Goal: Task Accomplishment & Management: Manage account settings

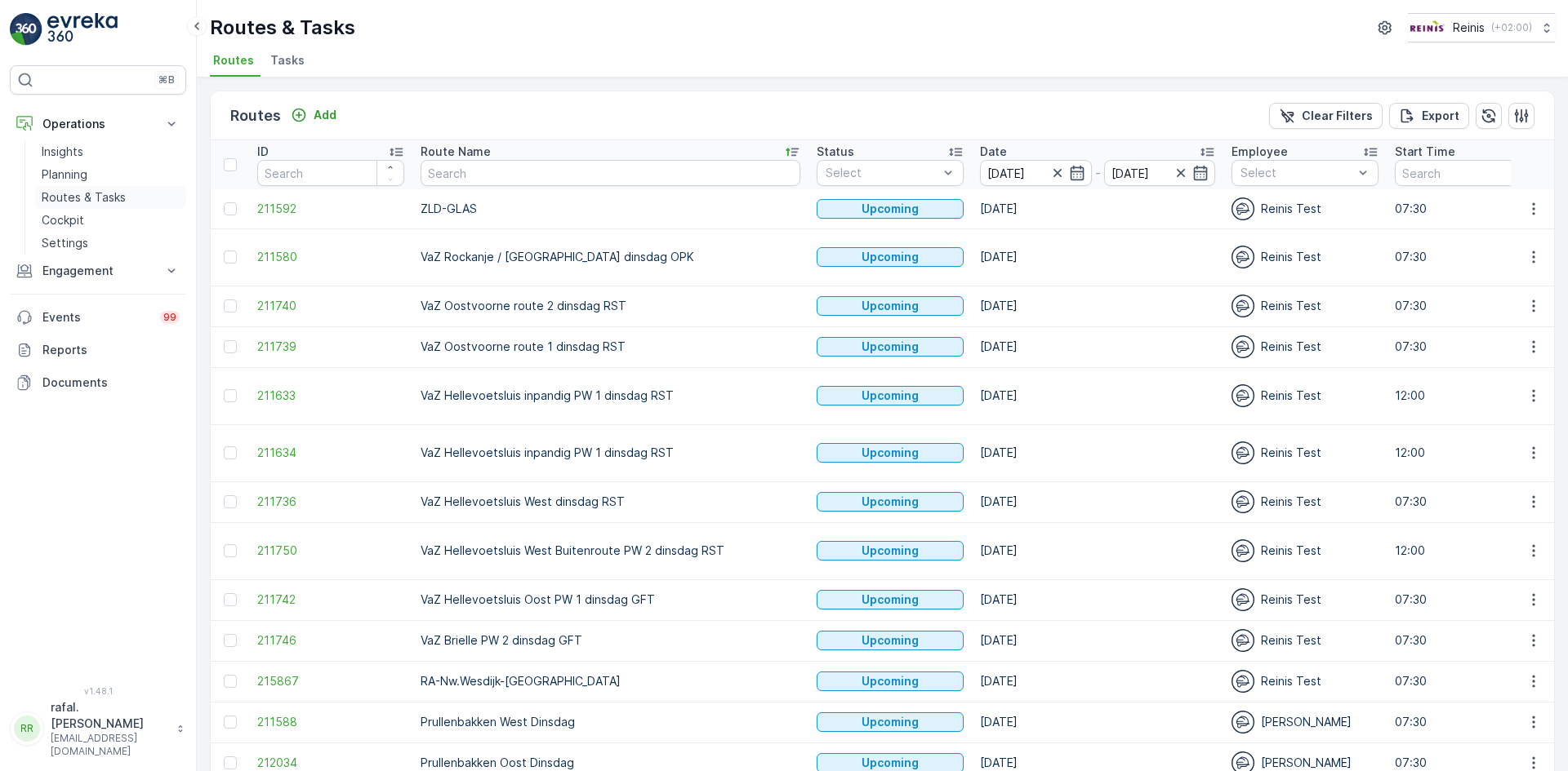
click at [90, 196] on p "Routes & Tasks" at bounding box center [84, 197] width 85 height 17
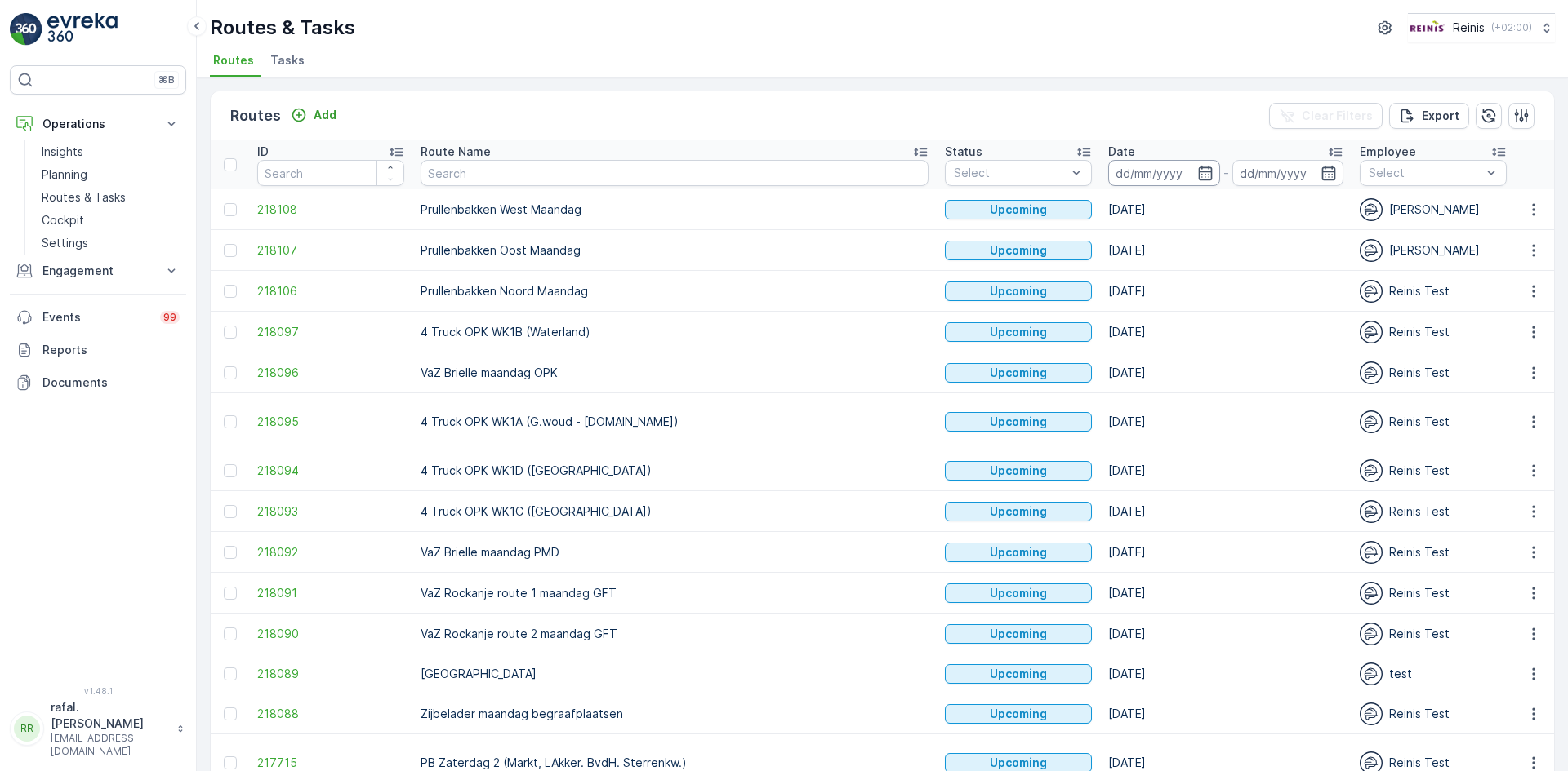
click at [1108, 170] on input at bounding box center [1164, 172] width 112 height 26
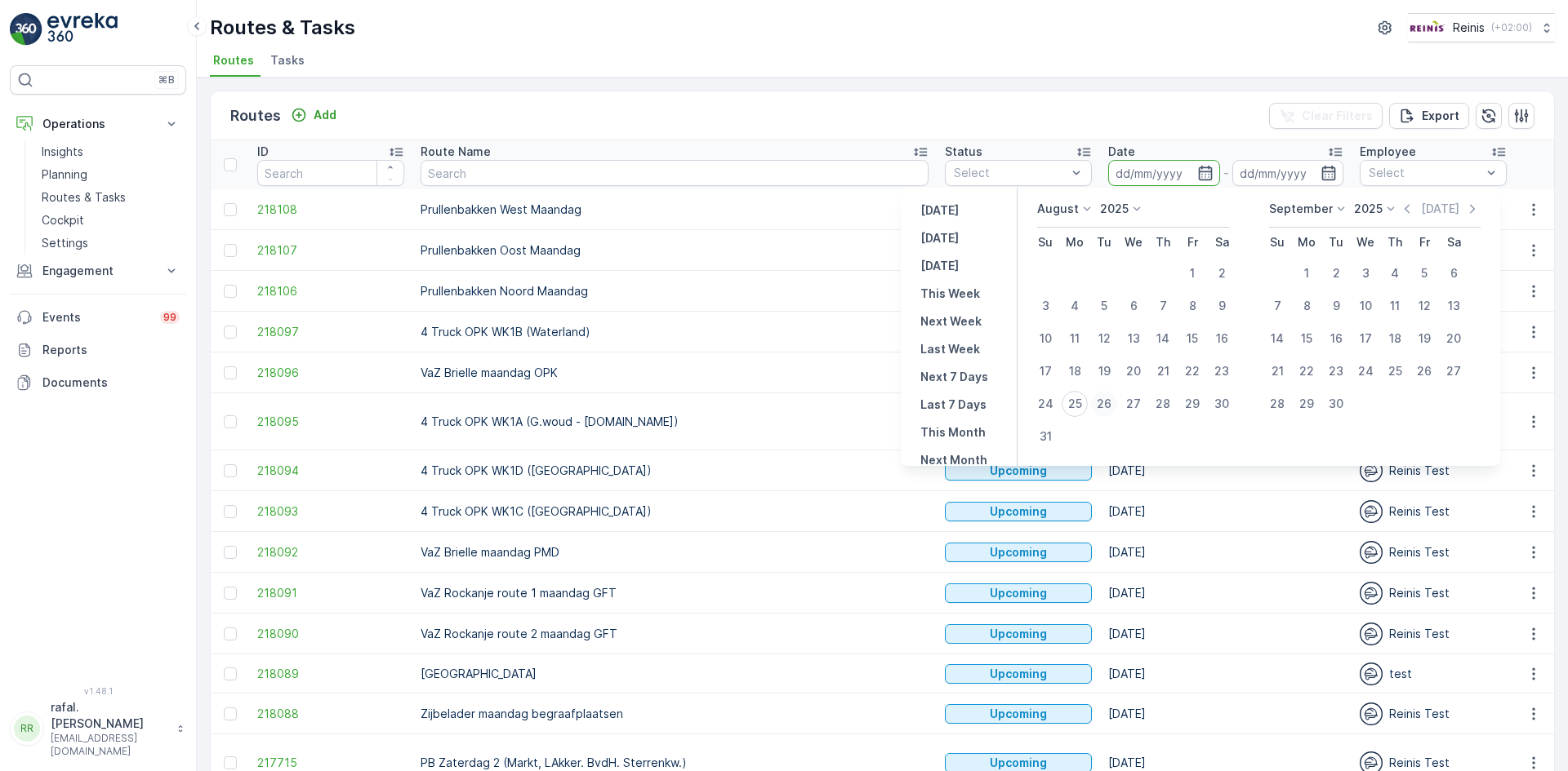
click at [1110, 402] on div "26" at bounding box center [1104, 404] width 26 height 26
type input "[DATE]"
click at [1110, 402] on div "26" at bounding box center [1104, 404] width 26 height 26
type input "[DATE]"
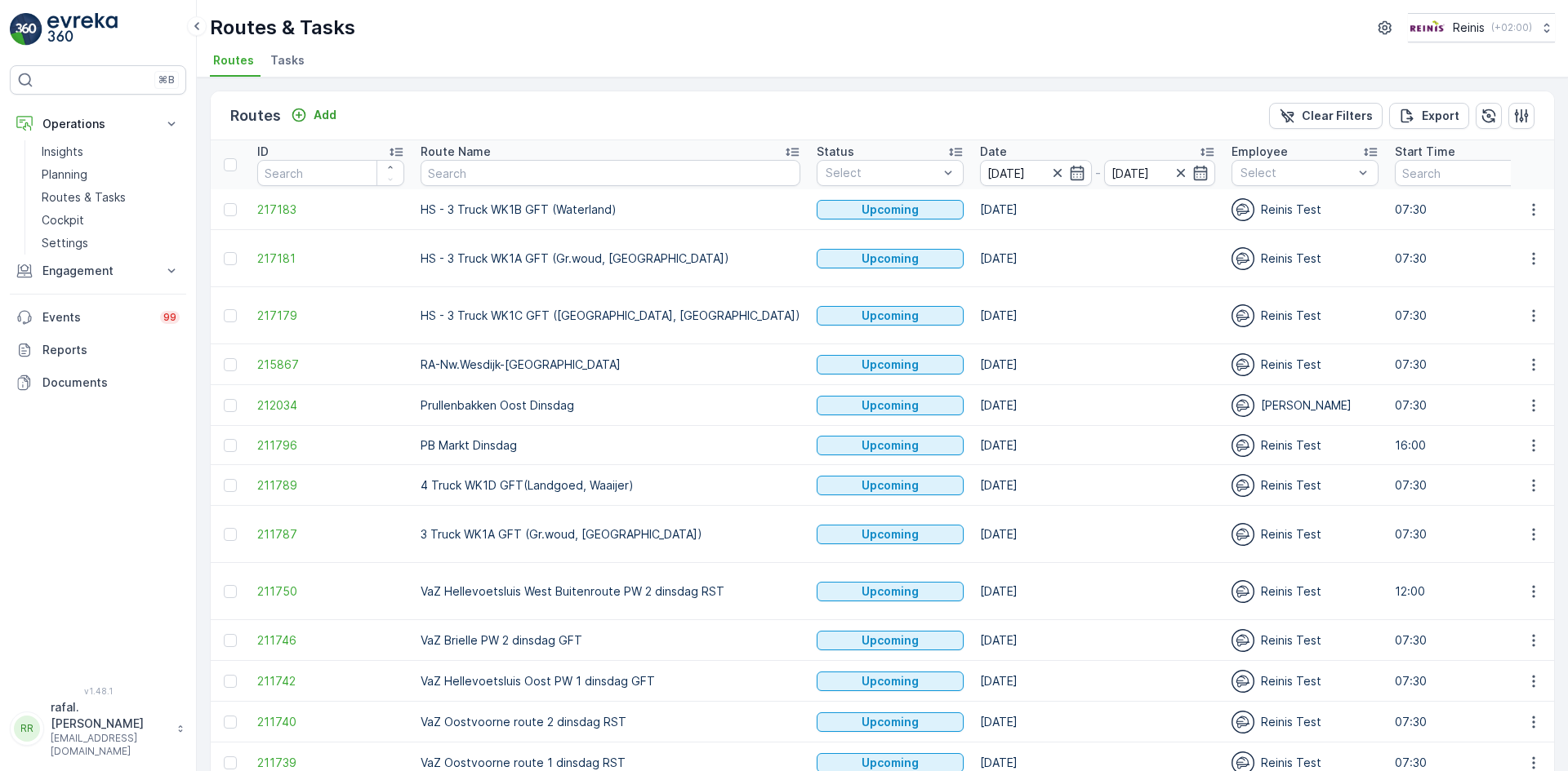
click at [784, 151] on icon at bounding box center [792, 152] width 17 height 17
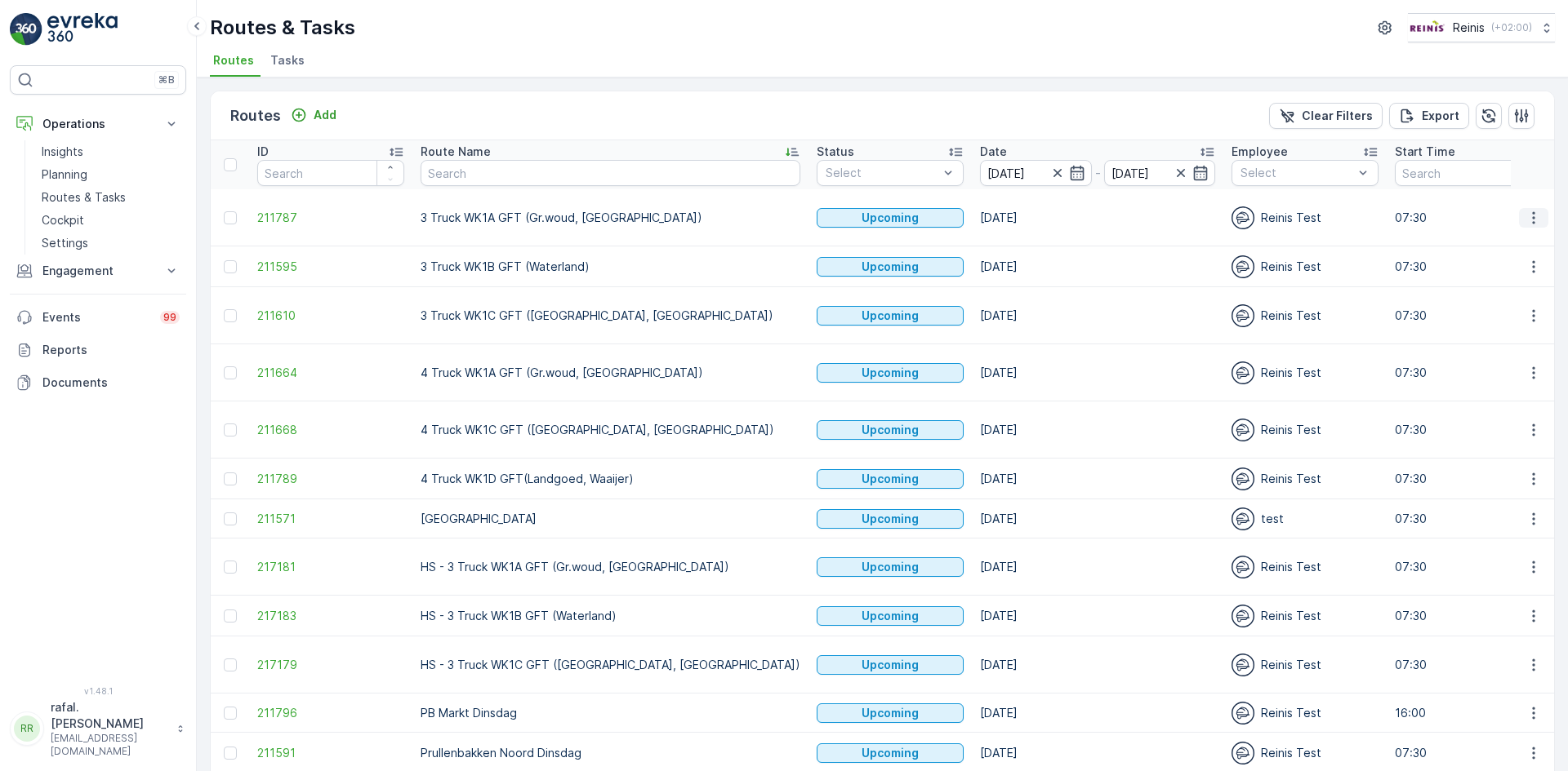
click at [1528, 214] on icon "button" at bounding box center [1534, 218] width 17 height 17
click at [1481, 329] on span "Change Assignee" at bounding box center [1495, 334] width 95 height 17
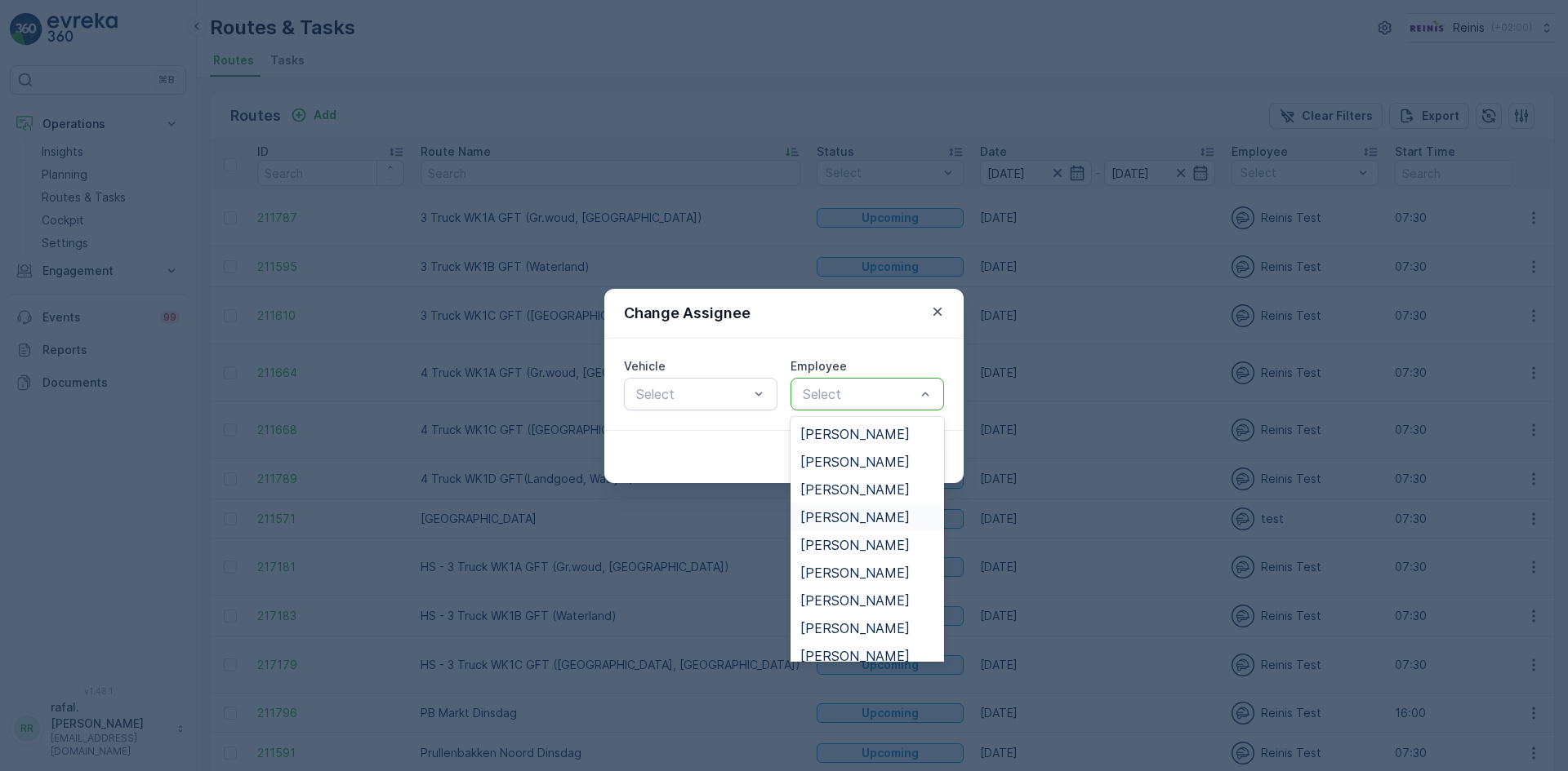
click at [843, 517] on span "[PERSON_NAME]" at bounding box center [855, 518] width 110 height 15
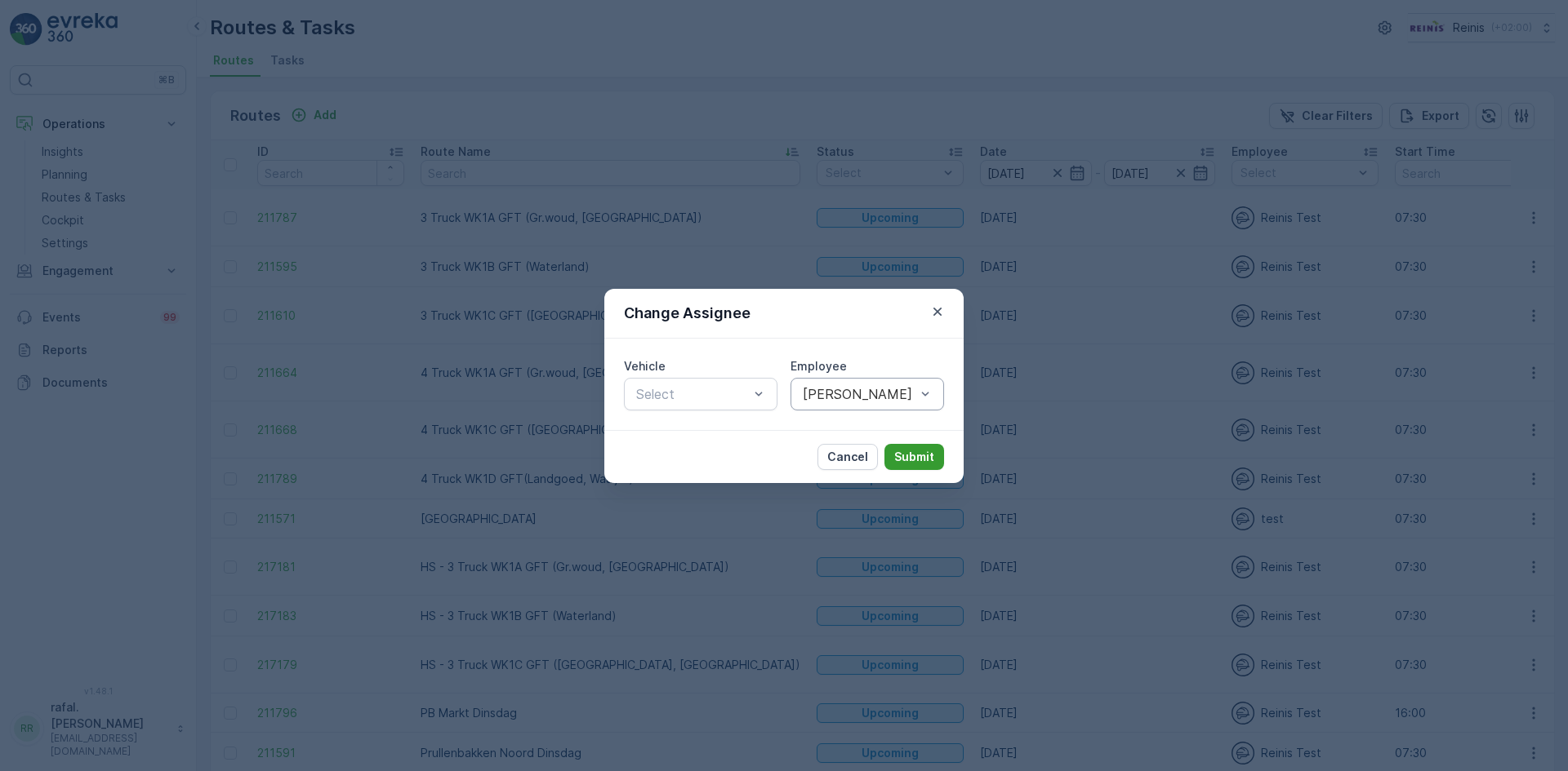
click at [936, 453] on button "Submit" at bounding box center [914, 457] width 59 height 26
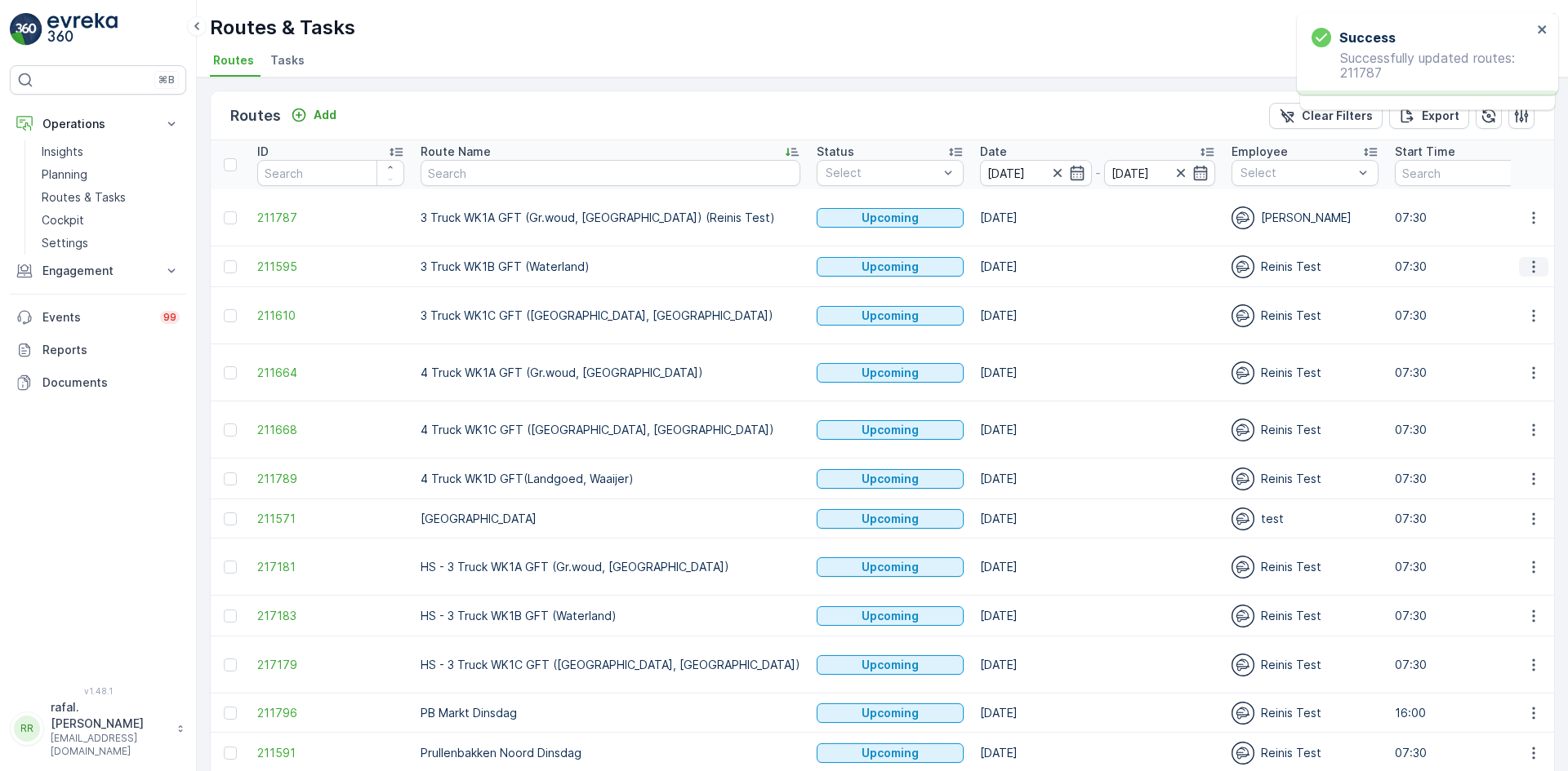
click at [1528, 268] on icon "button" at bounding box center [1534, 267] width 17 height 17
click at [1507, 381] on span "Change Assignee" at bounding box center [1495, 383] width 95 height 17
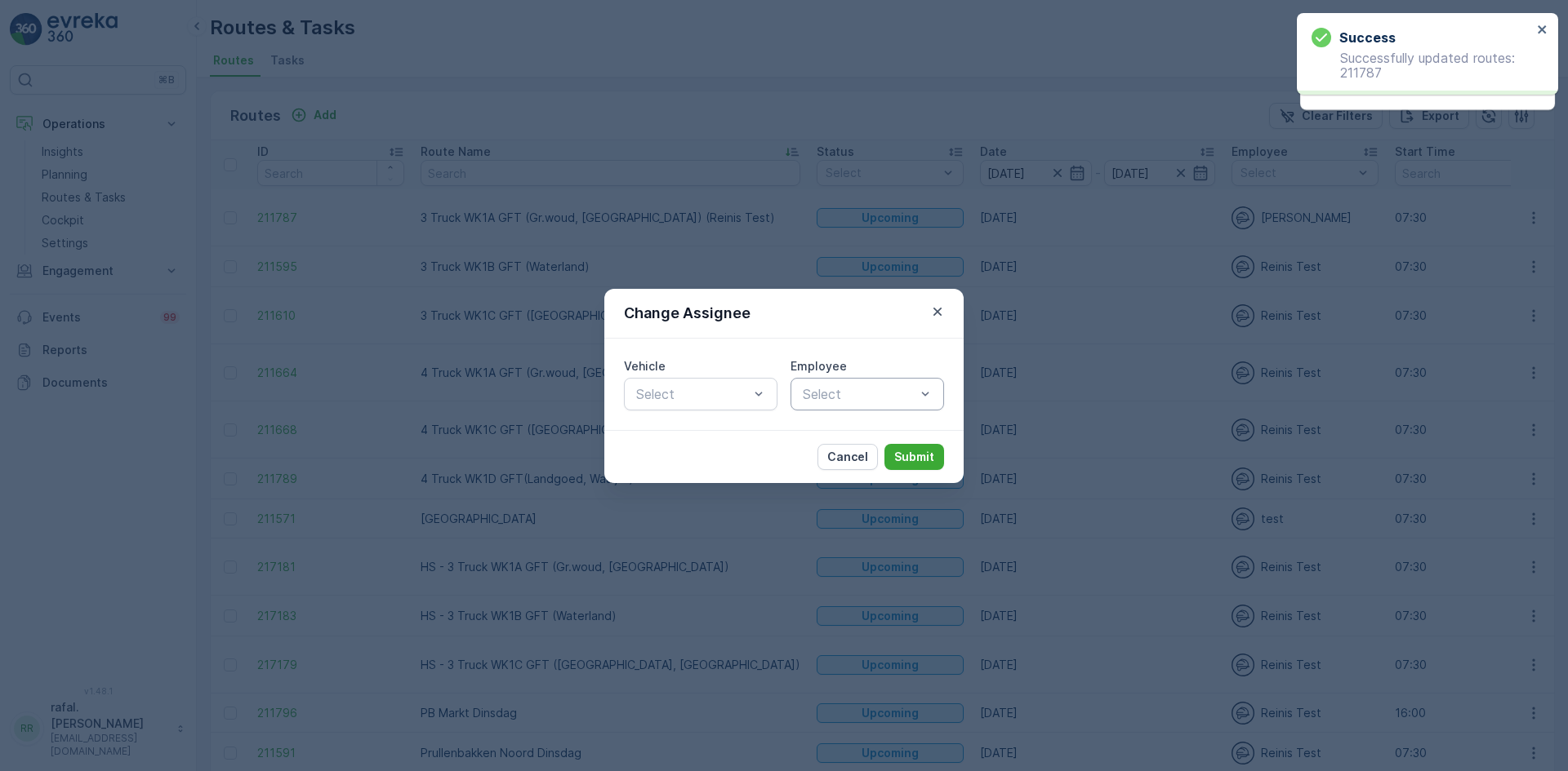
click at [843, 389] on div at bounding box center [858, 395] width 116 height 15
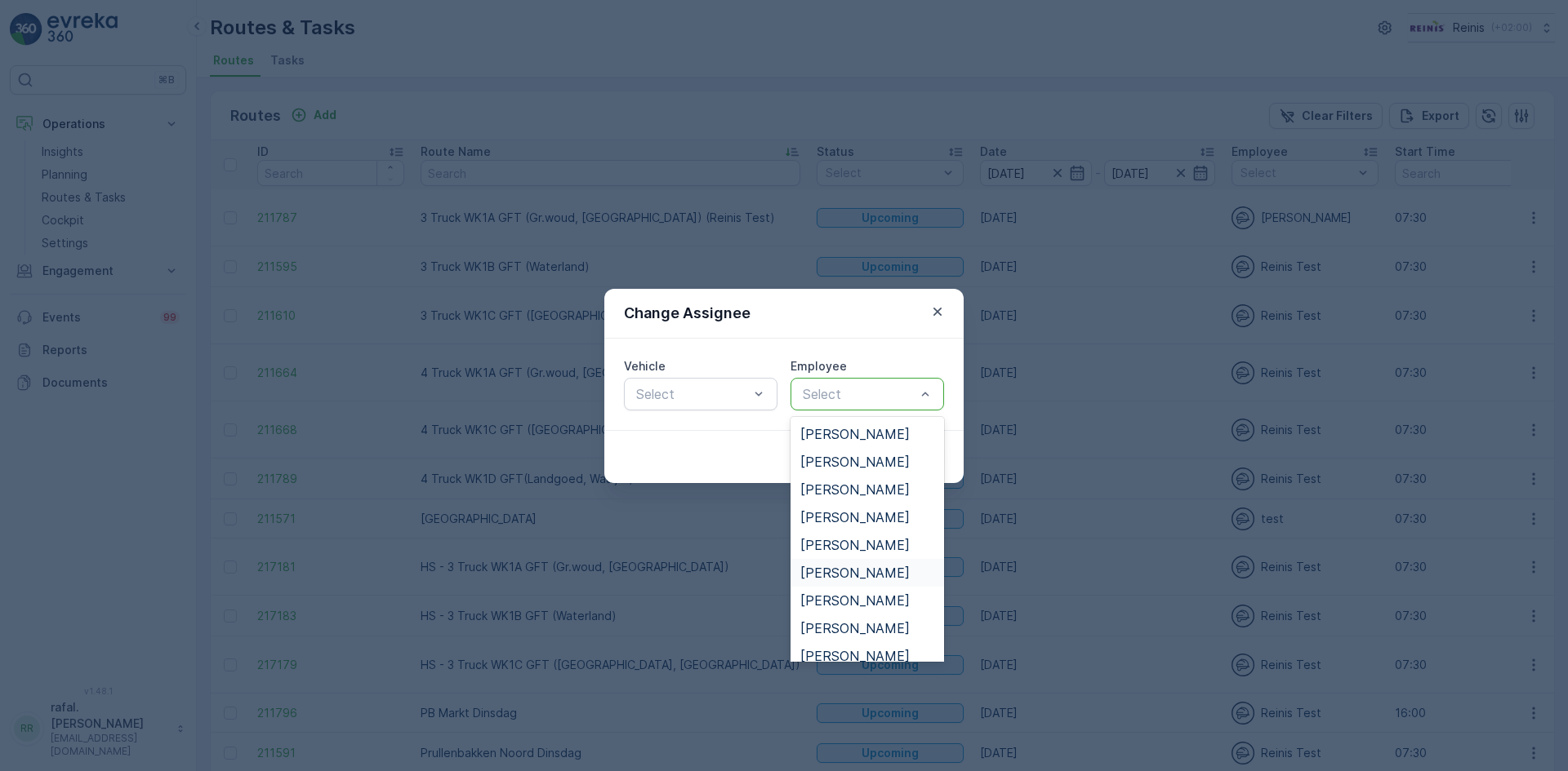
click at [868, 571] on div "[PERSON_NAME]" at bounding box center [868, 573] width 134 height 15
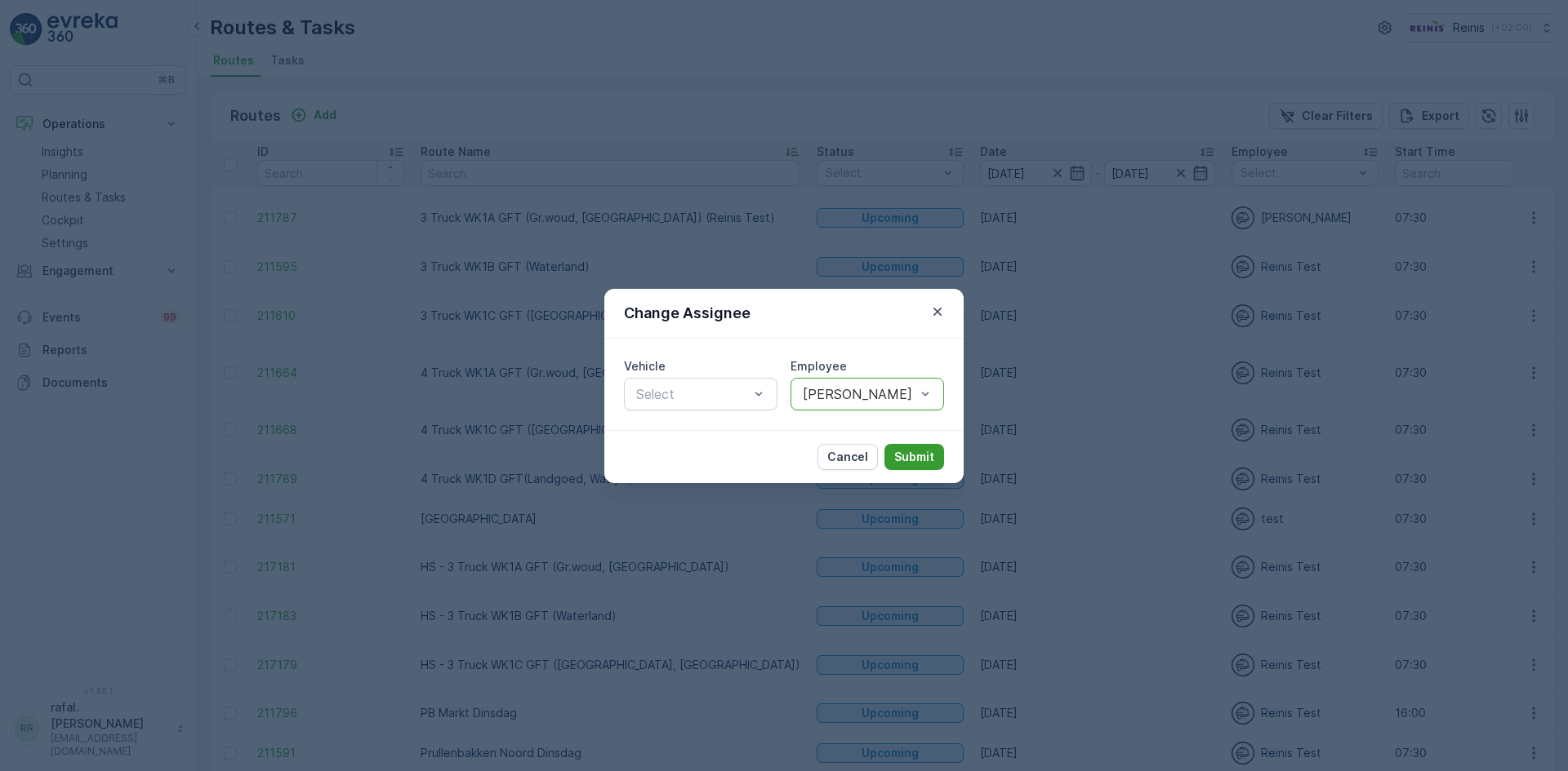
click at [904, 449] on p "Submit" at bounding box center [915, 457] width 40 height 17
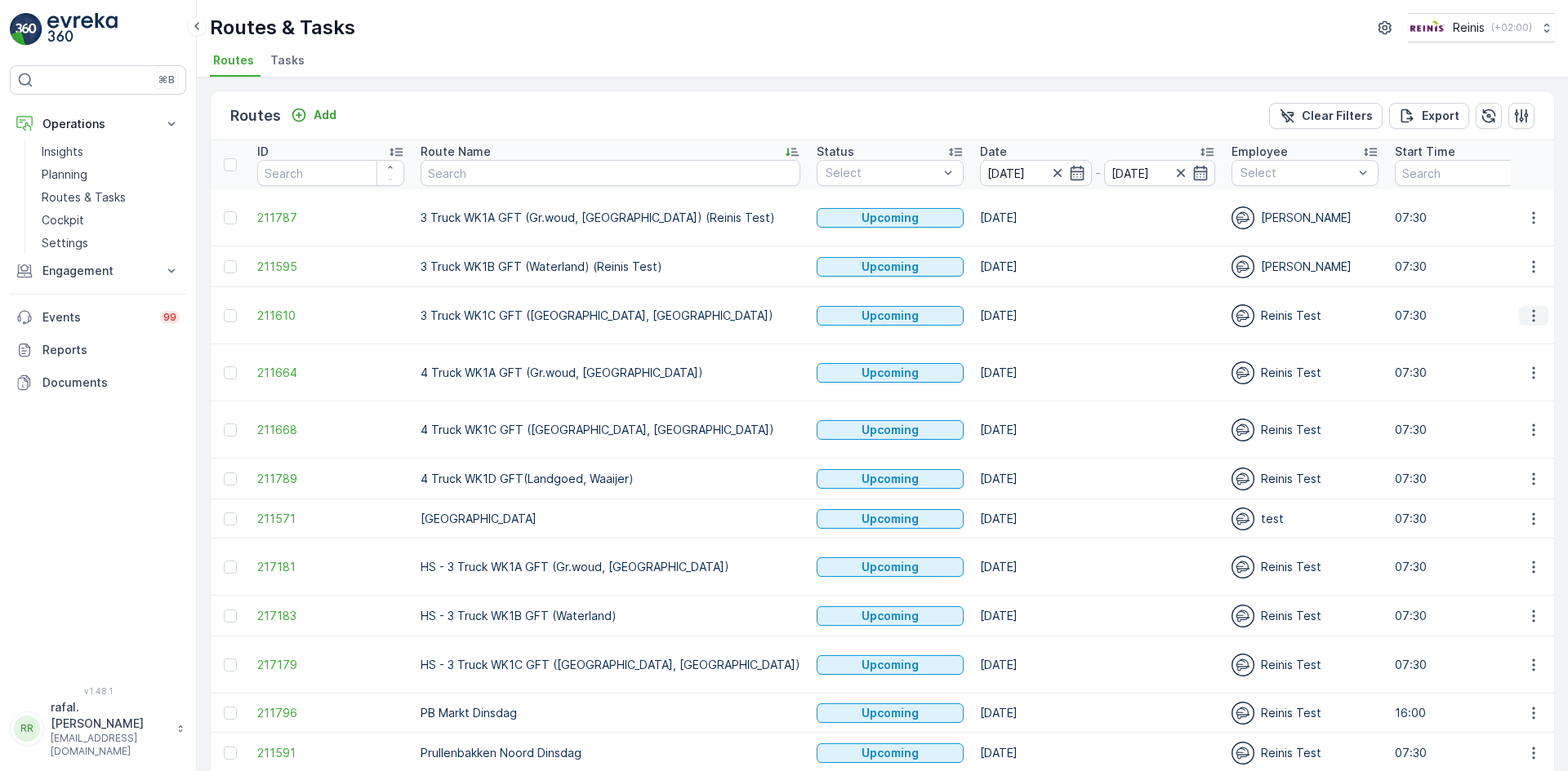
click at [1532, 315] on icon "button" at bounding box center [1534, 316] width 17 height 17
click at [1515, 430] on span "Change Assignee" at bounding box center [1495, 432] width 95 height 17
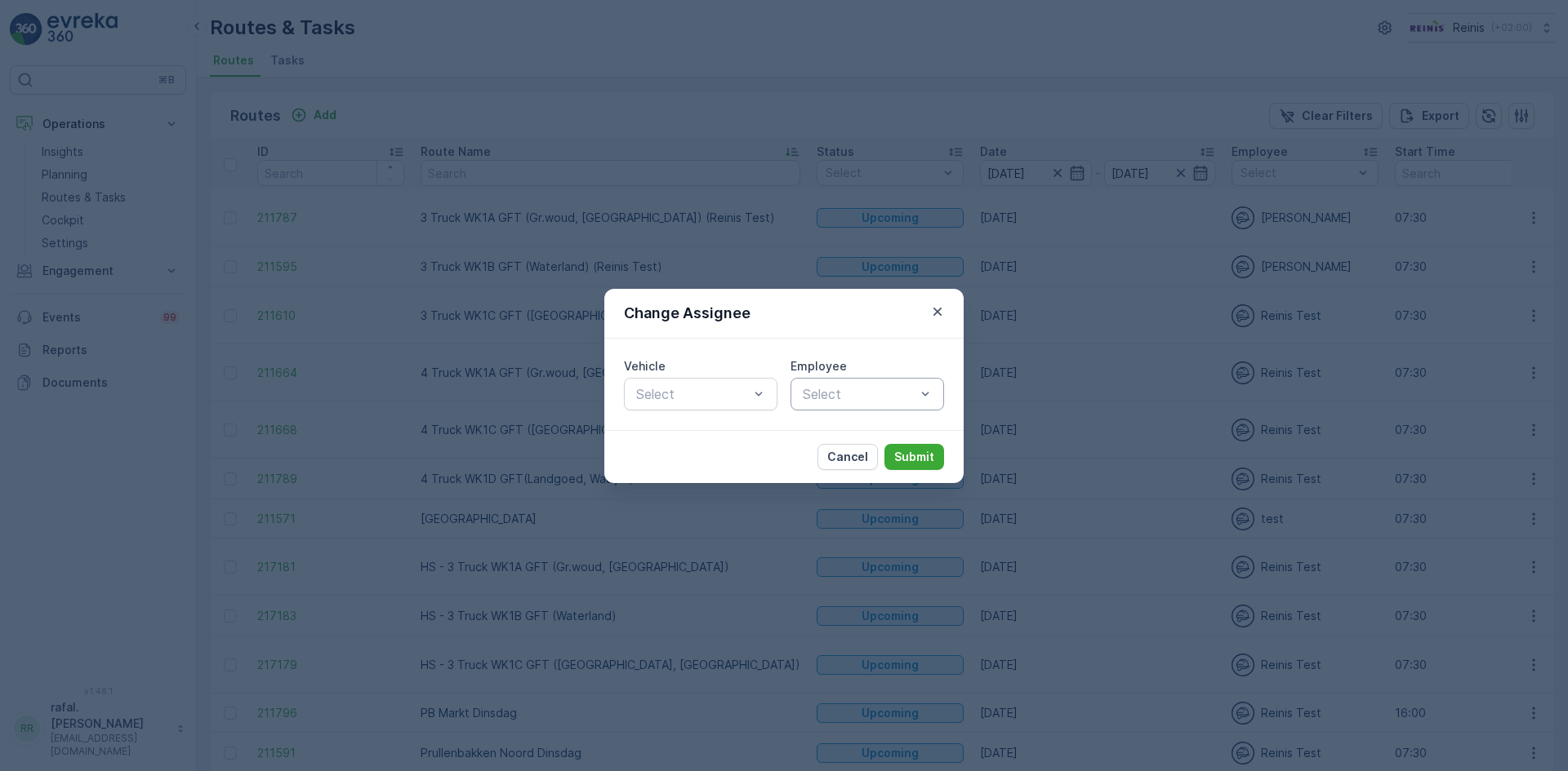
click at [876, 389] on div at bounding box center [858, 395] width 116 height 15
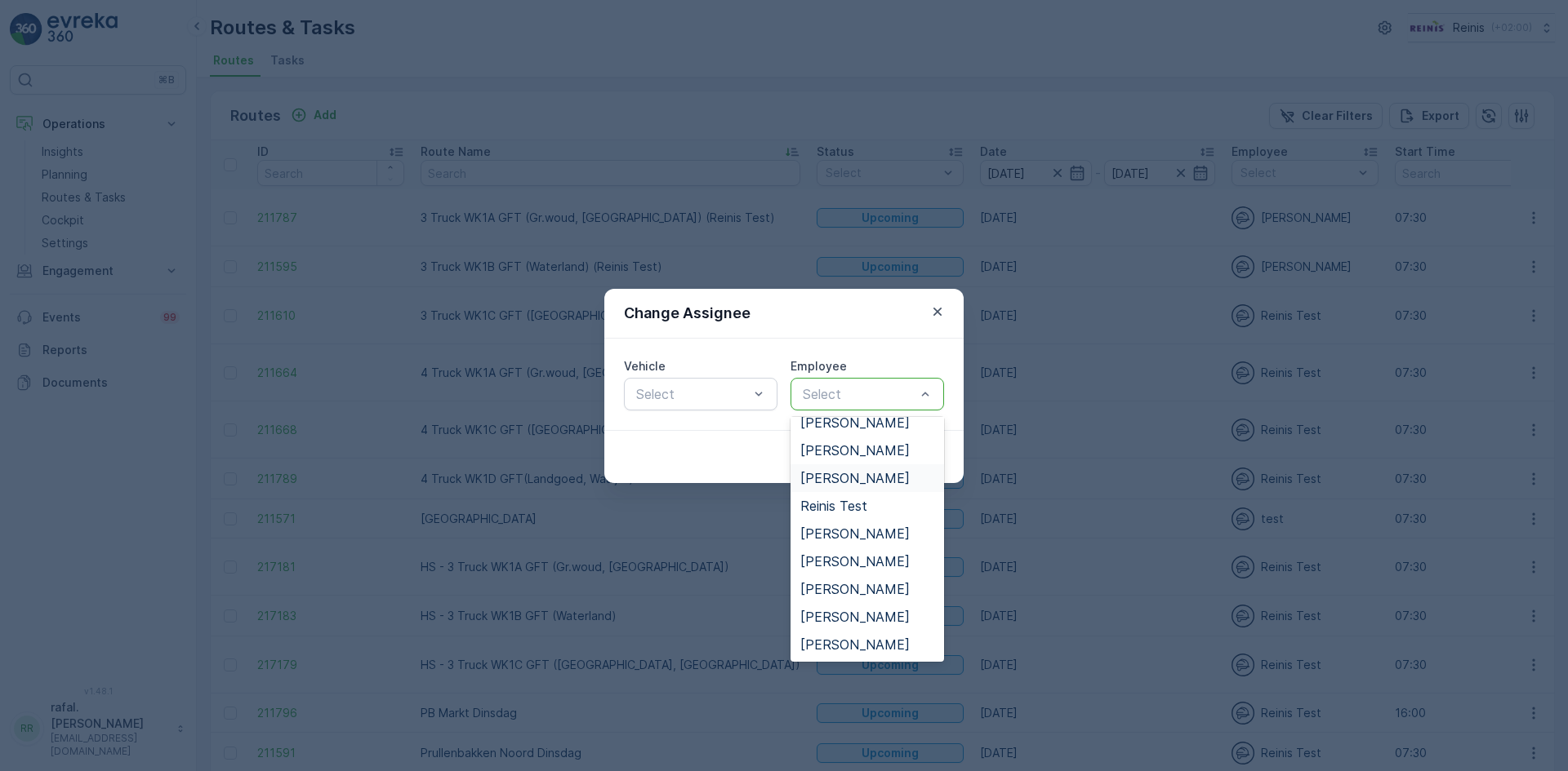
scroll to position [333, 0]
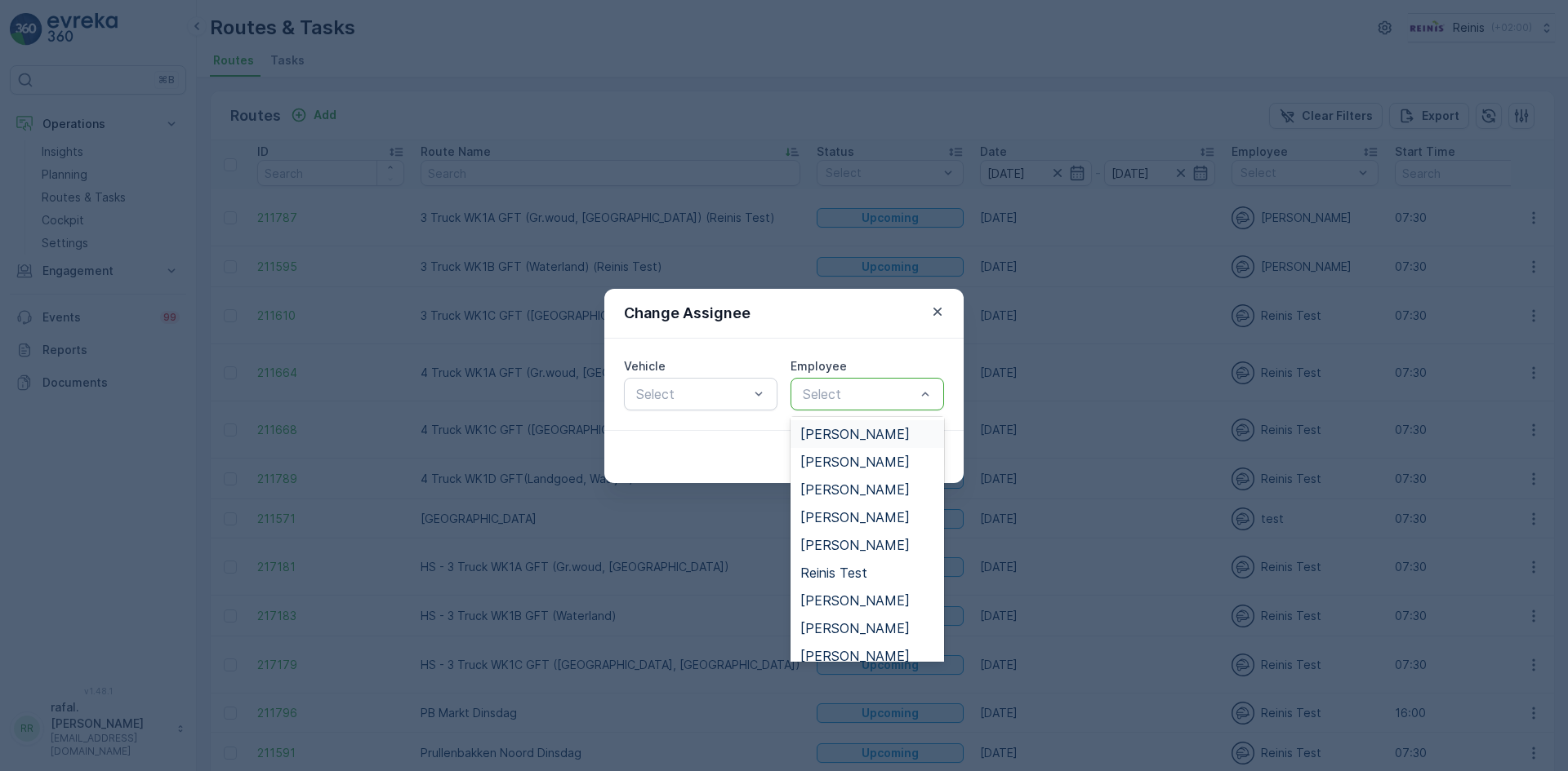
click at [867, 436] on span "[PERSON_NAME]" at bounding box center [855, 434] width 110 height 15
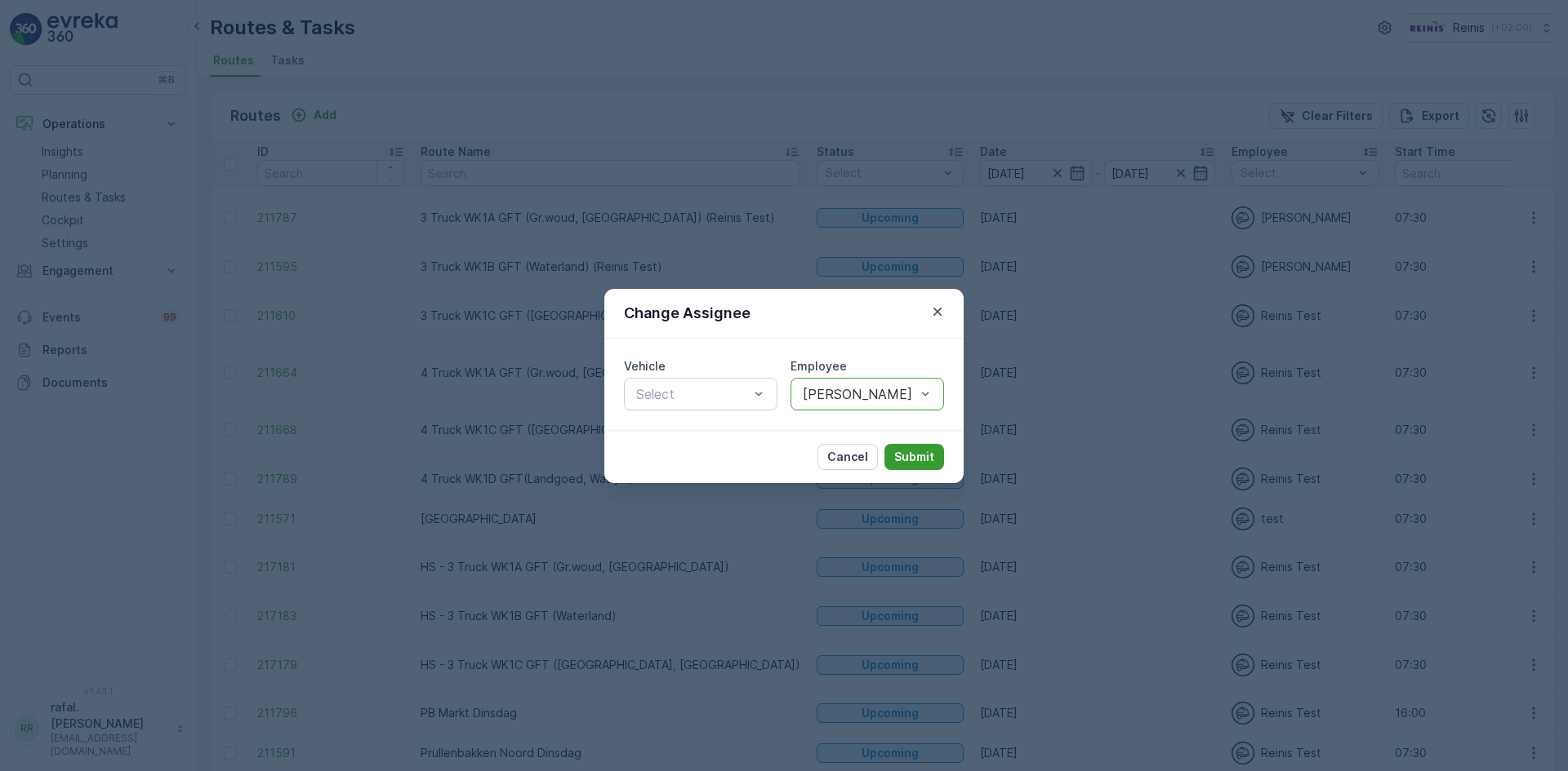
click at [903, 457] on p "Submit" at bounding box center [915, 457] width 40 height 17
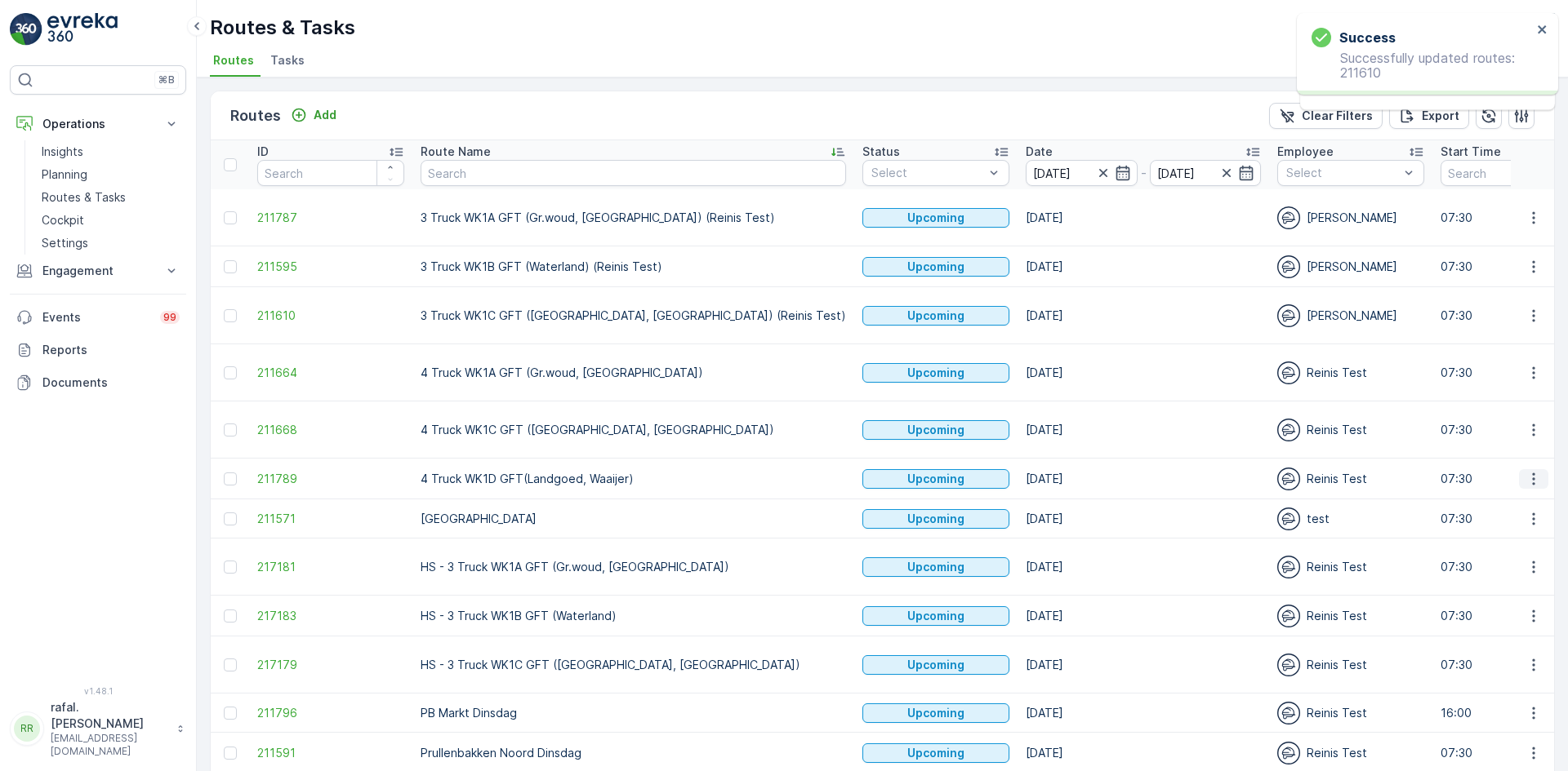
click at [1532, 481] on icon "button" at bounding box center [1534, 479] width 17 height 17
click at [1517, 590] on span "Change Assignee" at bounding box center [1495, 595] width 95 height 17
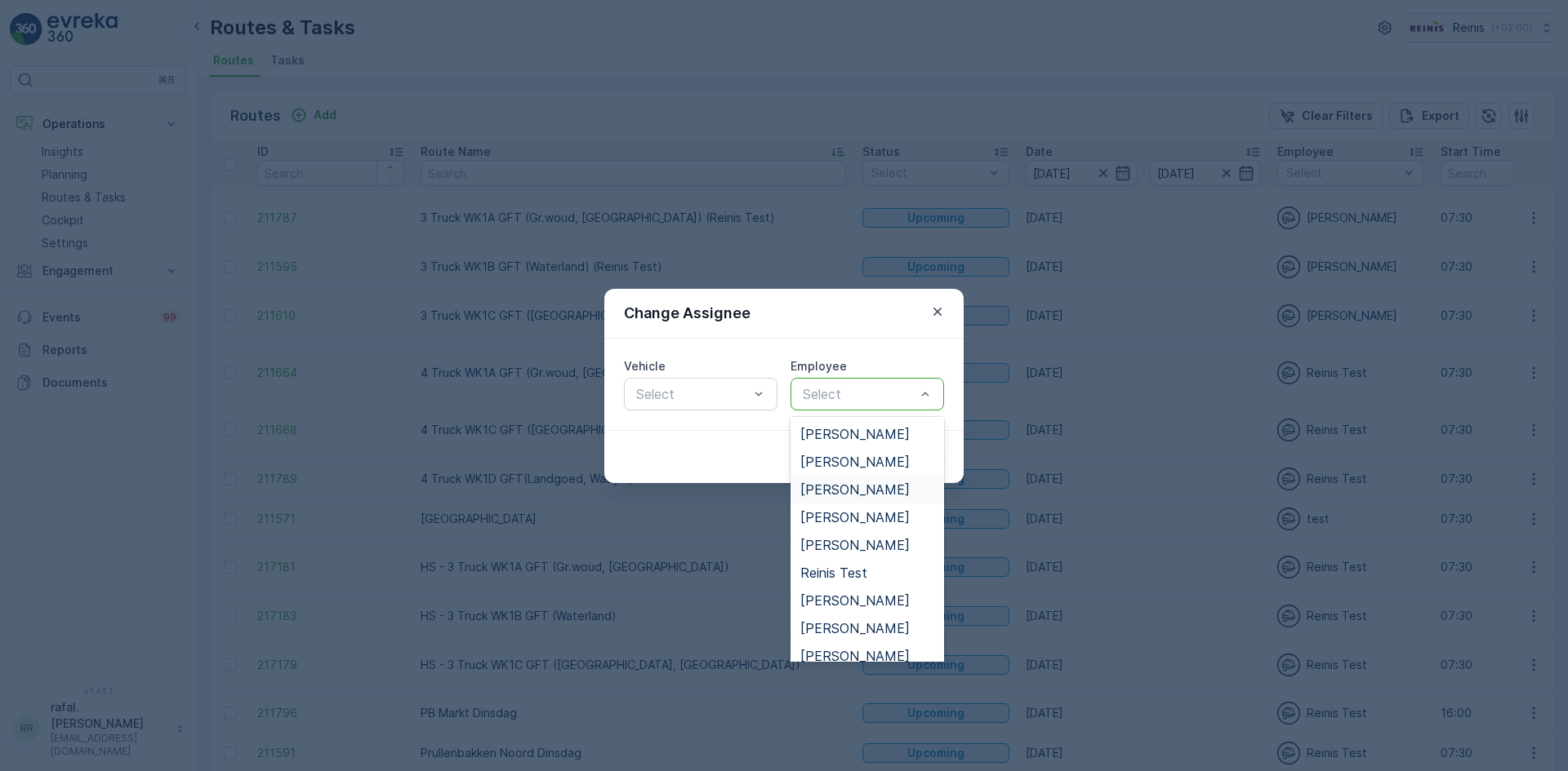
click at [872, 492] on span "[PERSON_NAME]" at bounding box center [855, 490] width 110 height 15
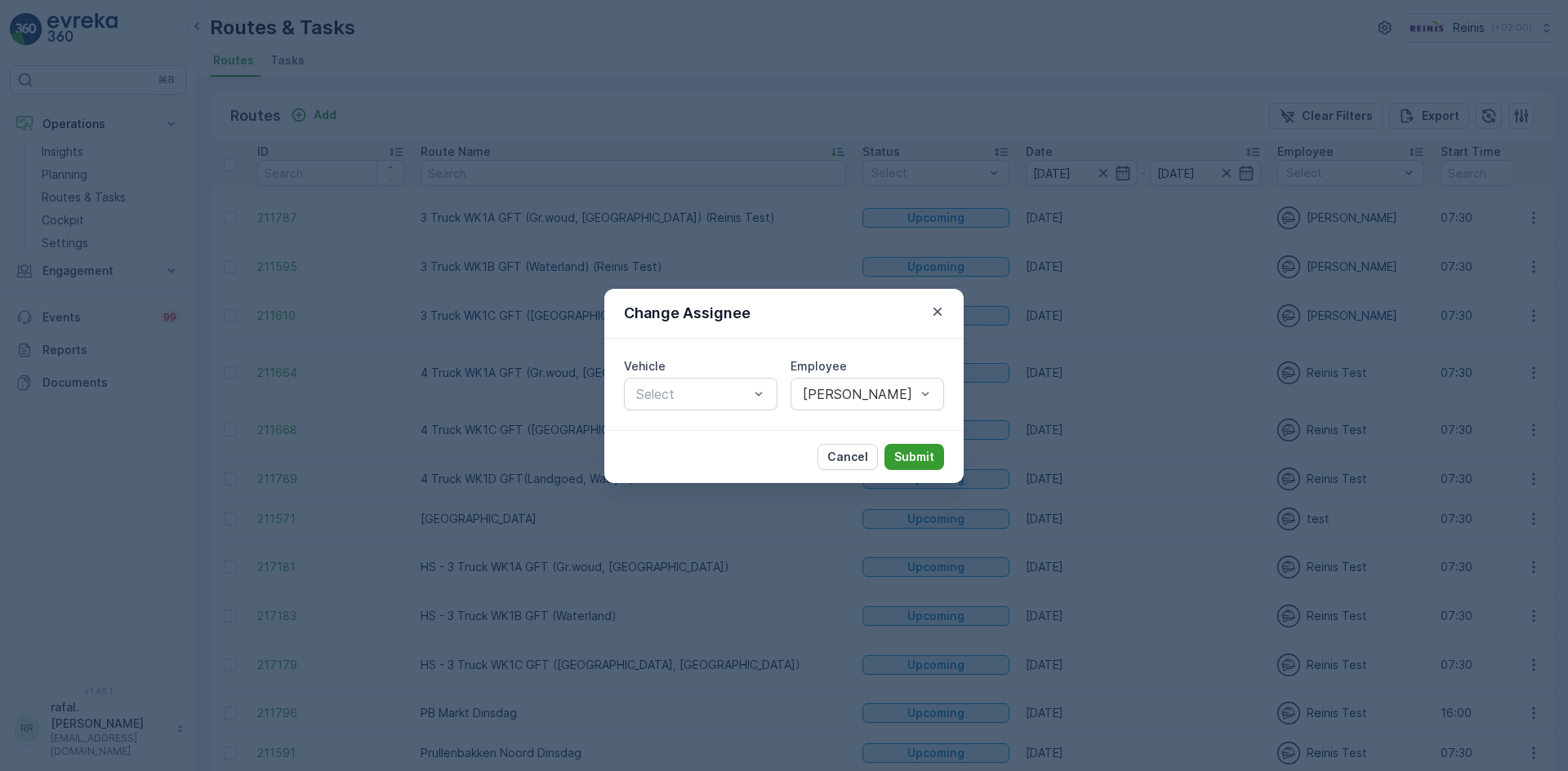
click at [909, 460] on p "Submit" at bounding box center [915, 457] width 40 height 17
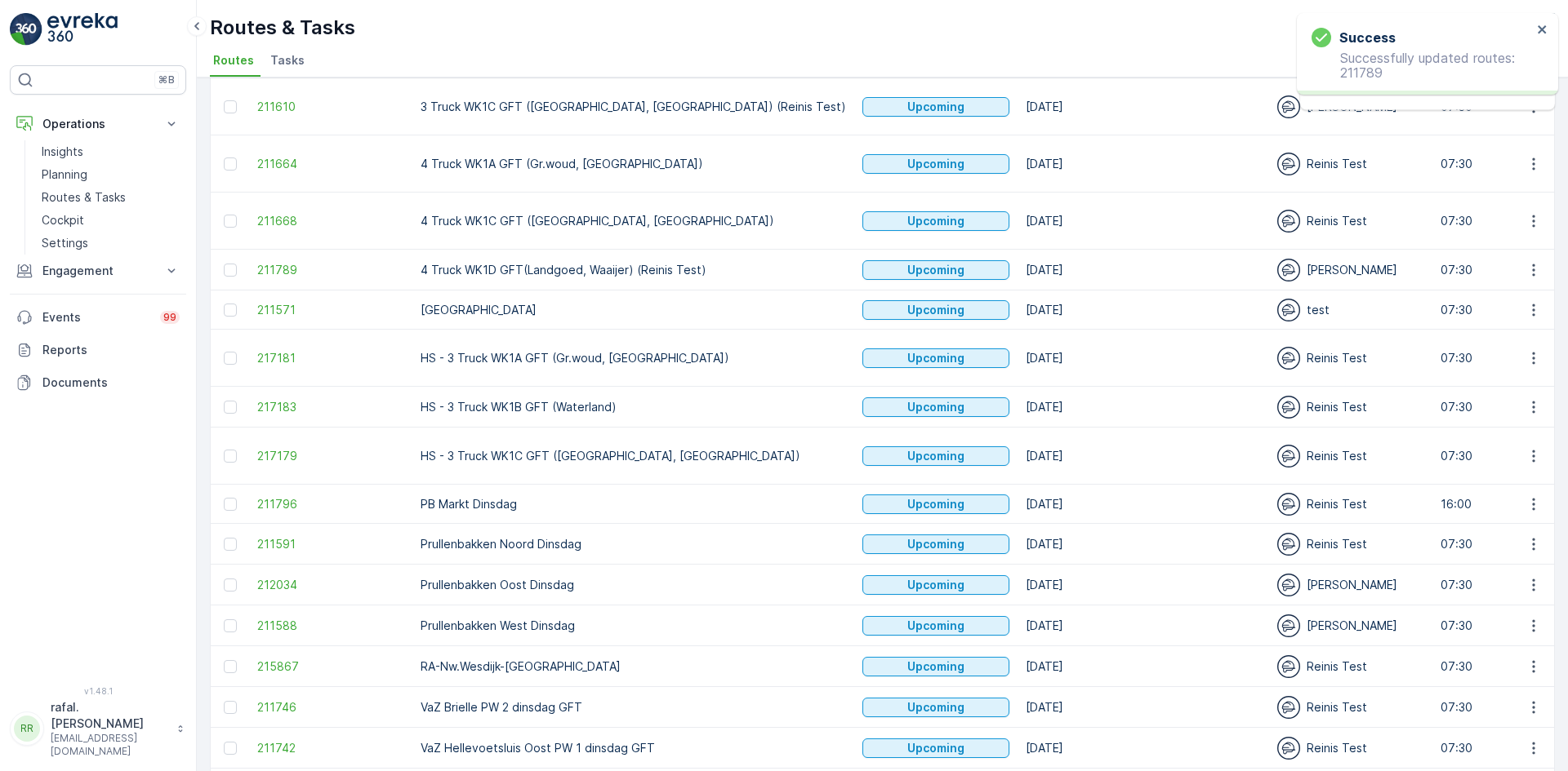
scroll to position [245, 0]
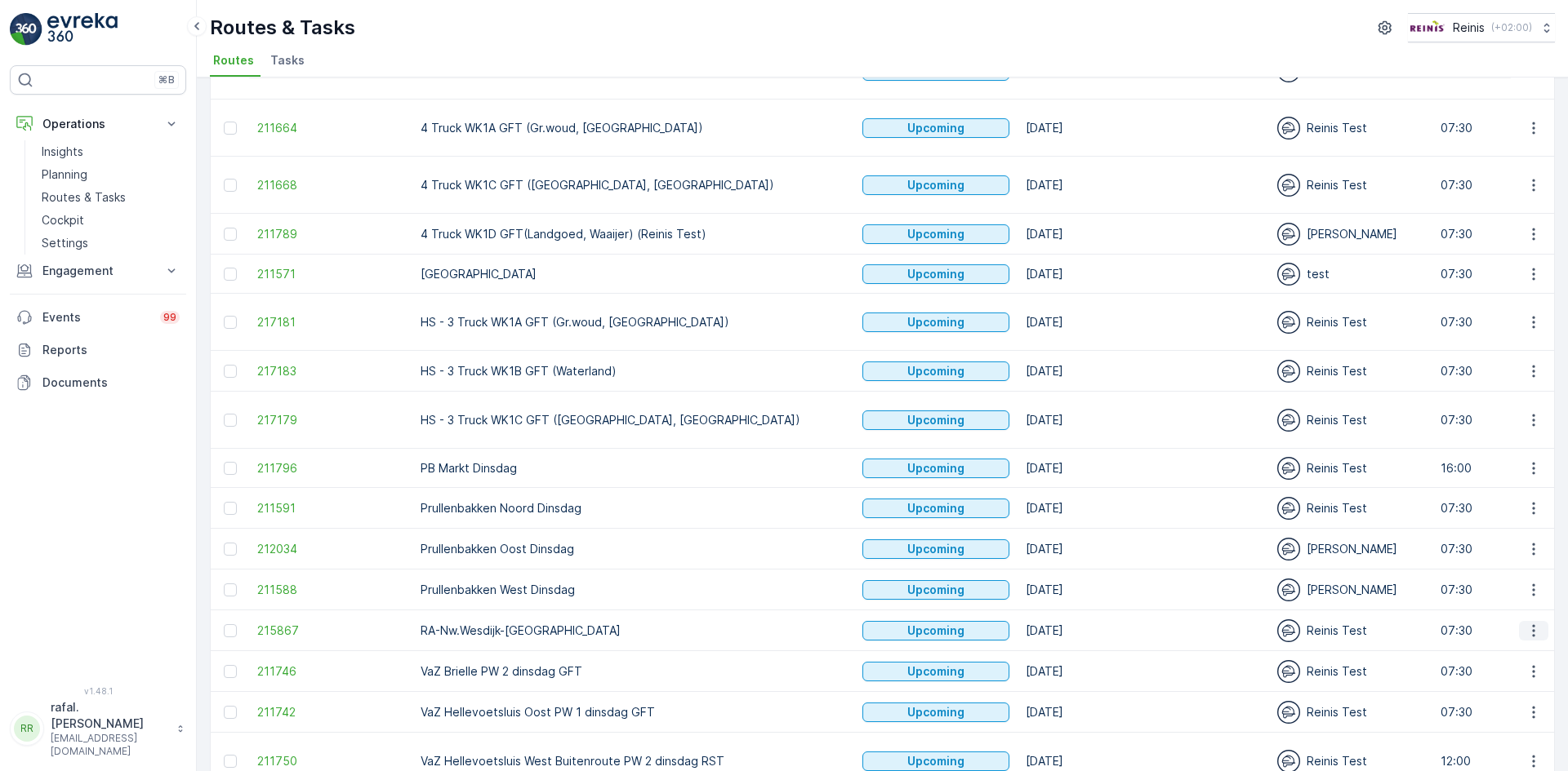
click at [1528, 629] on icon "button" at bounding box center [1534, 631] width 17 height 17
click at [1504, 579] on span "Change Assignee" at bounding box center [1495, 575] width 95 height 17
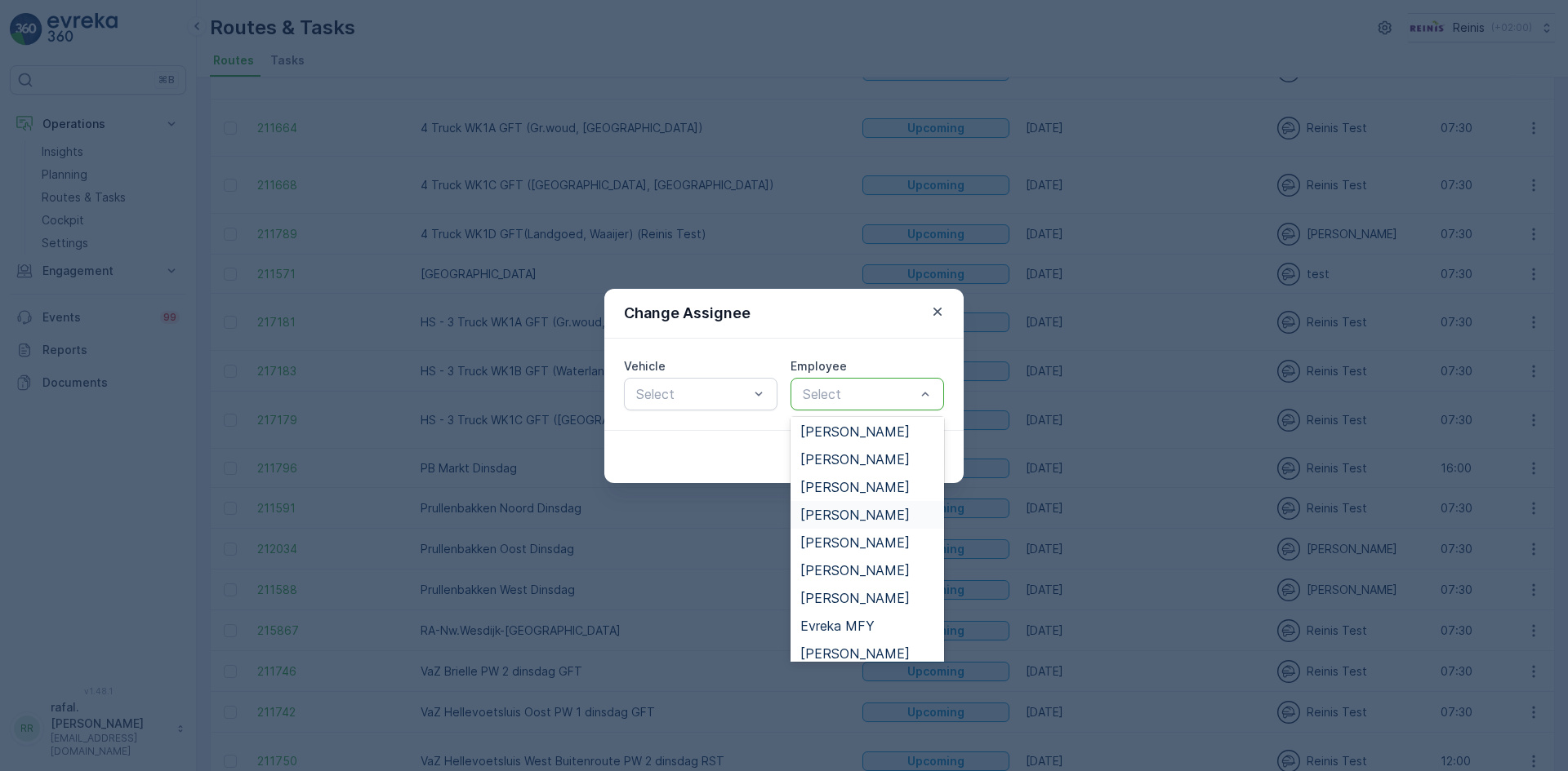
scroll to position [82, 0]
click at [863, 577] on span "[PERSON_NAME]" at bounding box center [855, 574] width 110 height 15
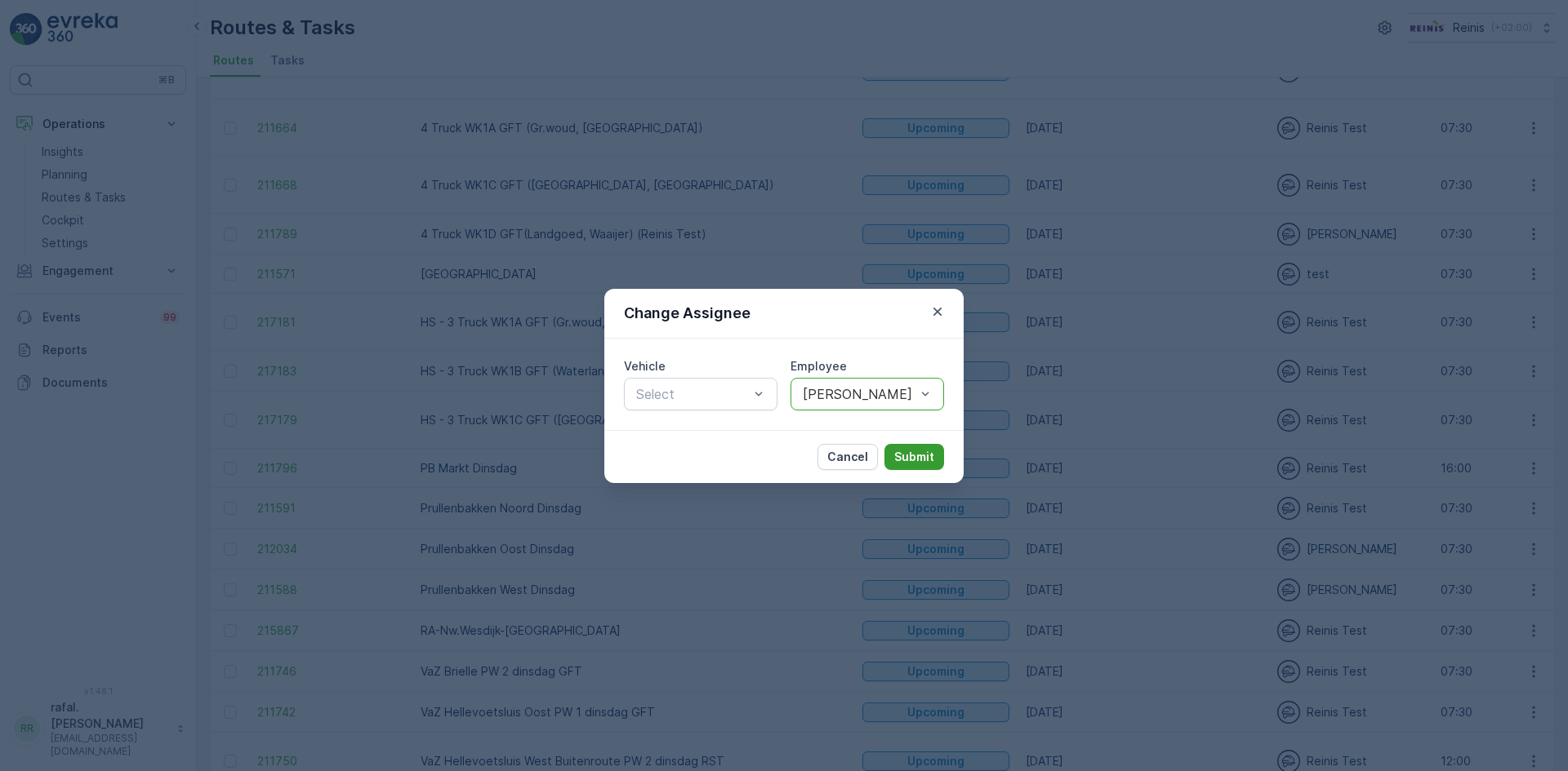
click at [915, 458] on p "Submit" at bounding box center [915, 457] width 40 height 17
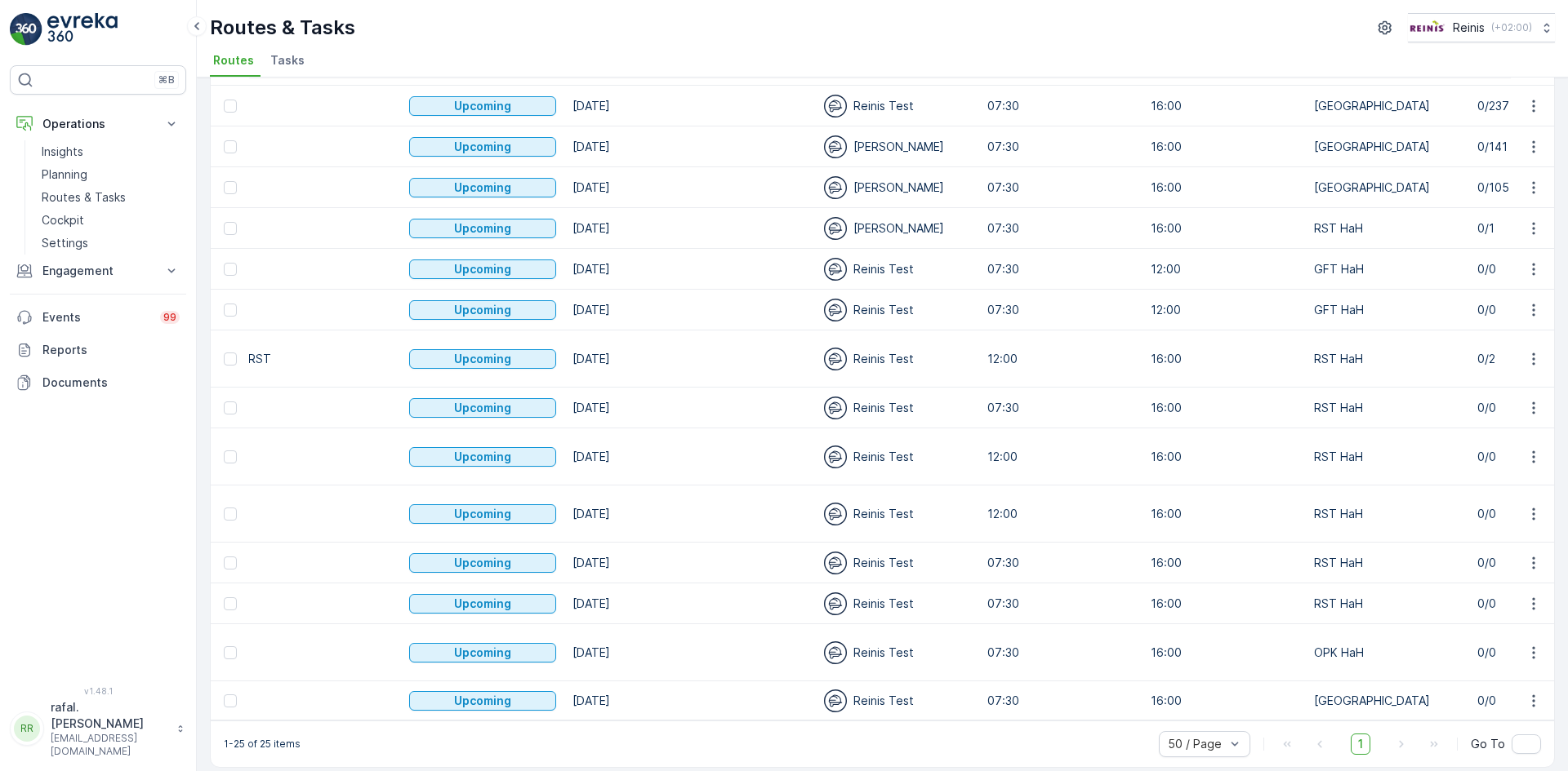
scroll to position [0, 0]
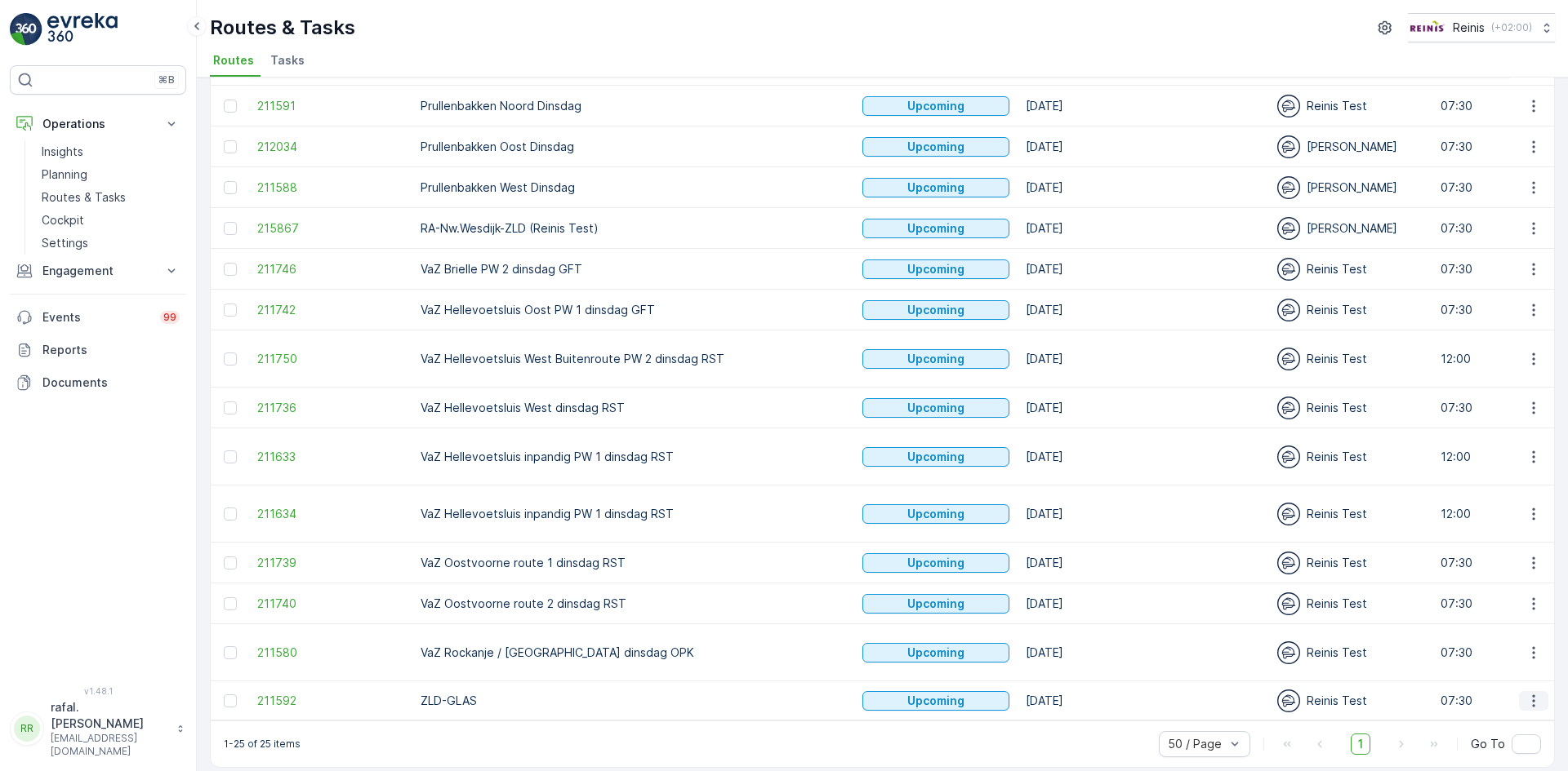
click at [1531, 693] on icon "button" at bounding box center [1534, 702] width 17 height 17
click at [1503, 629] on span "Change Assignee" at bounding box center [1495, 629] width 95 height 17
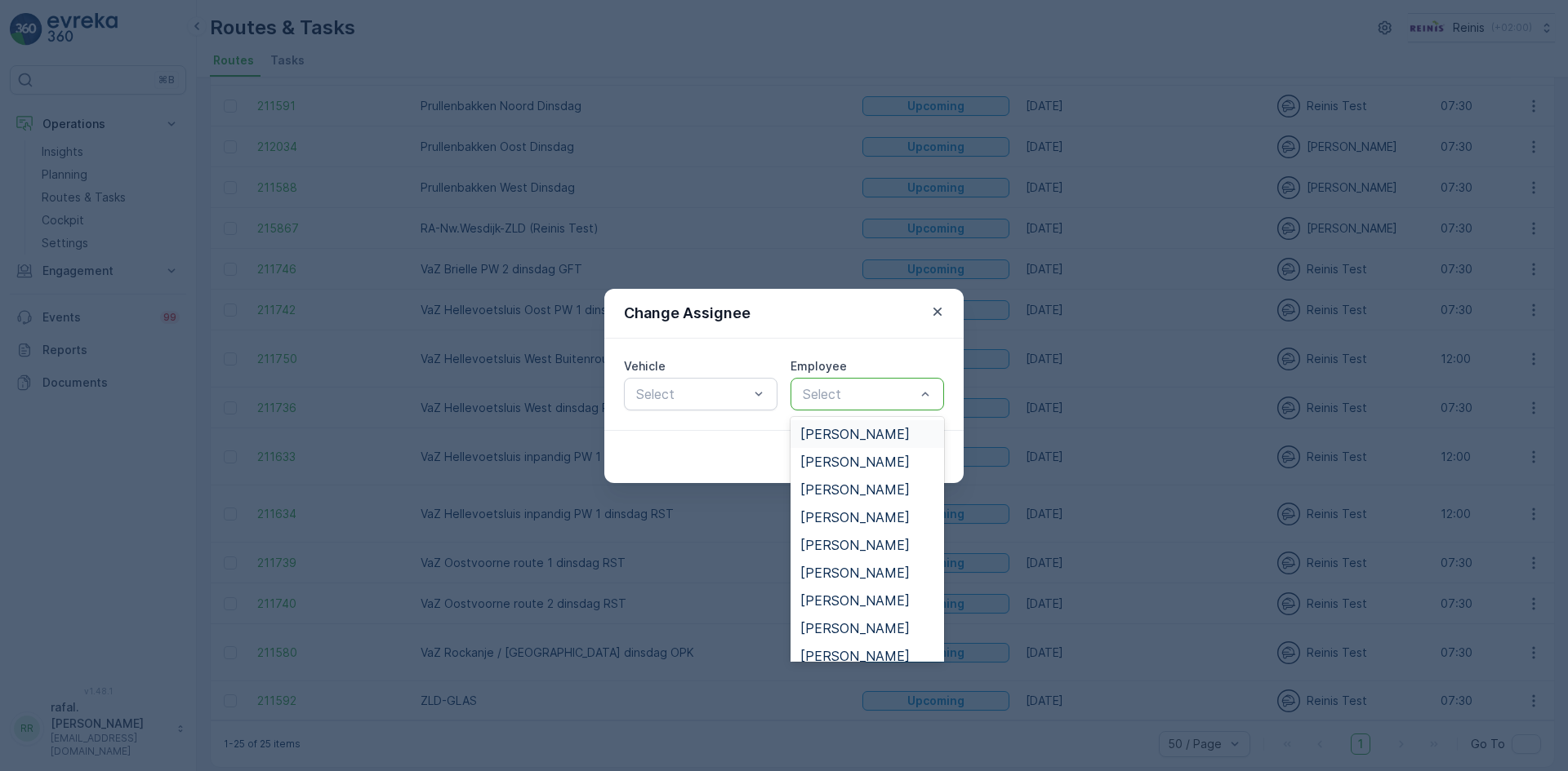
click at [815, 387] on div at bounding box center [858, 395] width 116 height 15
click at [834, 605] on span "[PERSON_NAME]" at bounding box center [855, 605] width 110 height 15
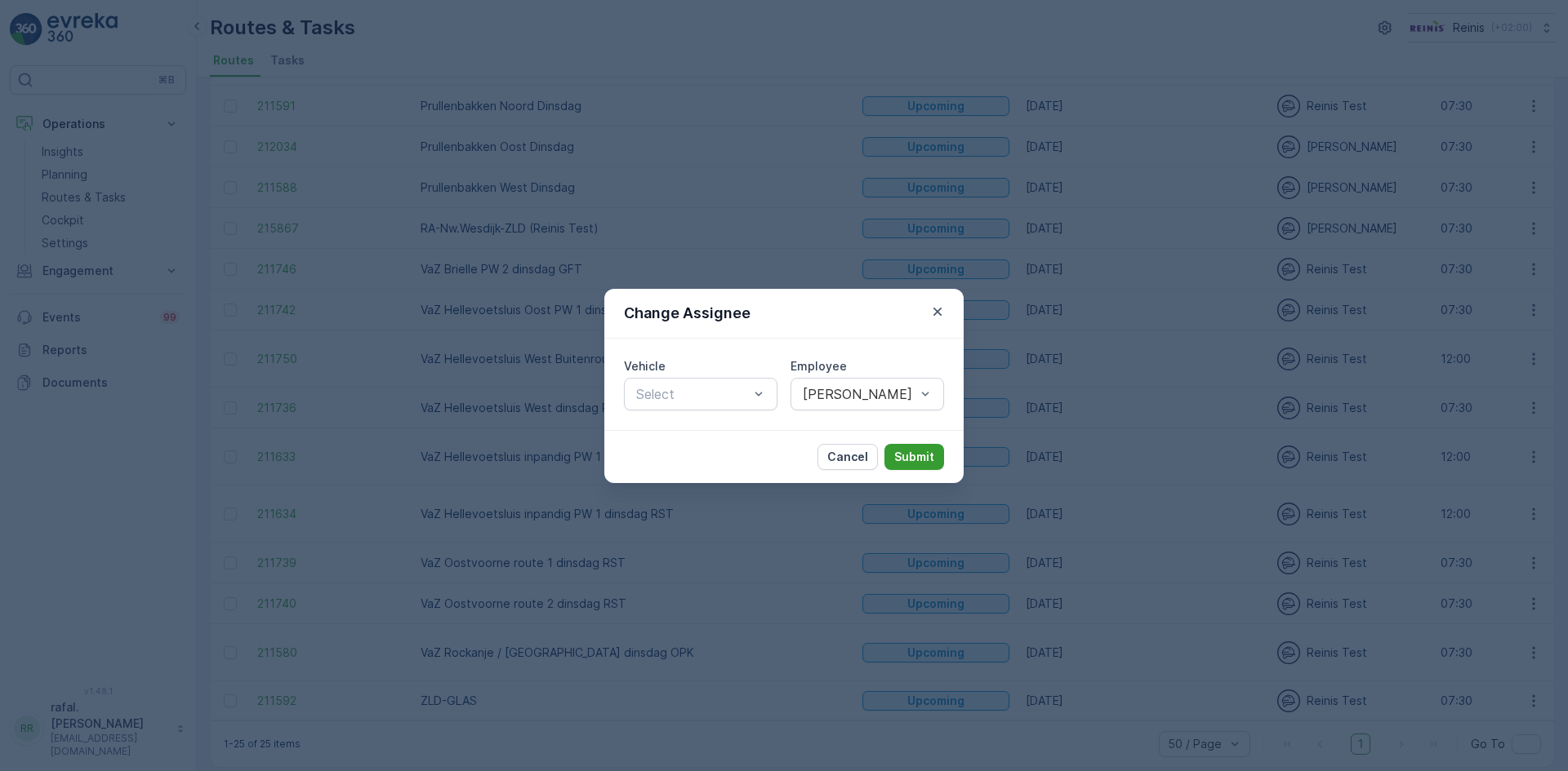
click at [918, 462] on p "Submit" at bounding box center [915, 457] width 40 height 17
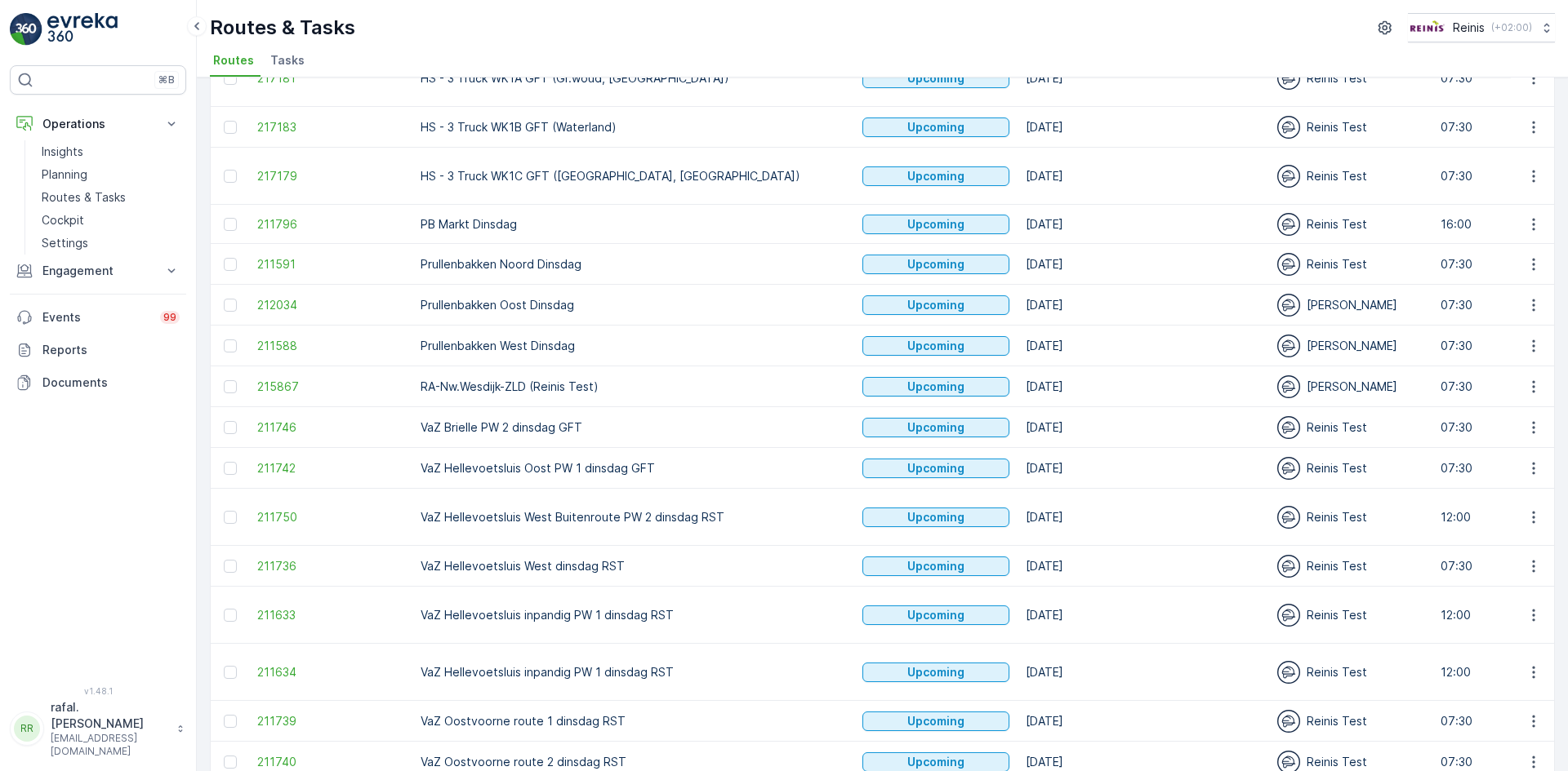
scroll to position [484, 0]
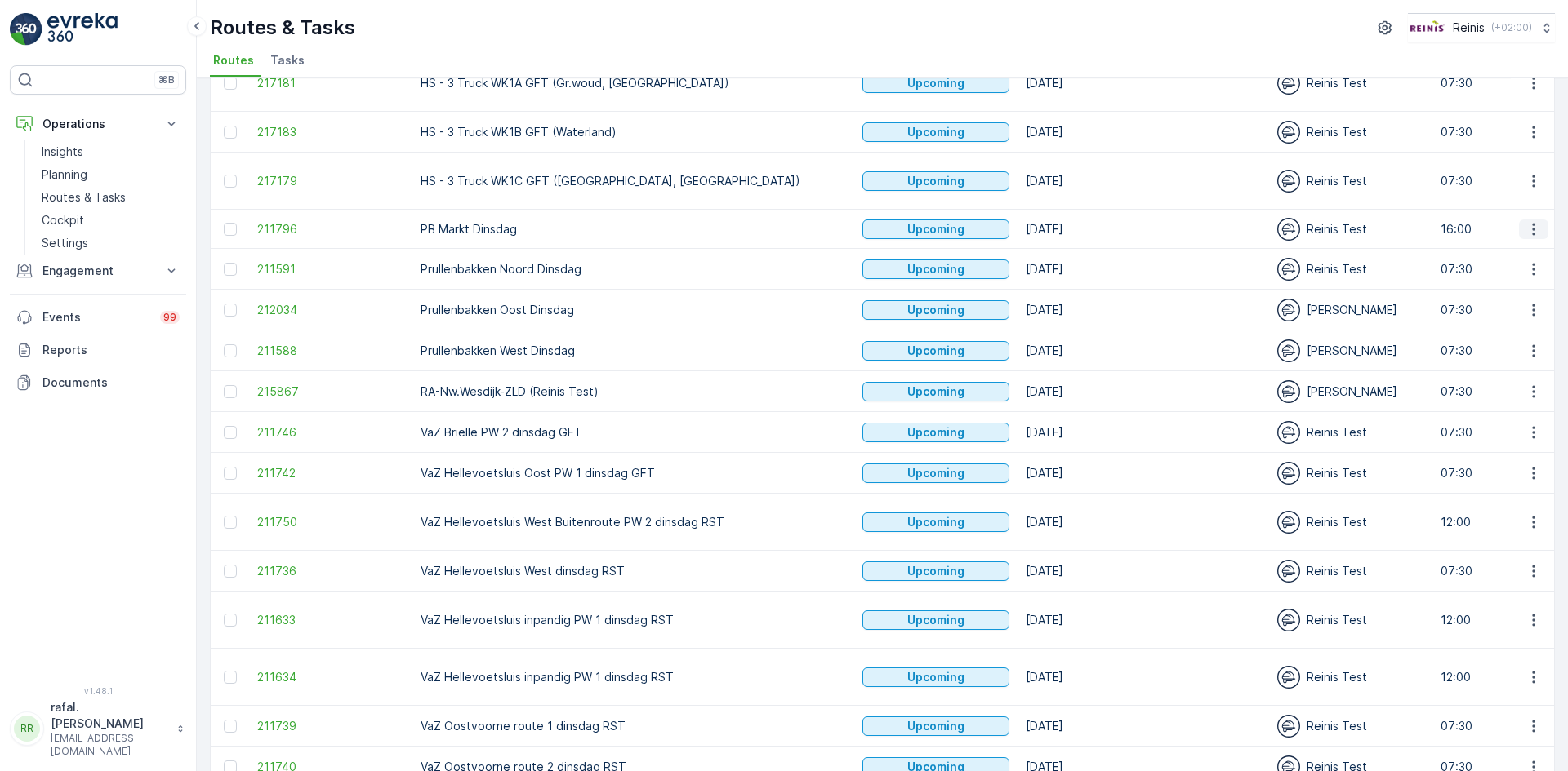
click at [1535, 226] on icon "button" at bounding box center [1534, 230] width 17 height 17
click at [1515, 350] on span "Change Assignee" at bounding box center [1495, 345] width 95 height 17
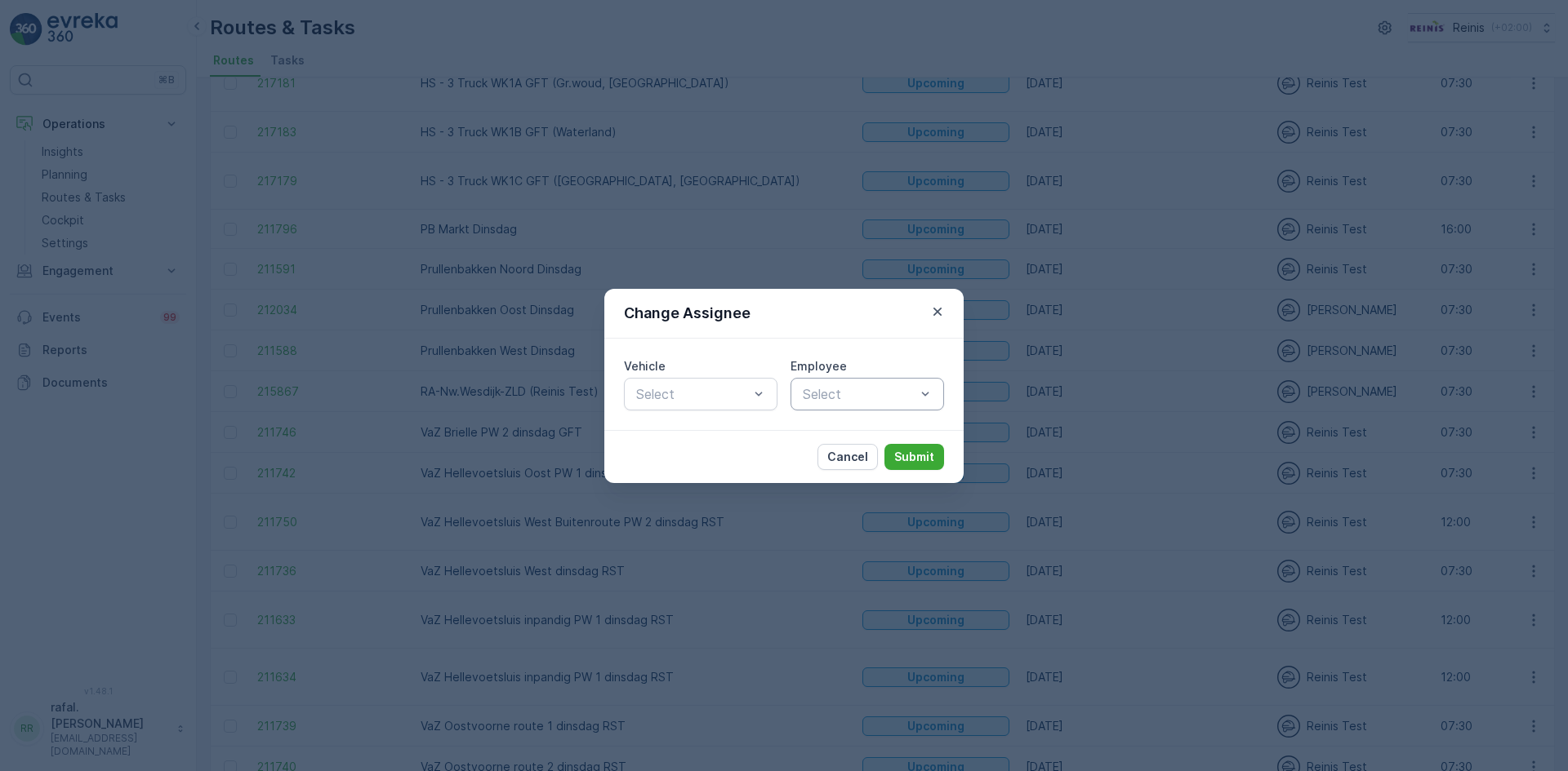
click at [849, 394] on div at bounding box center [858, 395] width 116 height 15
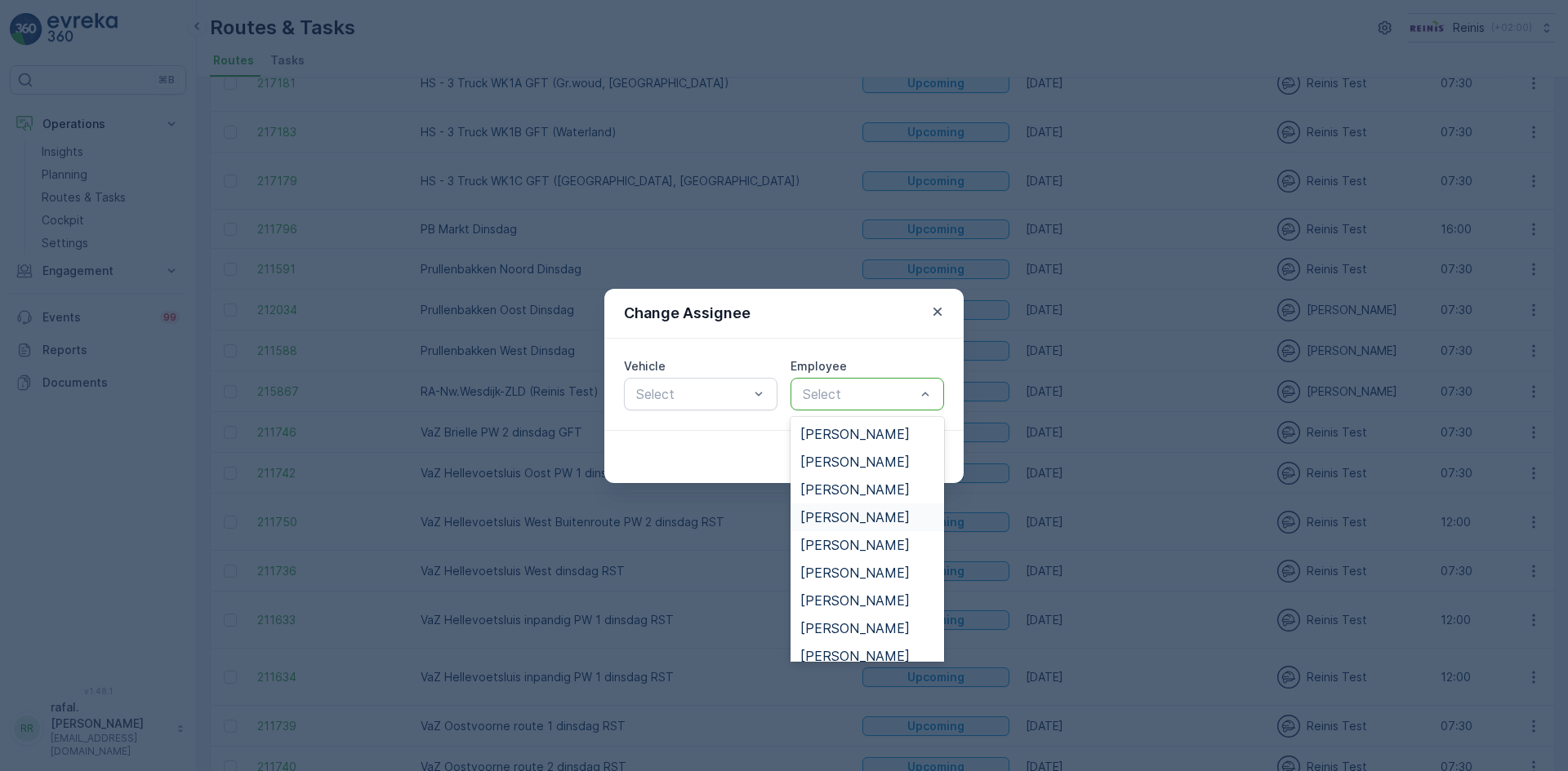
scroll to position [82, 0]
click at [850, 575] on span "[PERSON_NAME]" at bounding box center [855, 574] width 110 height 15
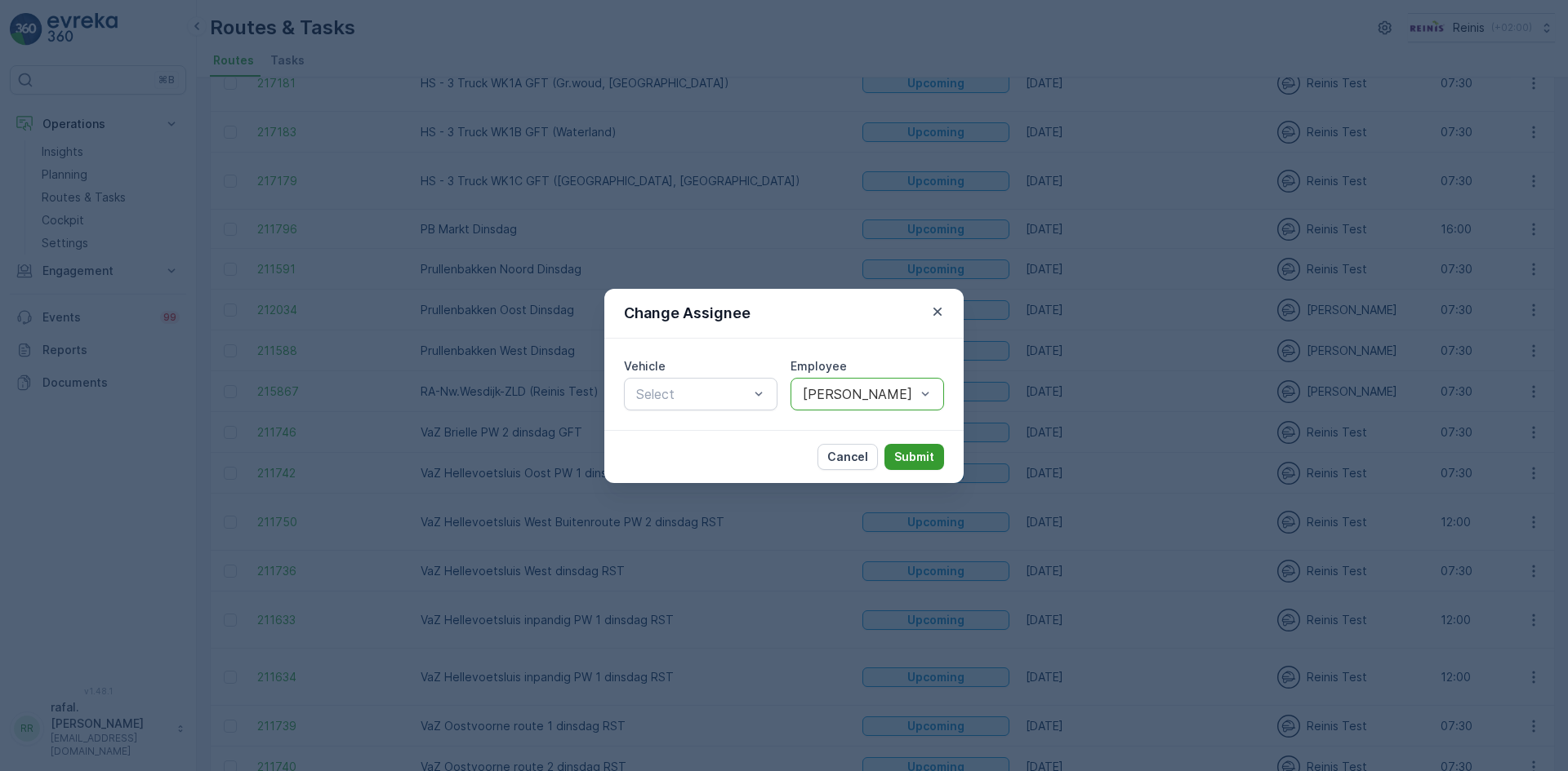
click at [920, 449] on p "Submit" at bounding box center [915, 457] width 40 height 17
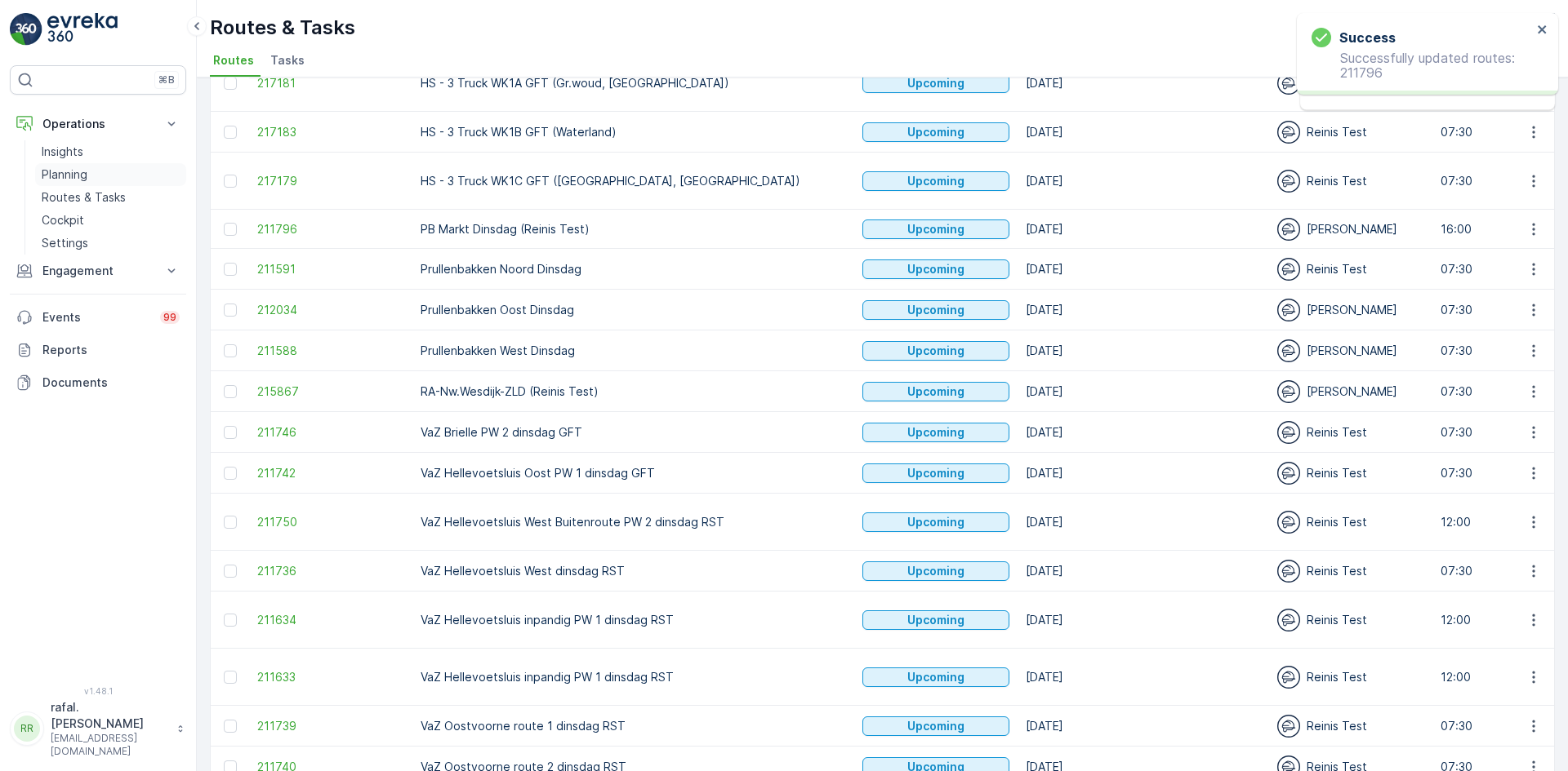
click at [85, 173] on p "Planning" at bounding box center [64, 175] width 46 height 17
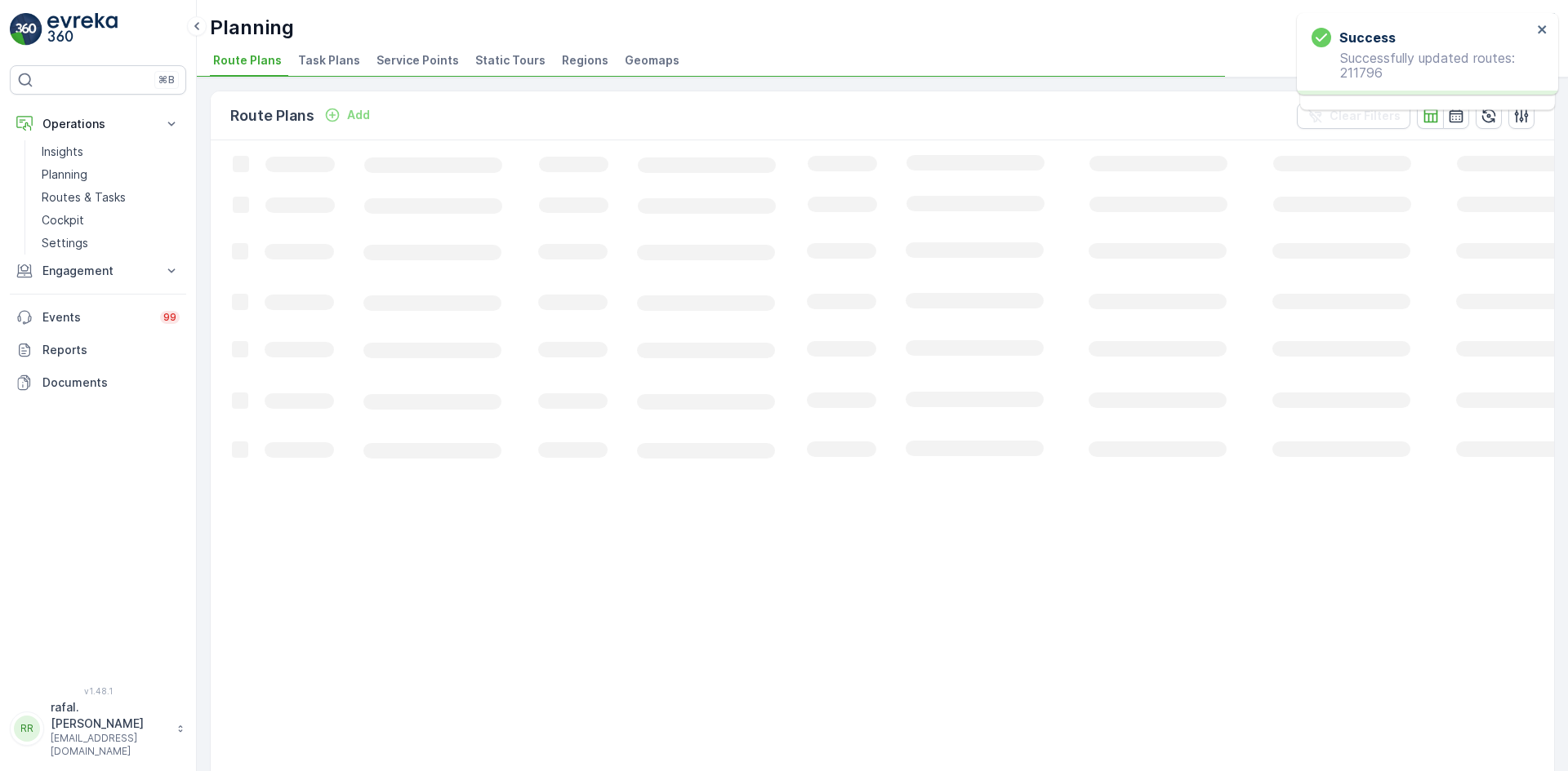
click at [394, 59] on span "Service Points" at bounding box center [418, 60] width 83 height 17
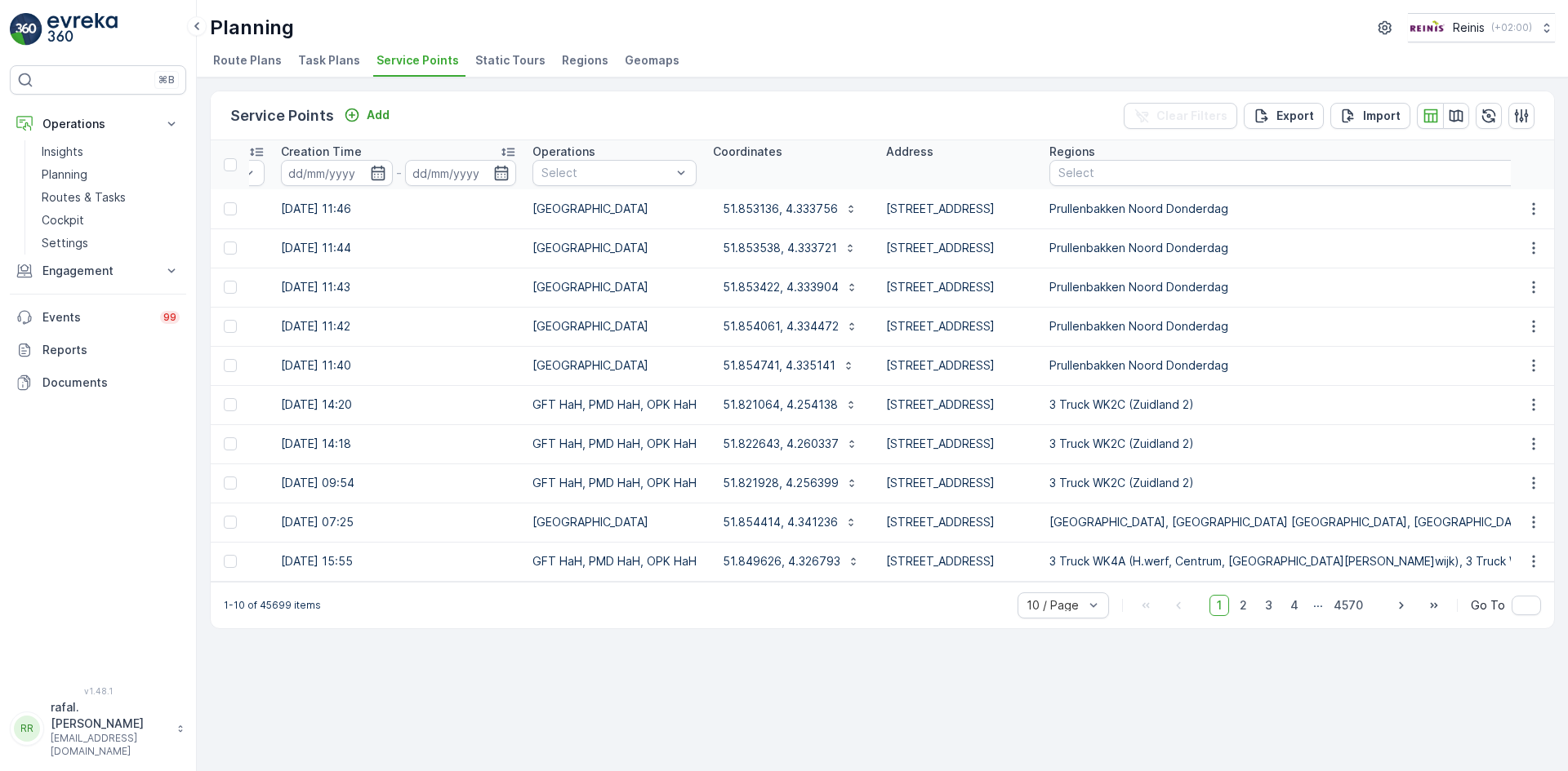
scroll to position [0, 666]
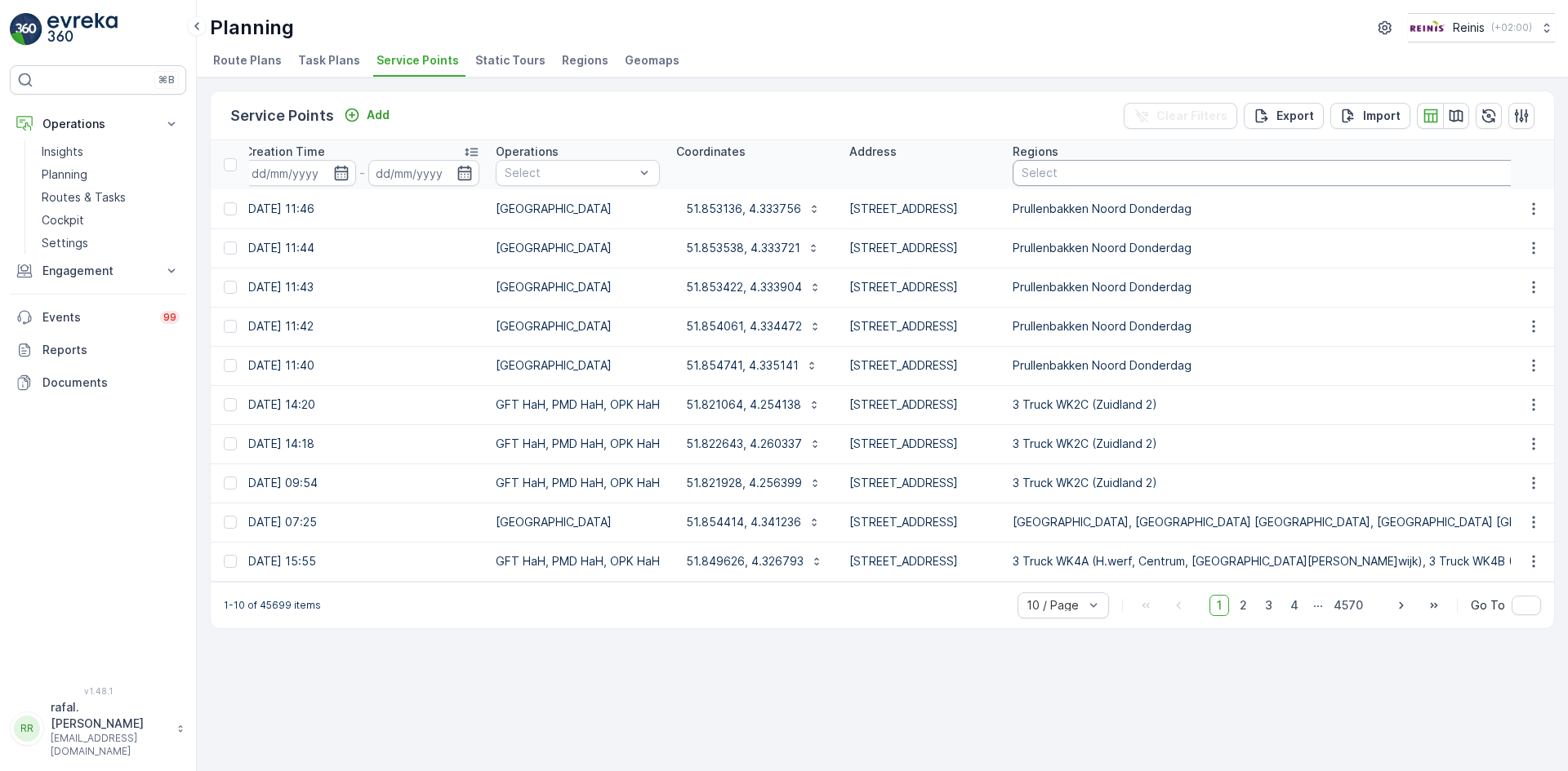
click at [1304, 172] on div at bounding box center [1493, 173] width 946 height 13
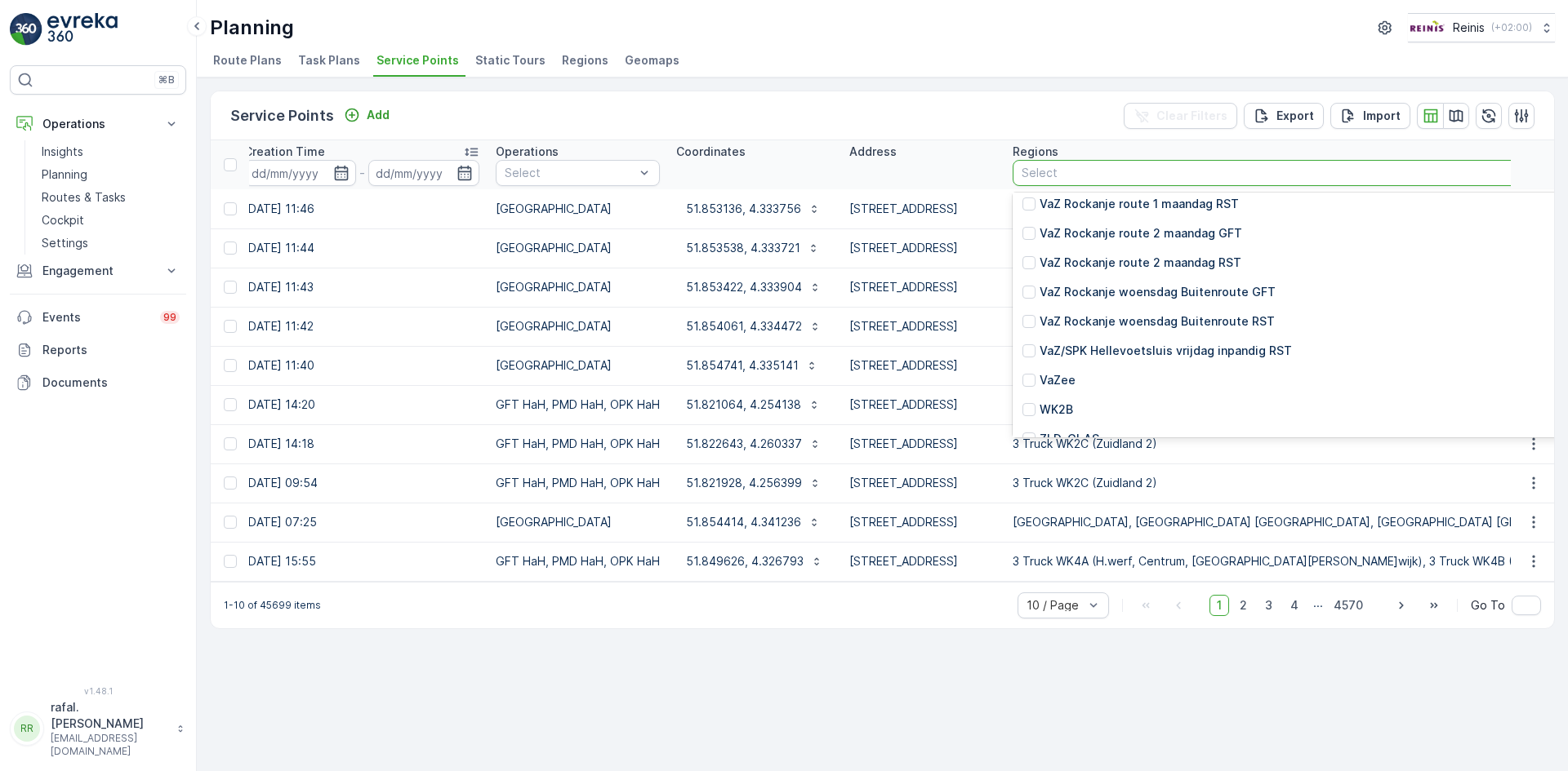
scroll to position [5226, 0]
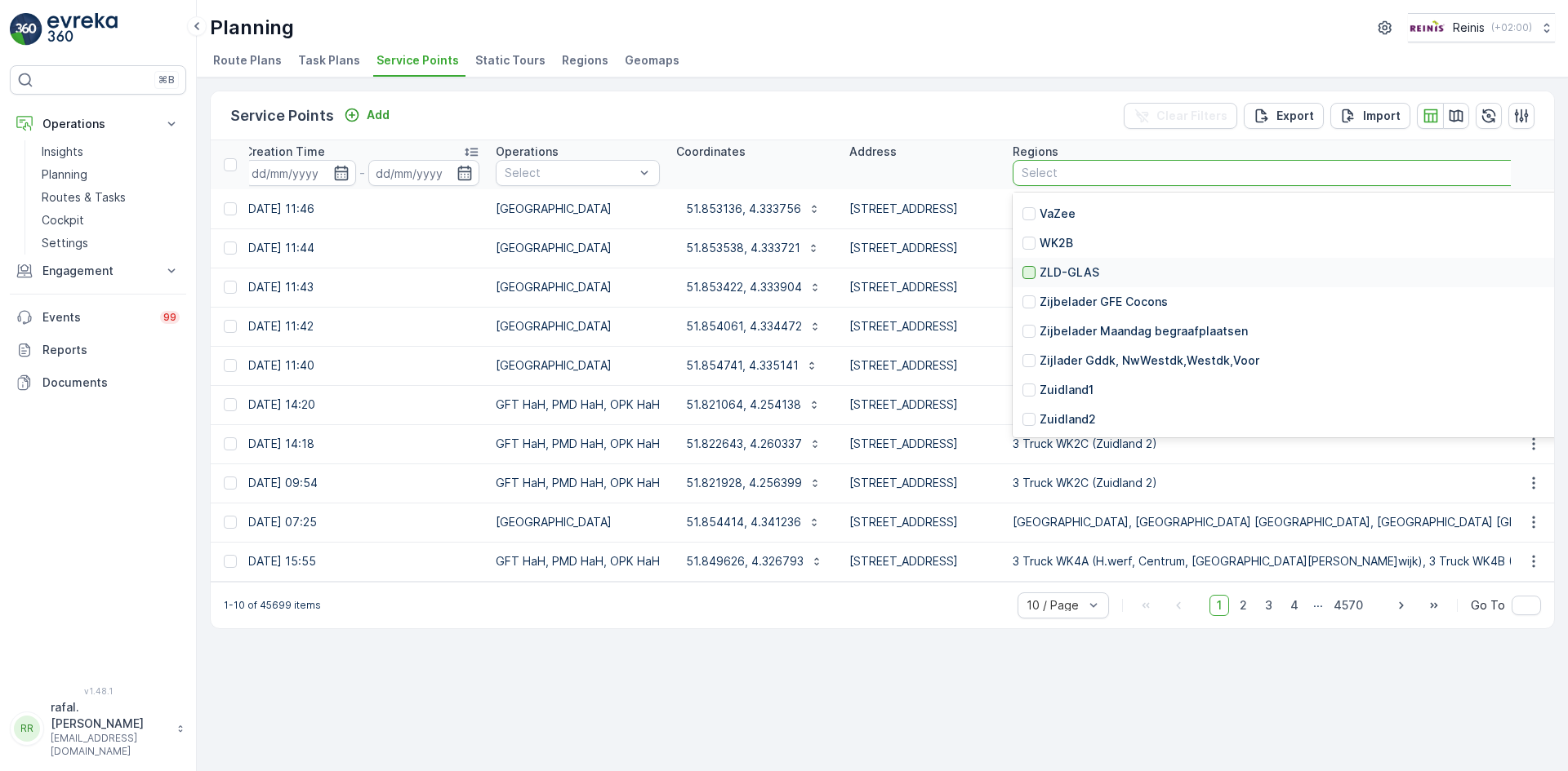
click at [1036, 273] on div at bounding box center [1029, 273] width 13 height 13
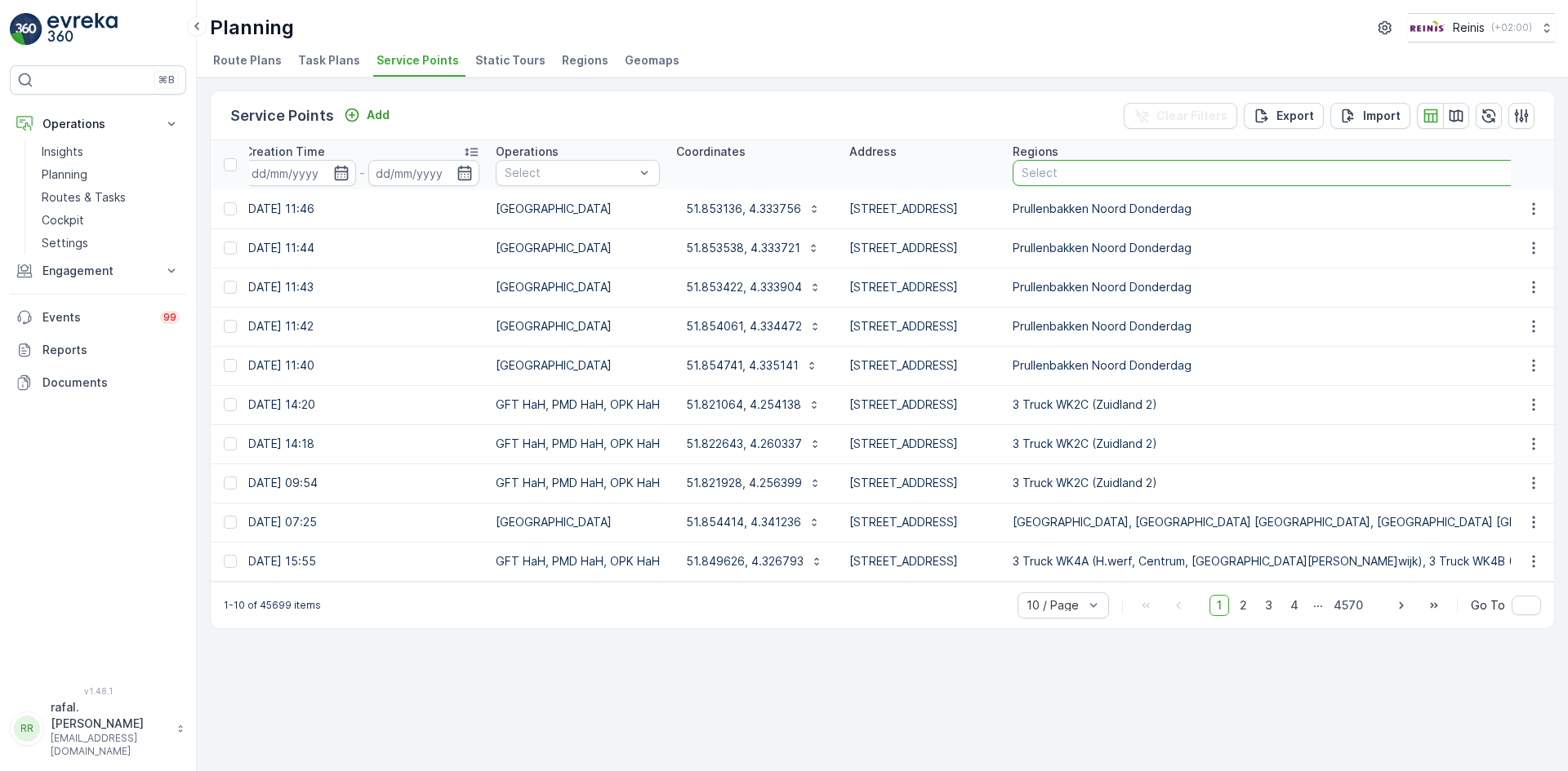
scroll to position [0, 224]
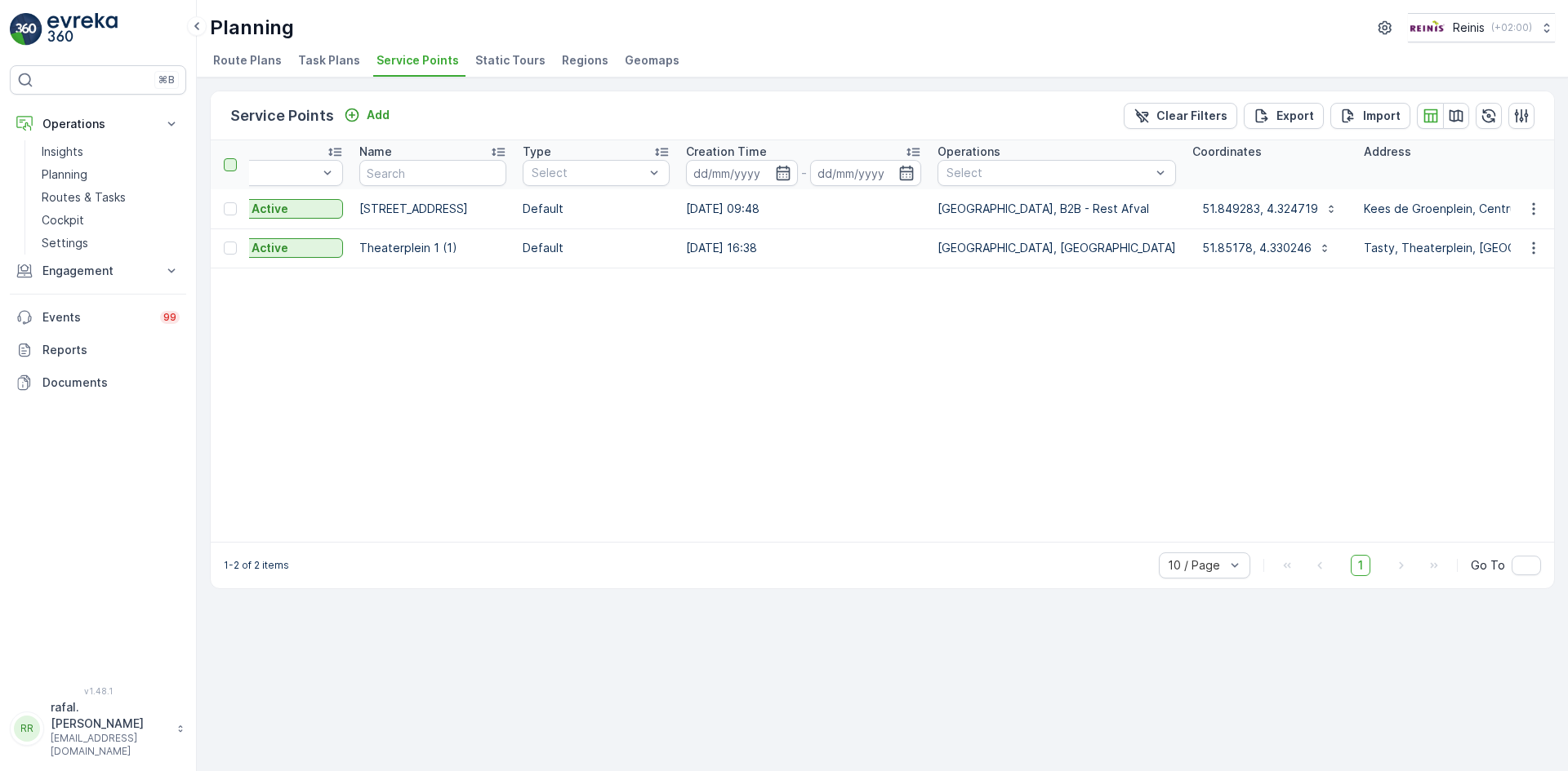
click at [228, 166] on div at bounding box center [230, 165] width 13 height 13
click at [233, 158] on input "checkbox" at bounding box center [233, 158] width 0 height 0
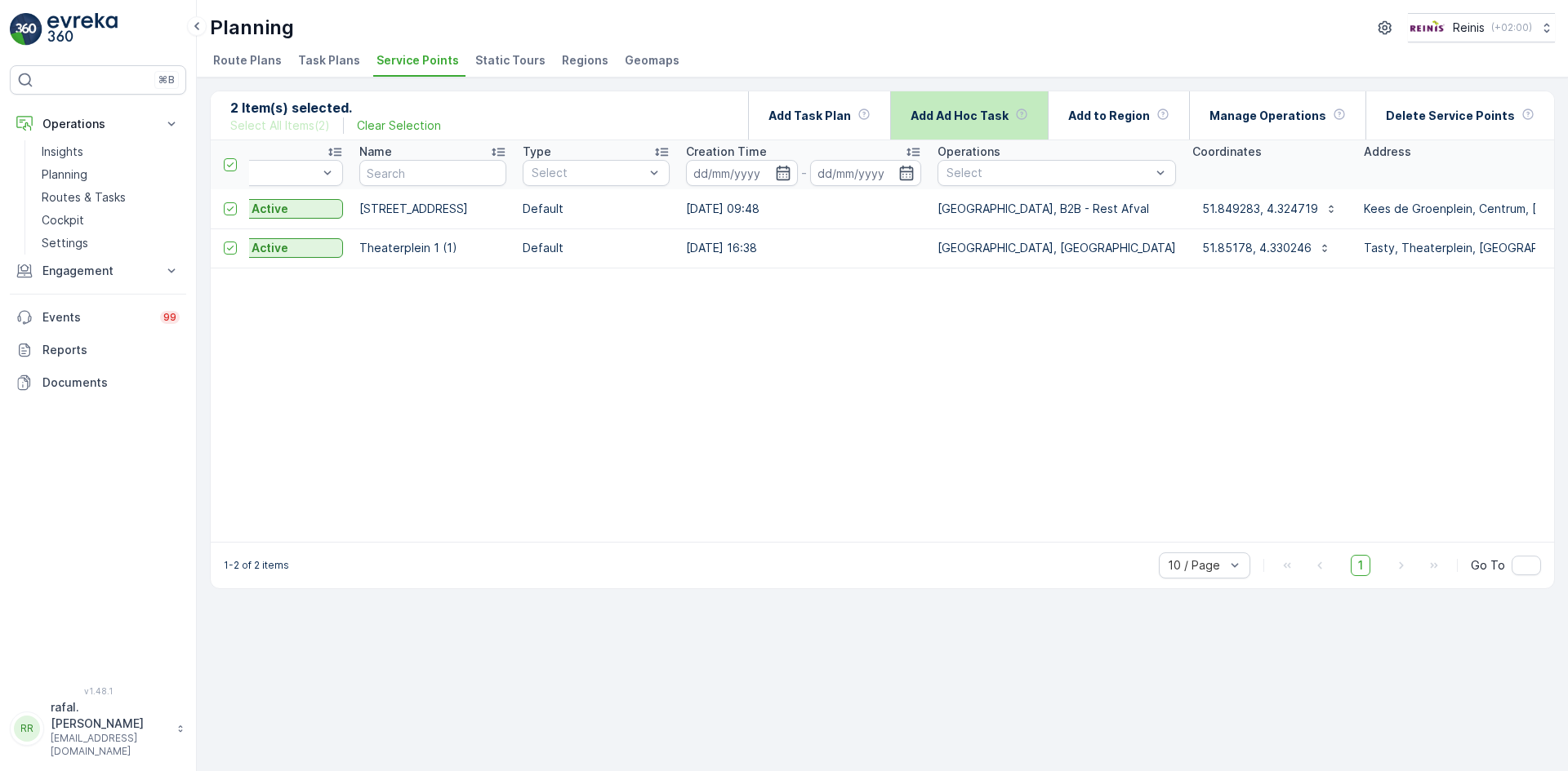
click at [951, 113] on p "Add Ad Hoc Task" at bounding box center [959, 116] width 98 height 17
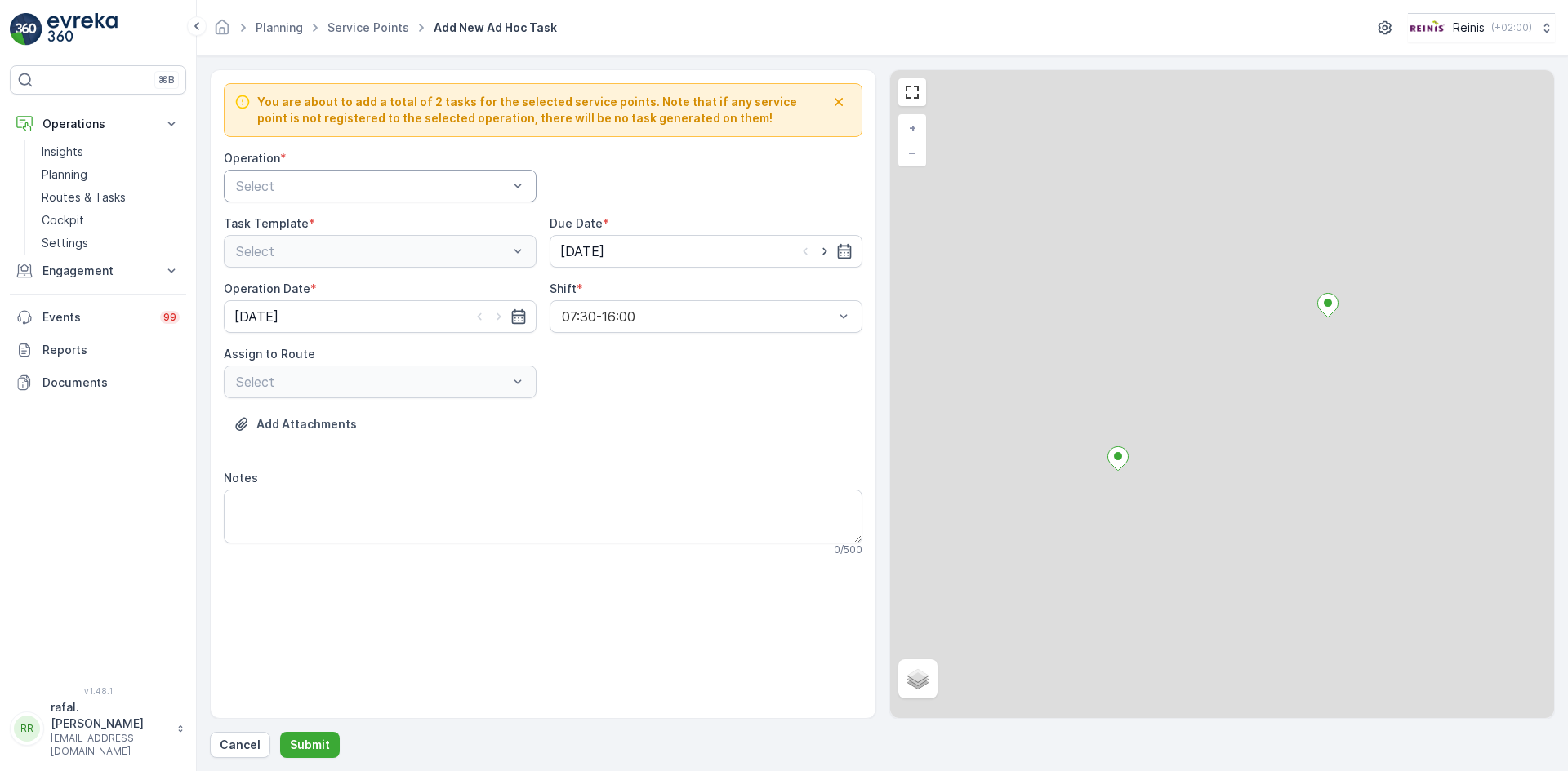
click at [465, 187] on div at bounding box center [372, 186] width 275 height 15
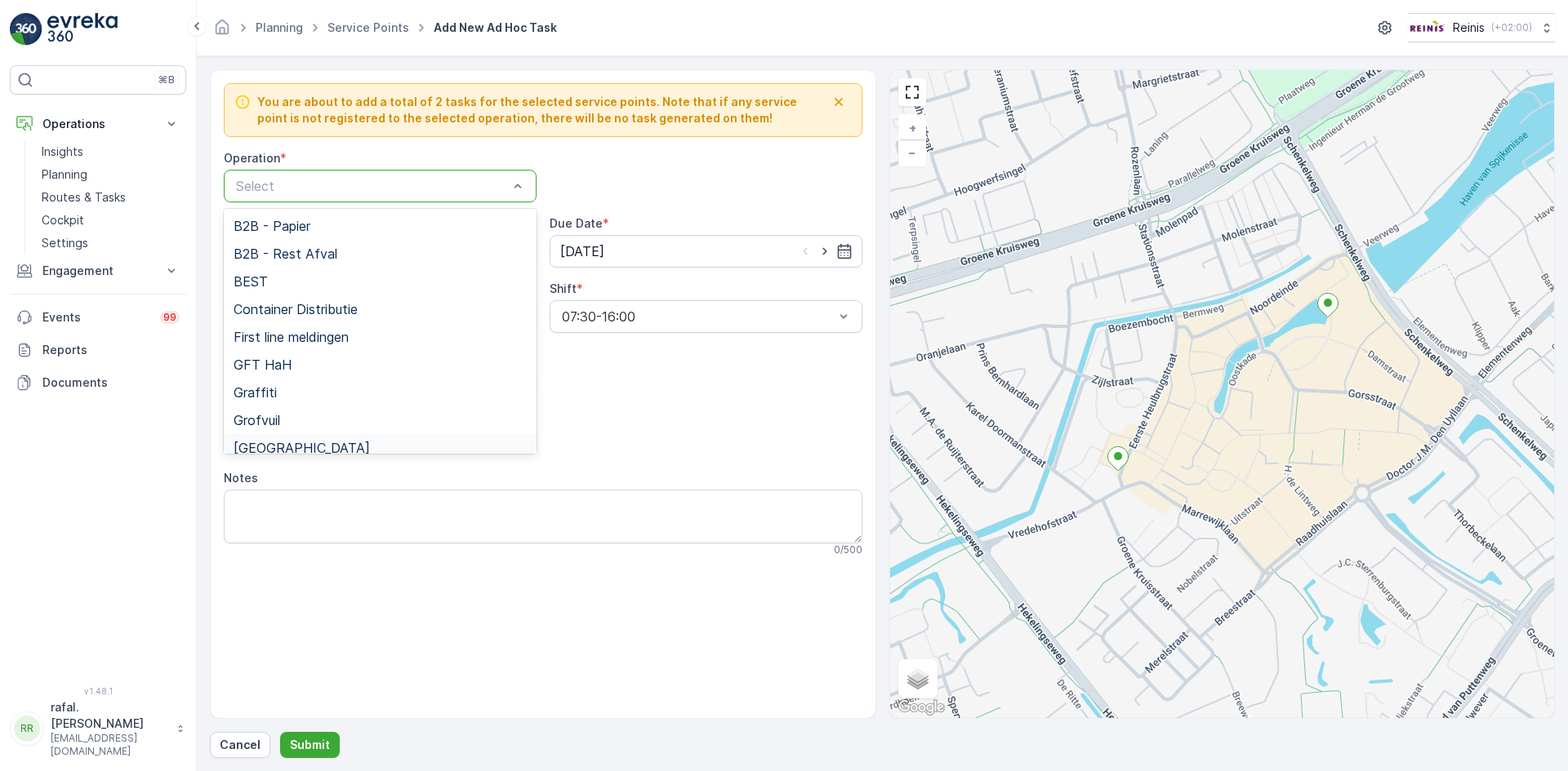
click at [324, 441] on div "[GEOGRAPHIC_DATA]" at bounding box center [380, 448] width 293 height 15
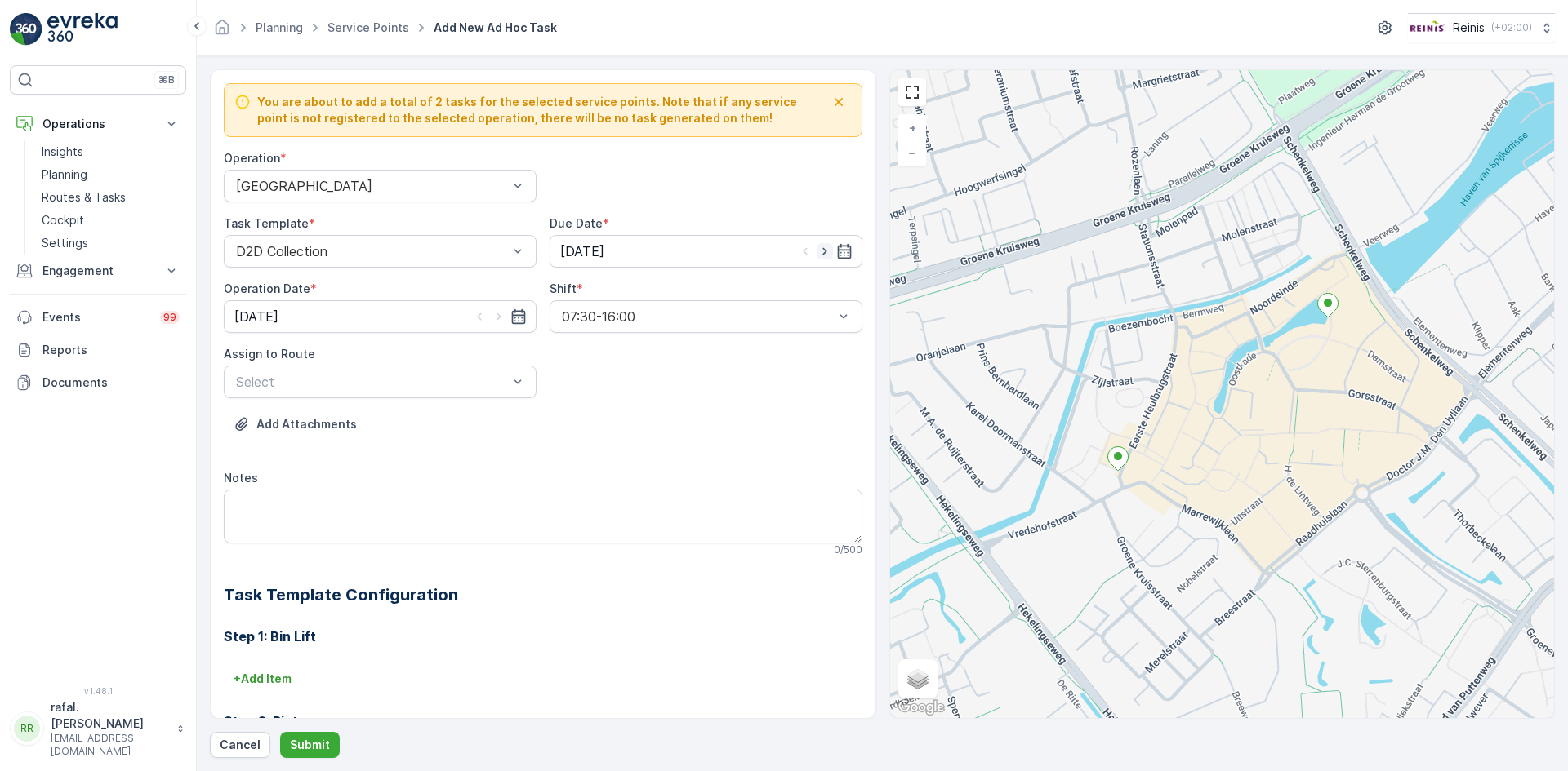
click at [822, 251] on icon "button" at bounding box center [825, 252] width 17 height 17
type input "[DATE]"
click at [500, 318] on icon "button" at bounding box center [500, 317] width 17 height 17
type input "[DATE]"
click at [469, 378] on div at bounding box center [372, 382] width 275 height 15
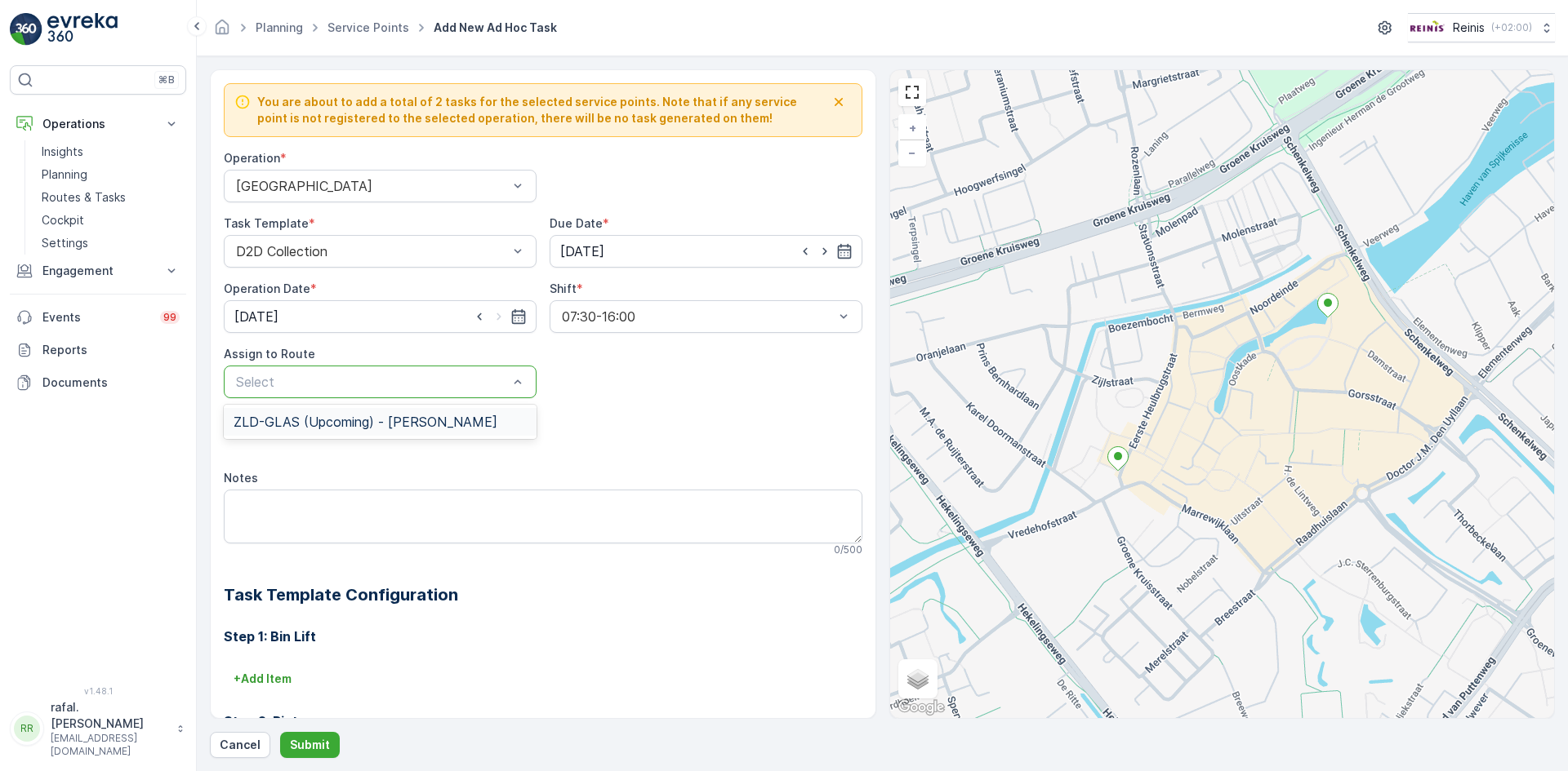
click at [395, 424] on span "ZLD-GLAS (Upcoming) - [PERSON_NAME]" at bounding box center [365, 422] width 264 height 15
click at [315, 749] on p "Submit" at bounding box center [310, 745] width 40 height 17
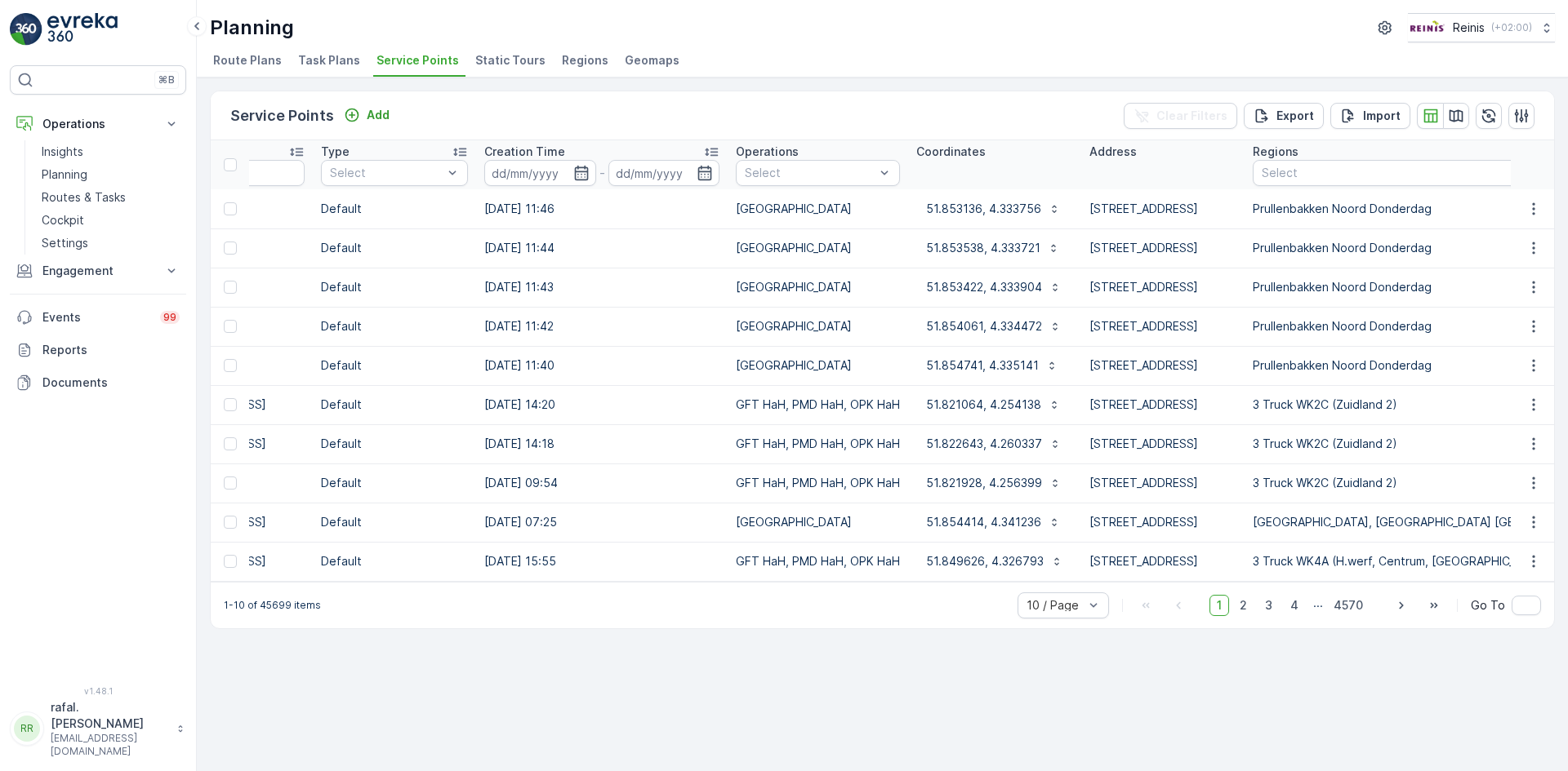
scroll to position [0, 479]
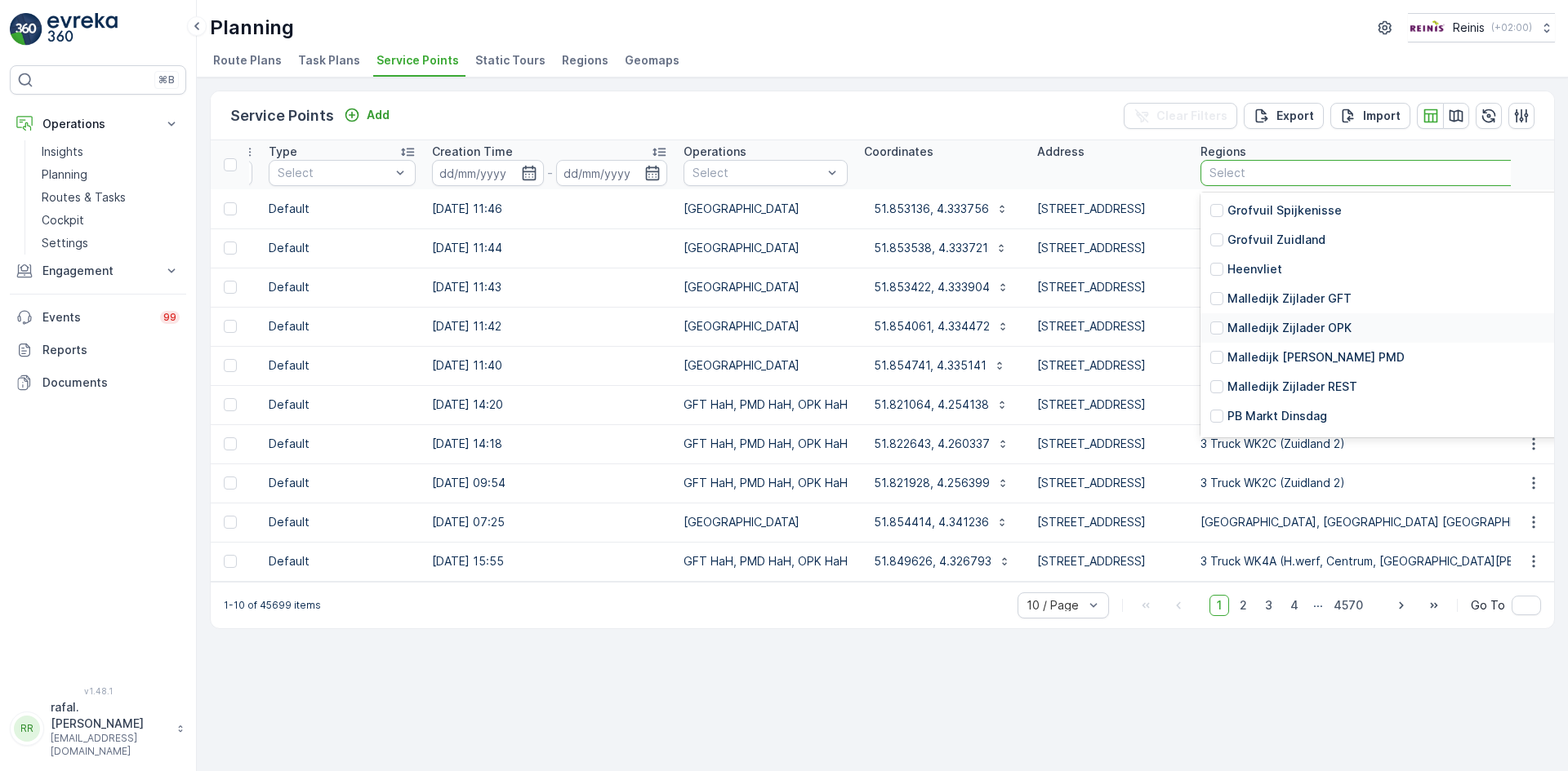
scroll to position [1550, 0]
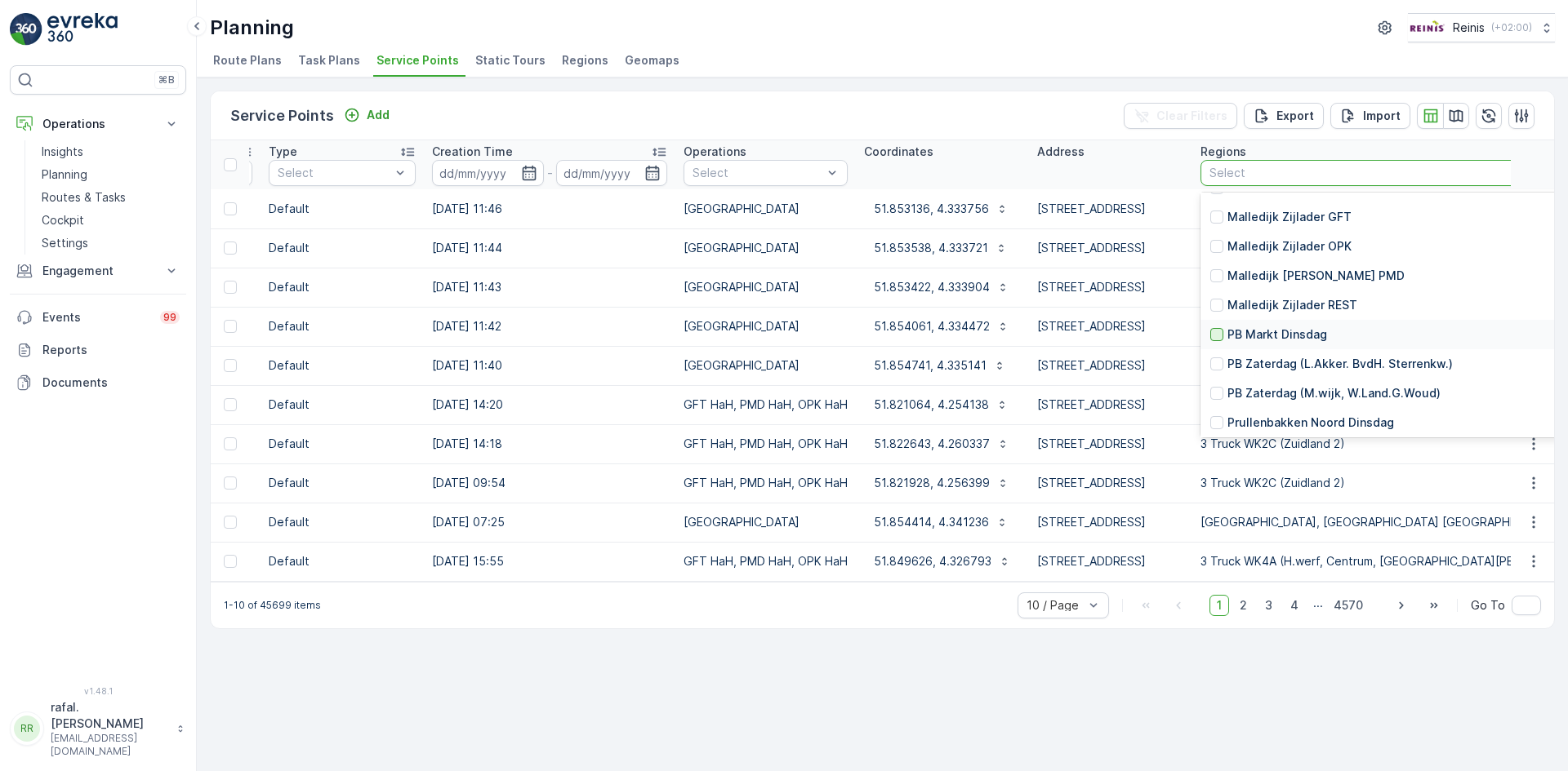
click at [1223, 335] on div at bounding box center [1217, 334] width 13 height 13
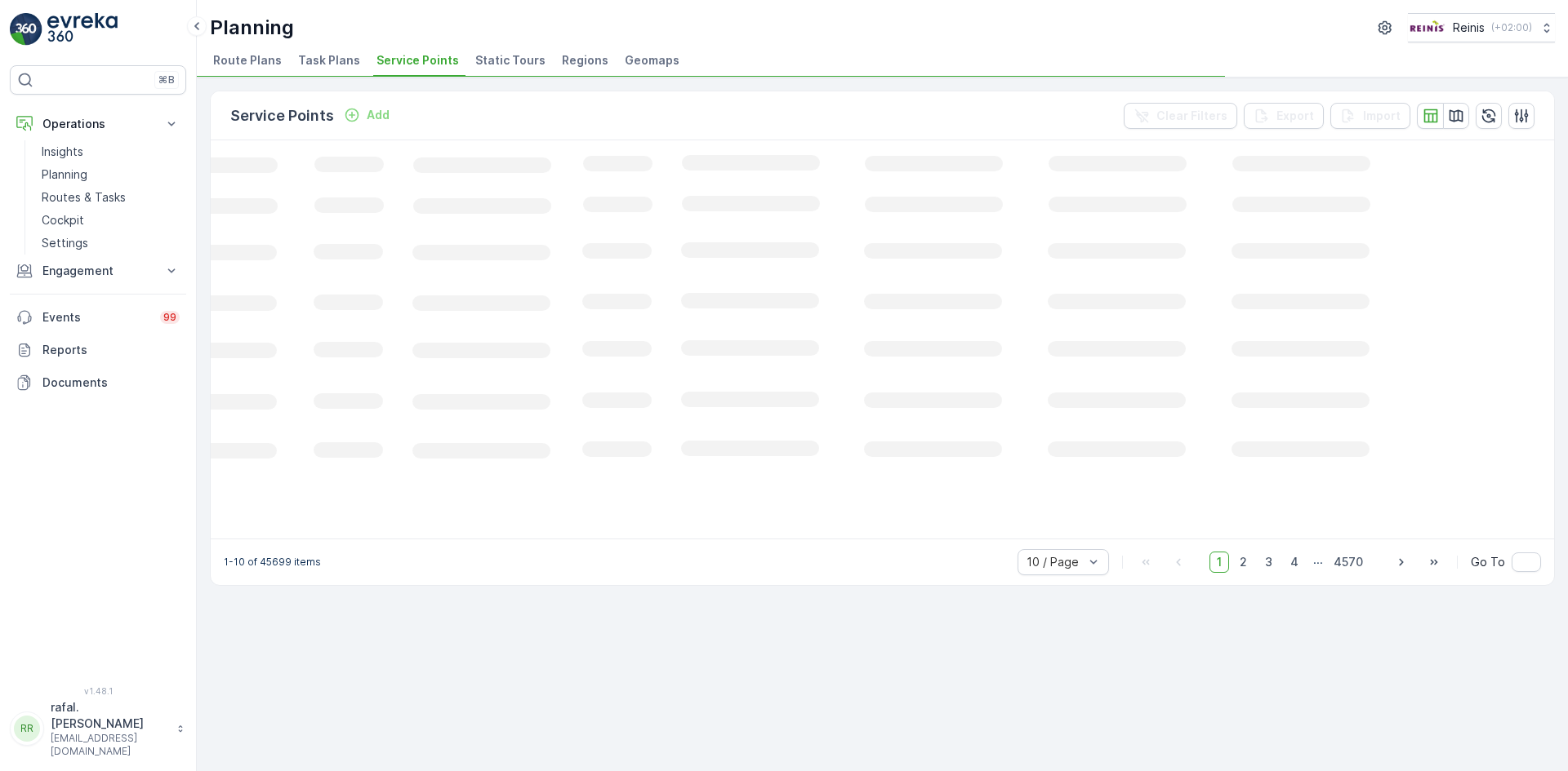
scroll to position [0, 224]
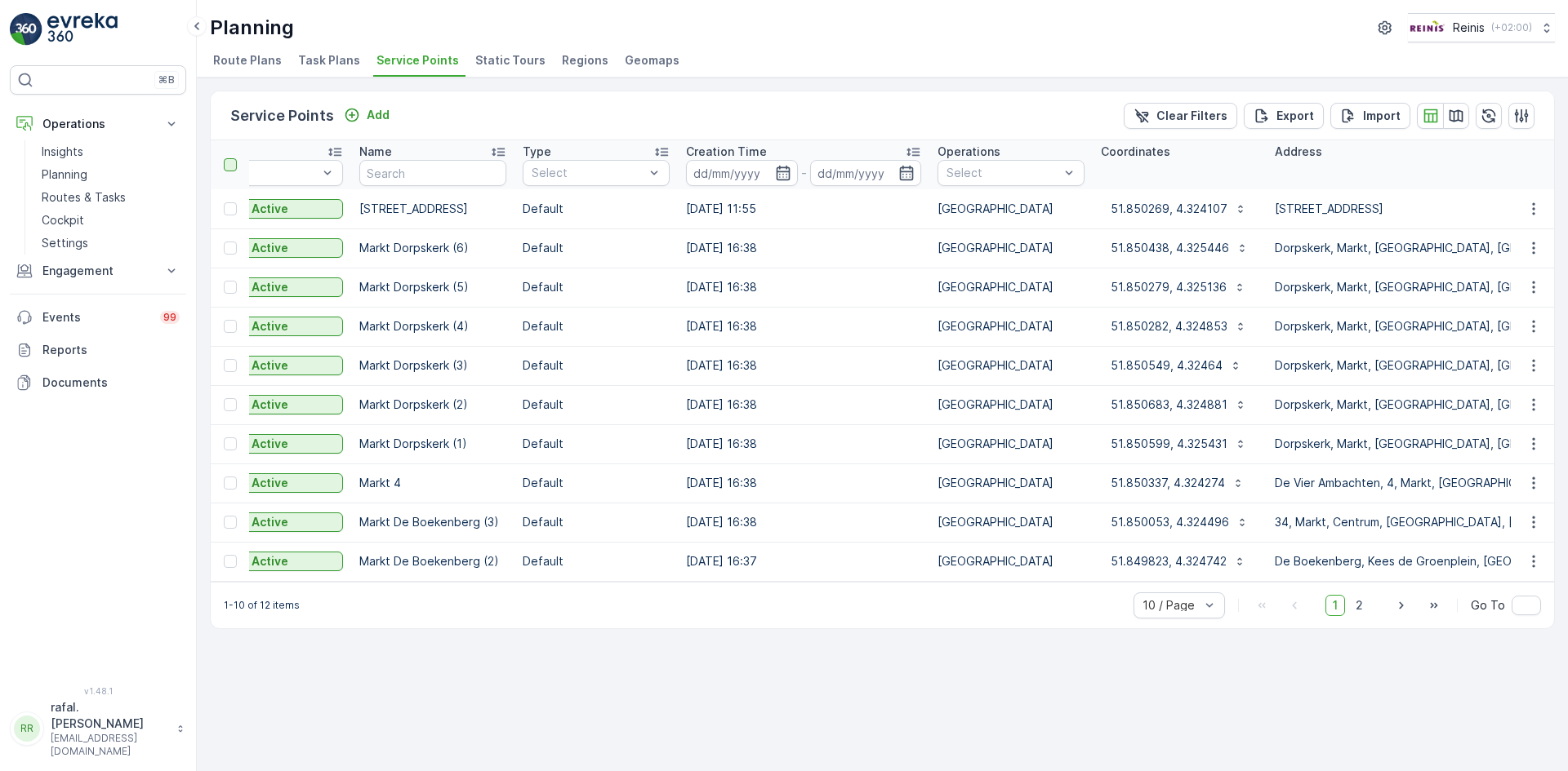
click at [232, 165] on div at bounding box center [230, 165] width 13 height 13
click at [233, 158] on input "checkbox" at bounding box center [233, 158] width 0 height 0
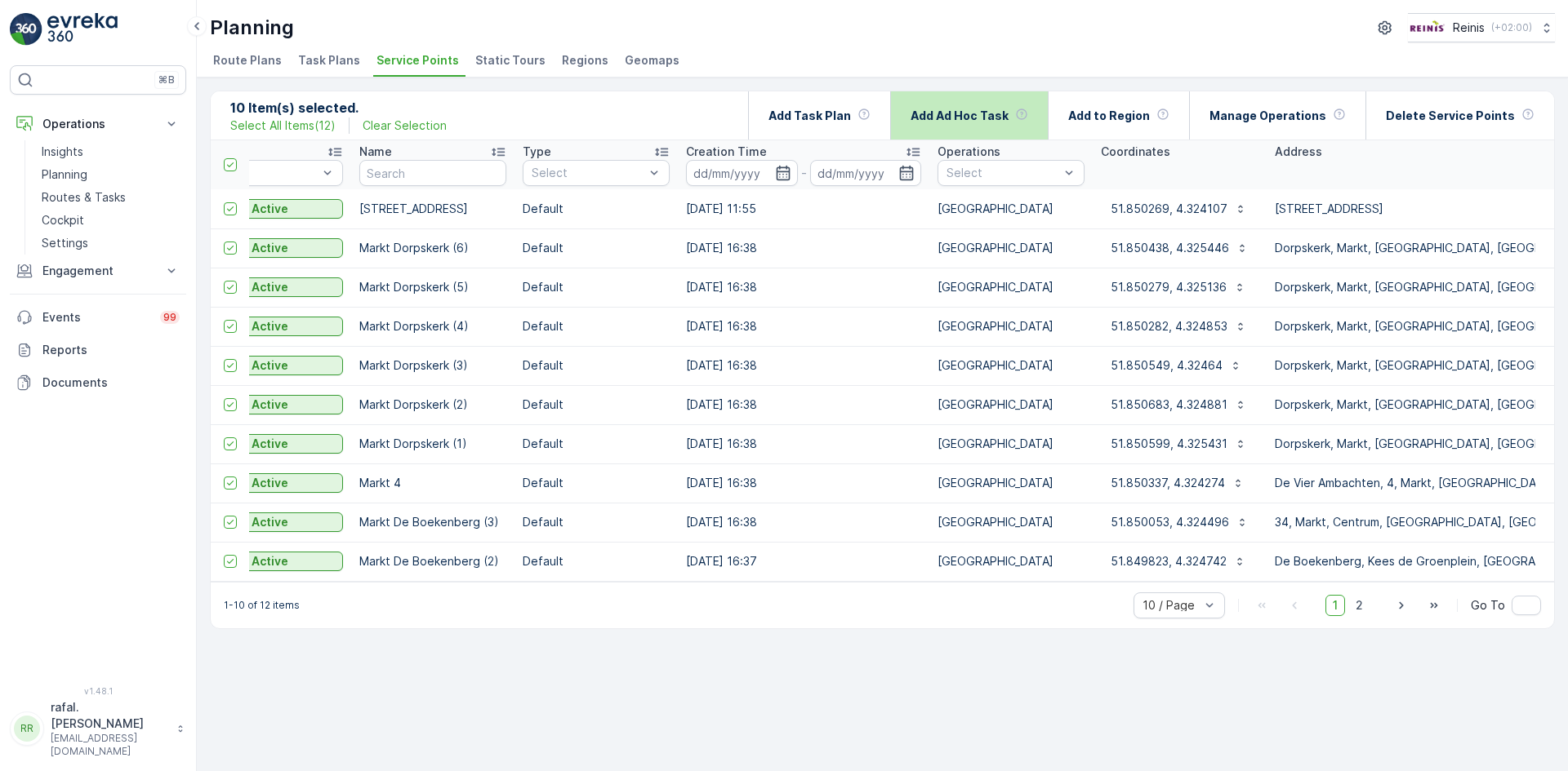
click at [1004, 113] on p "Add Ad Hoc Task" at bounding box center [959, 116] width 98 height 17
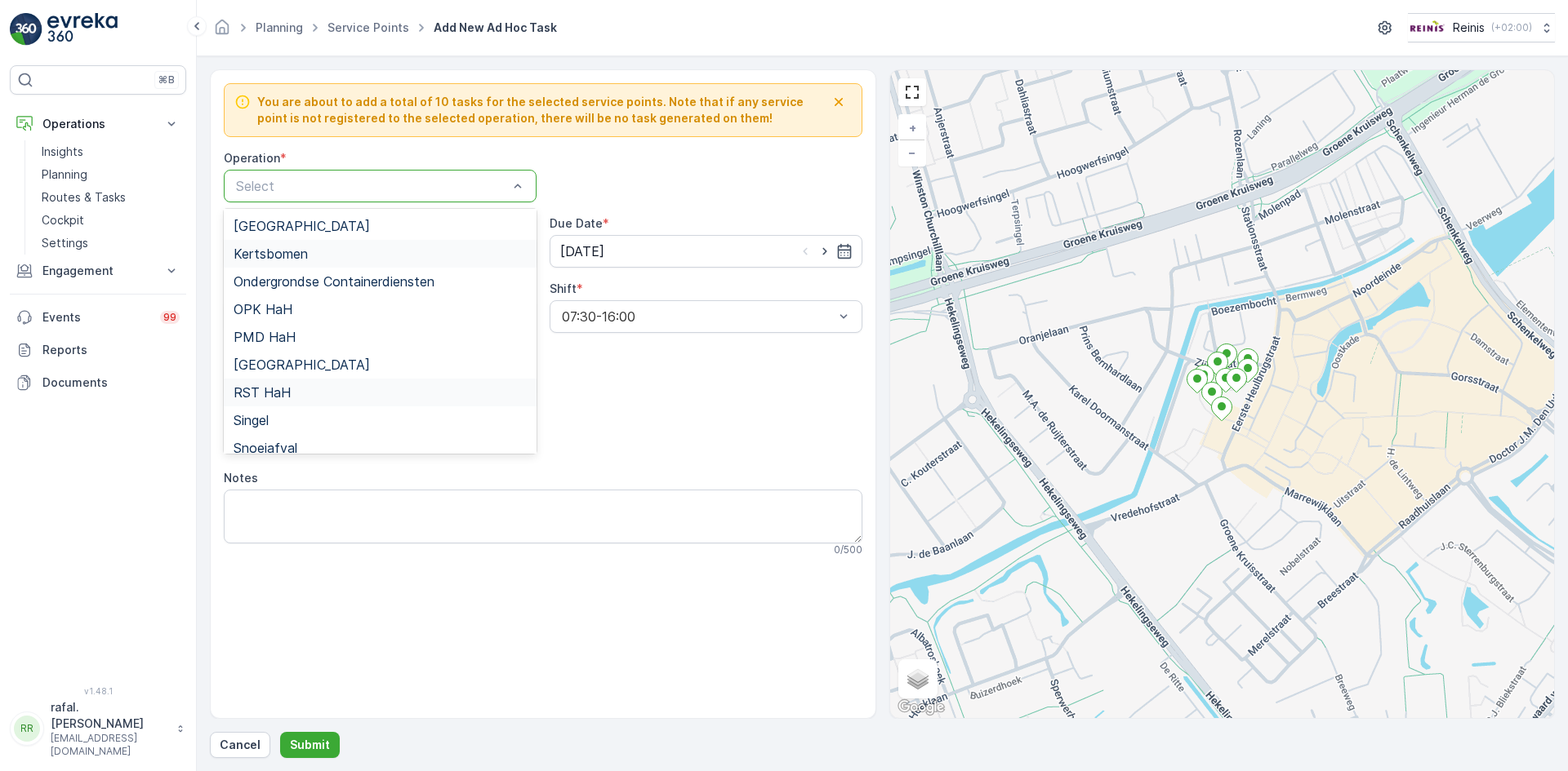
scroll to position [245, 0]
click at [308, 347] on span "[GEOGRAPHIC_DATA]" at bounding box center [301, 342] width 136 height 15
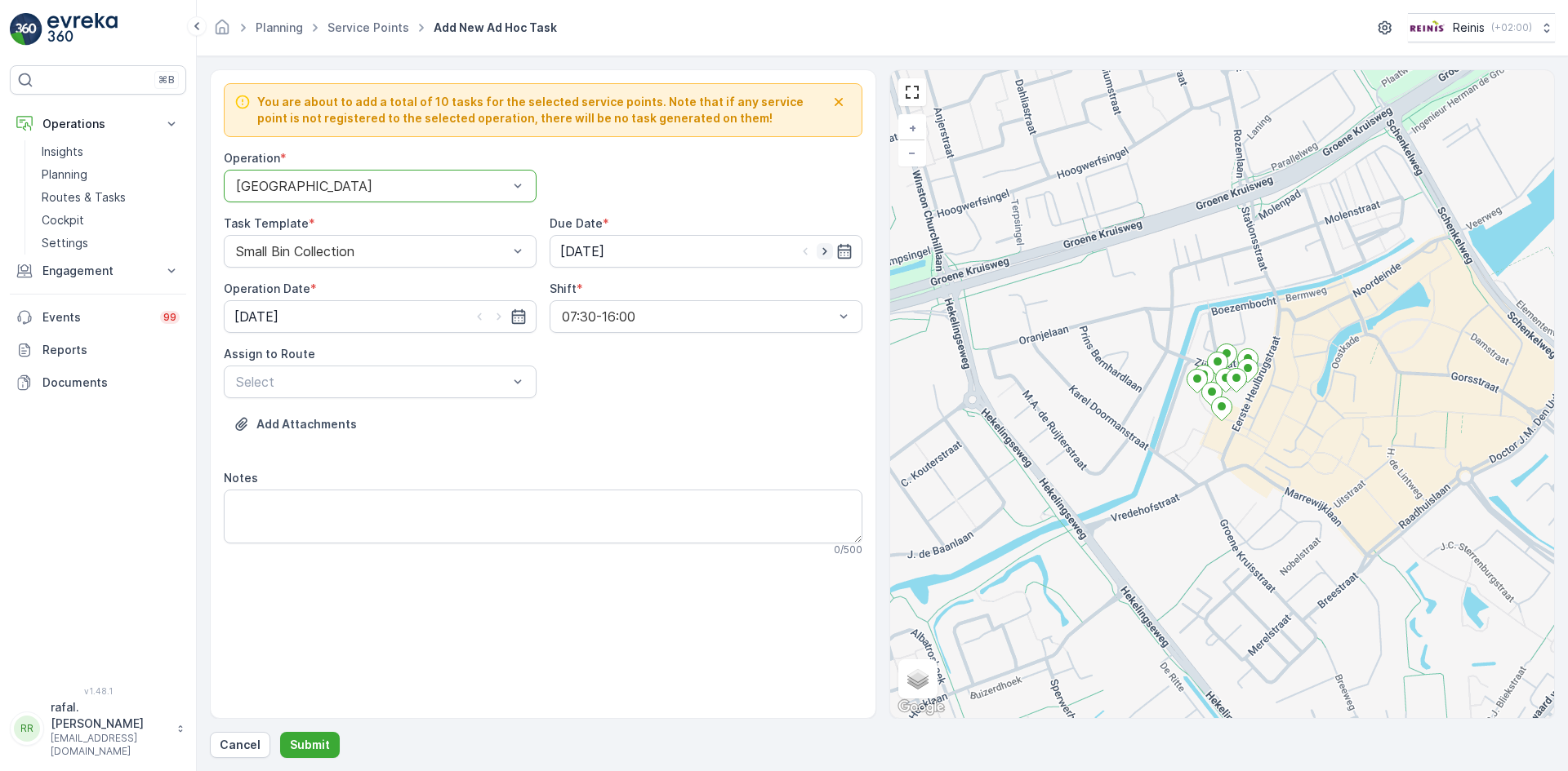
click at [822, 251] on icon "button" at bounding box center [825, 252] width 17 height 17
type input "[DATE]"
click at [500, 315] on icon "button" at bounding box center [500, 317] width 17 height 17
type input "[DATE]"
click at [503, 378] on div at bounding box center [372, 382] width 275 height 15
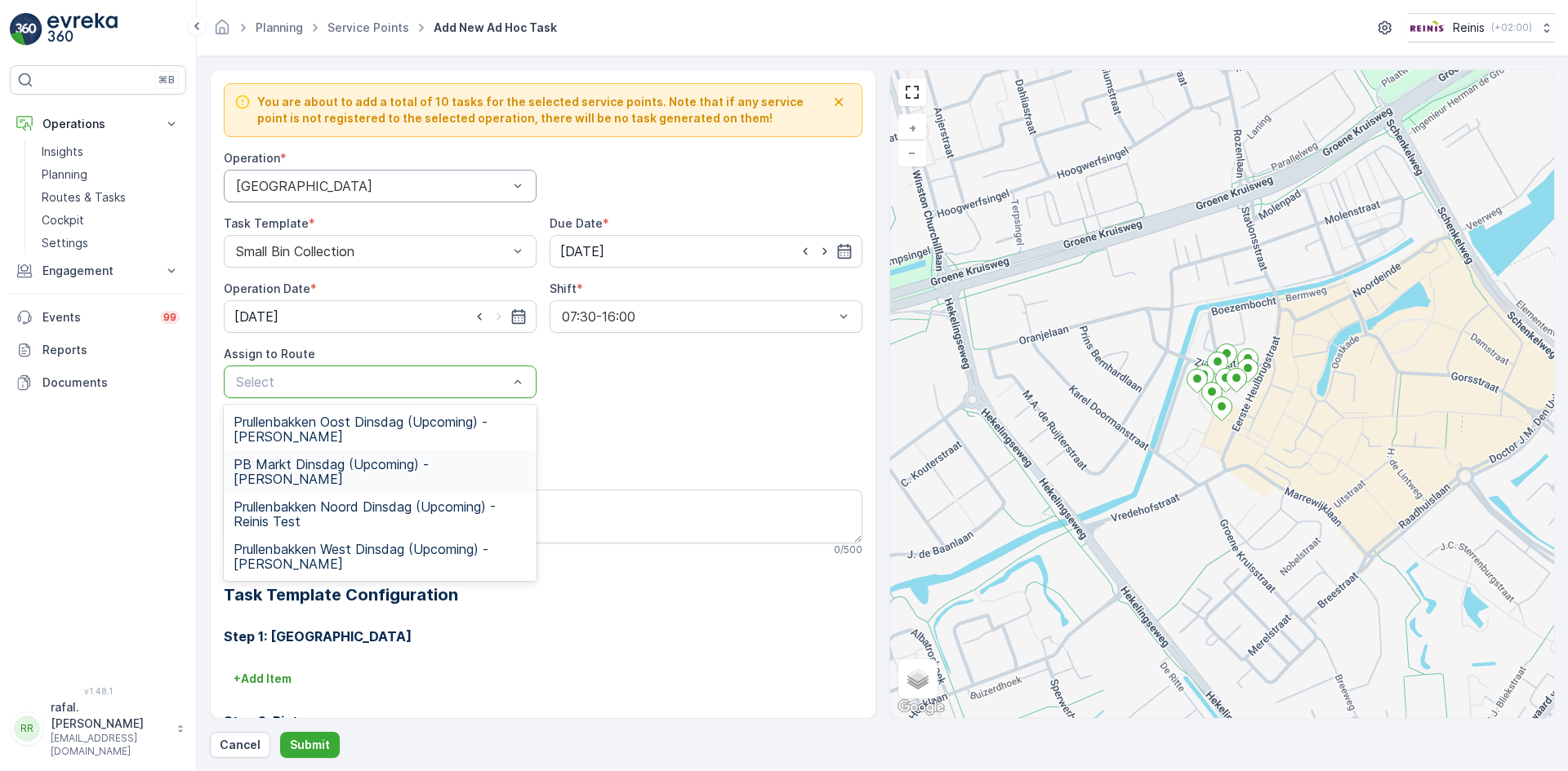
click at [446, 460] on span "PB Markt Dinsdag (Upcoming) - [PERSON_NAME]" at bounding box center [380, 472] width 293 height 29
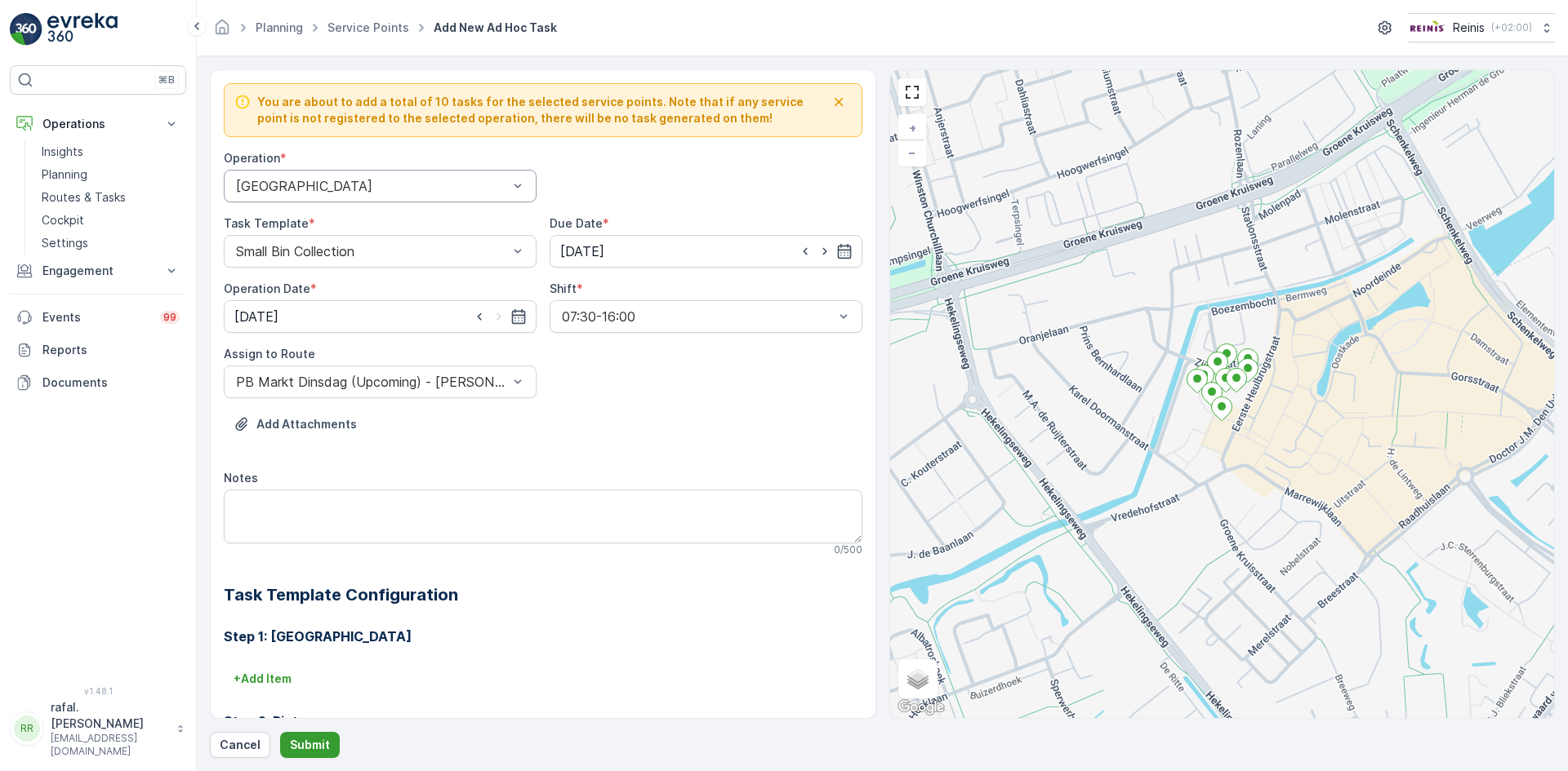
click at [320, 739] on p "Submit" at bounding box center [310, 745] width 40 height 17
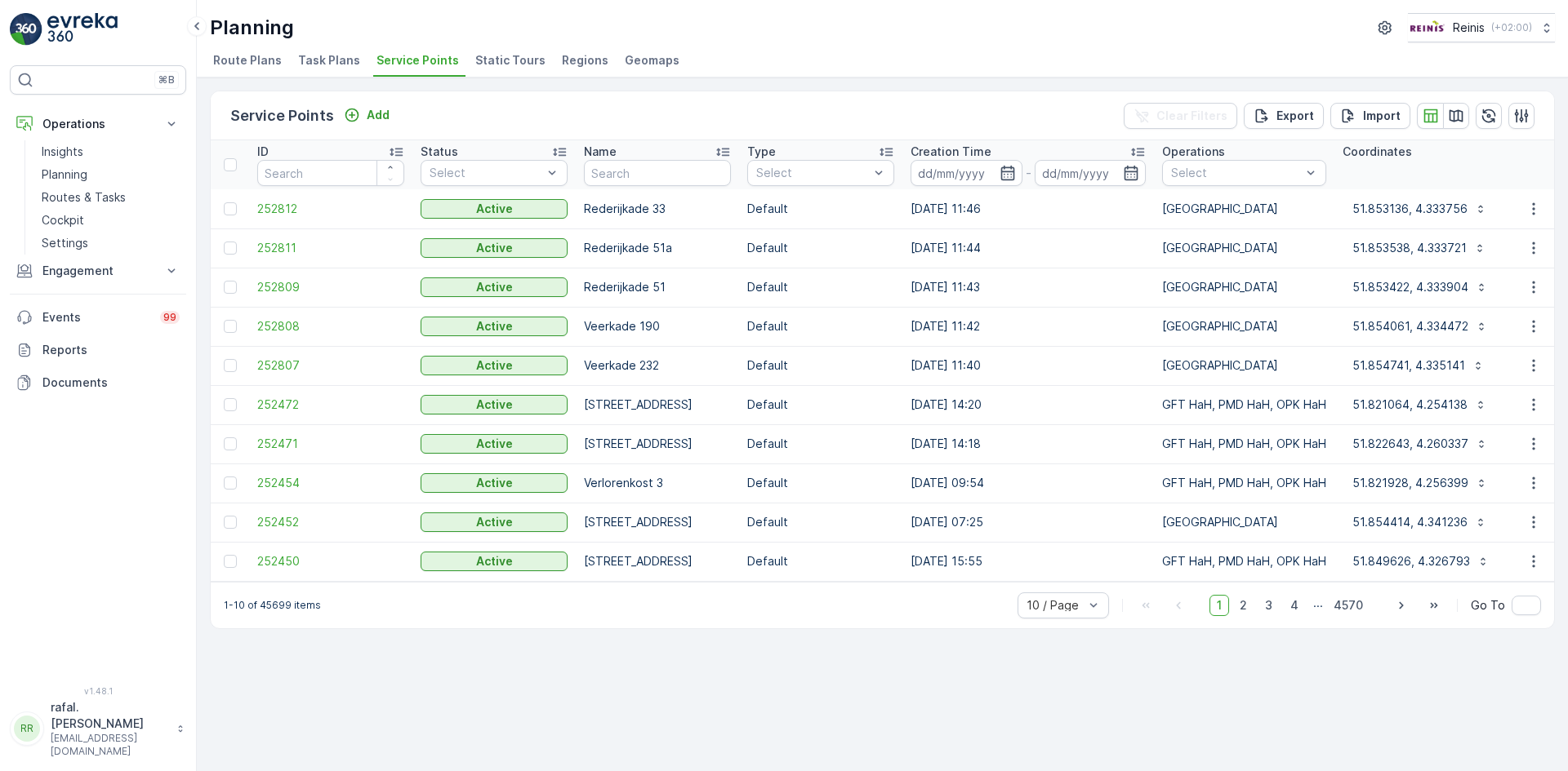
click at [491, 57] on span "Static Tours" at bounding box center [510, 60] width 70 height 17
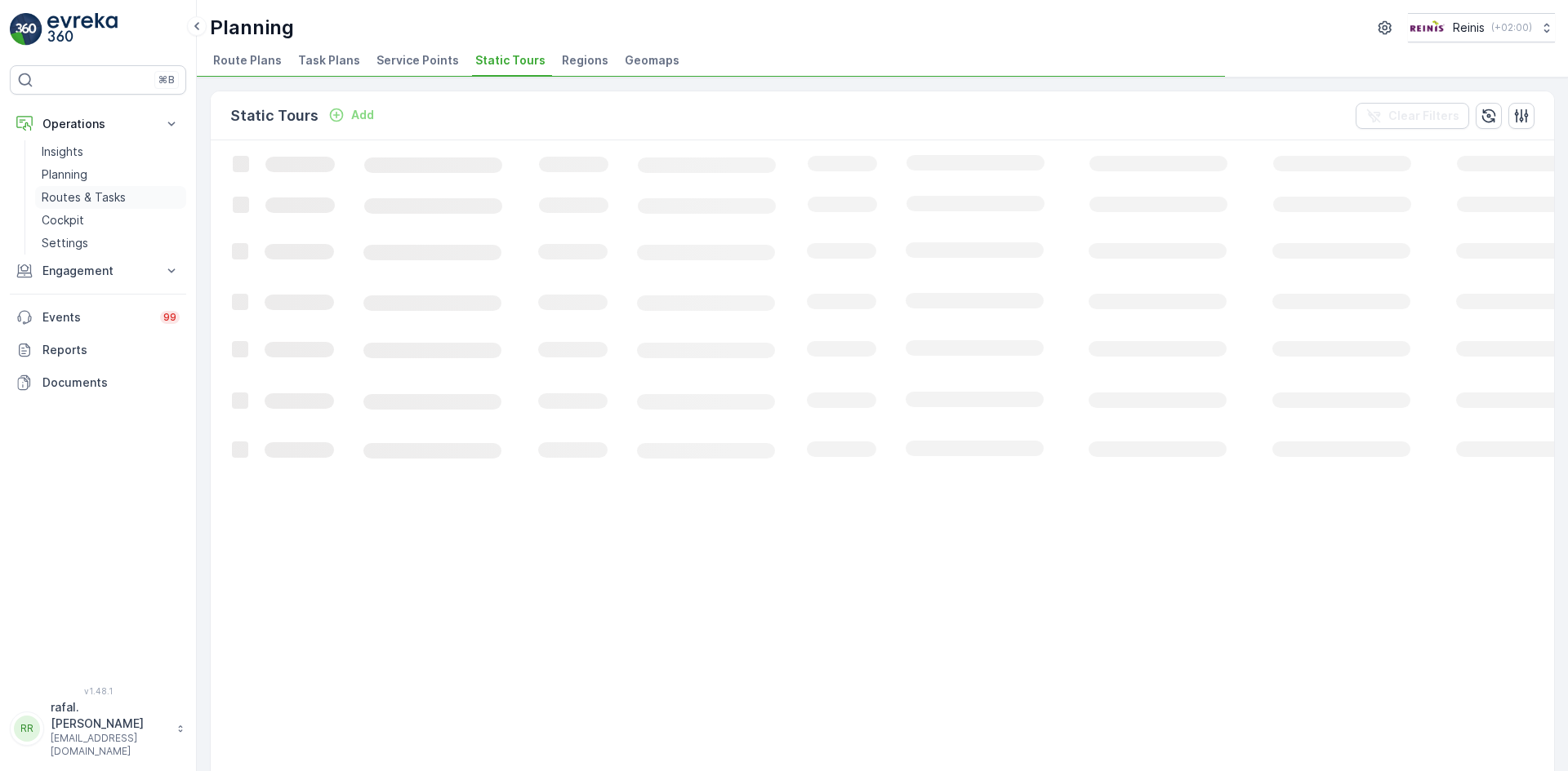
click at [109, 195] on p "Routes & Tasks" at bounding box center [84, 197] width 85 height 17
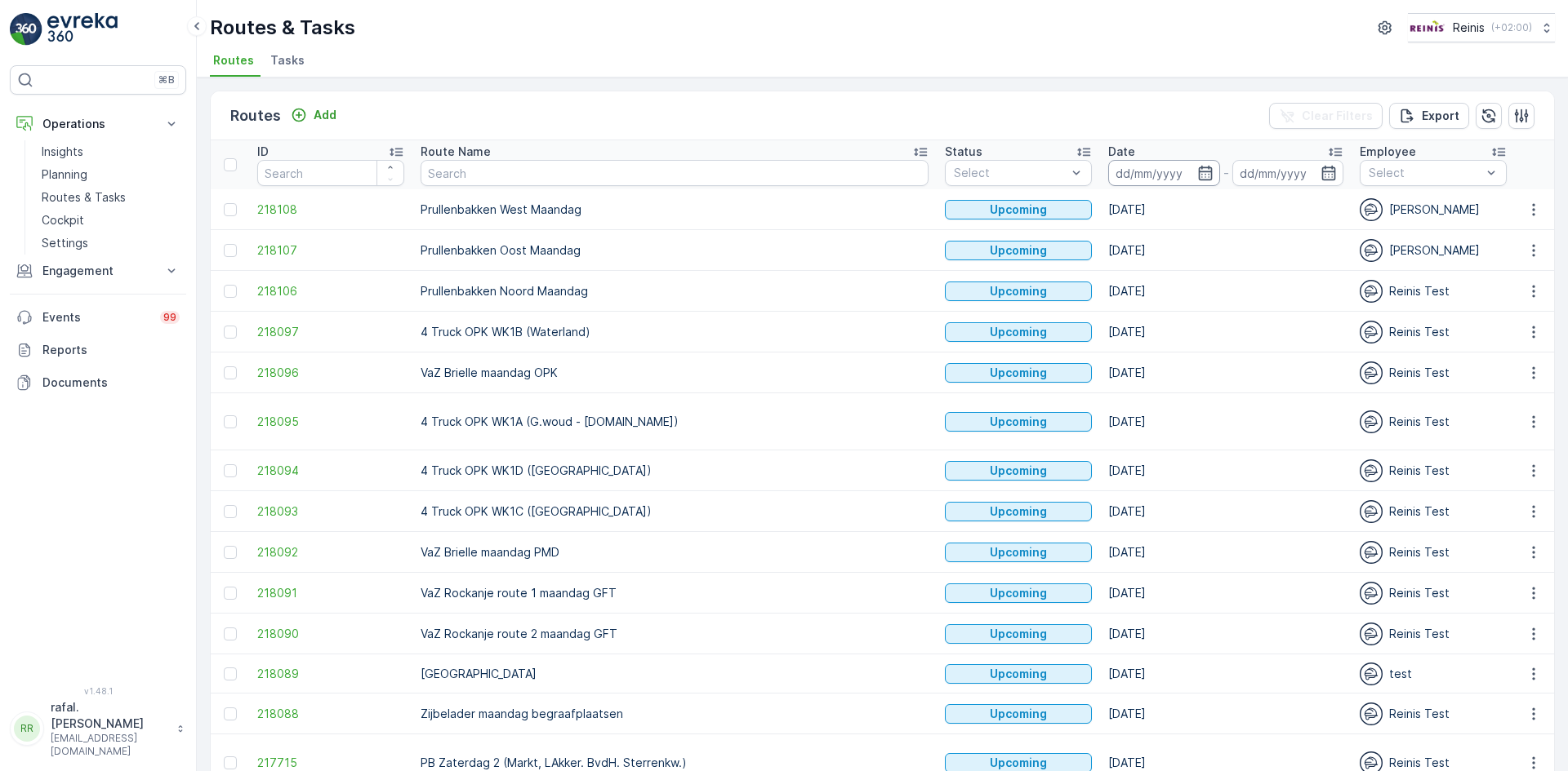
click at [1108, 174] on input at bounding box center [1164, 172] width 112 height 26
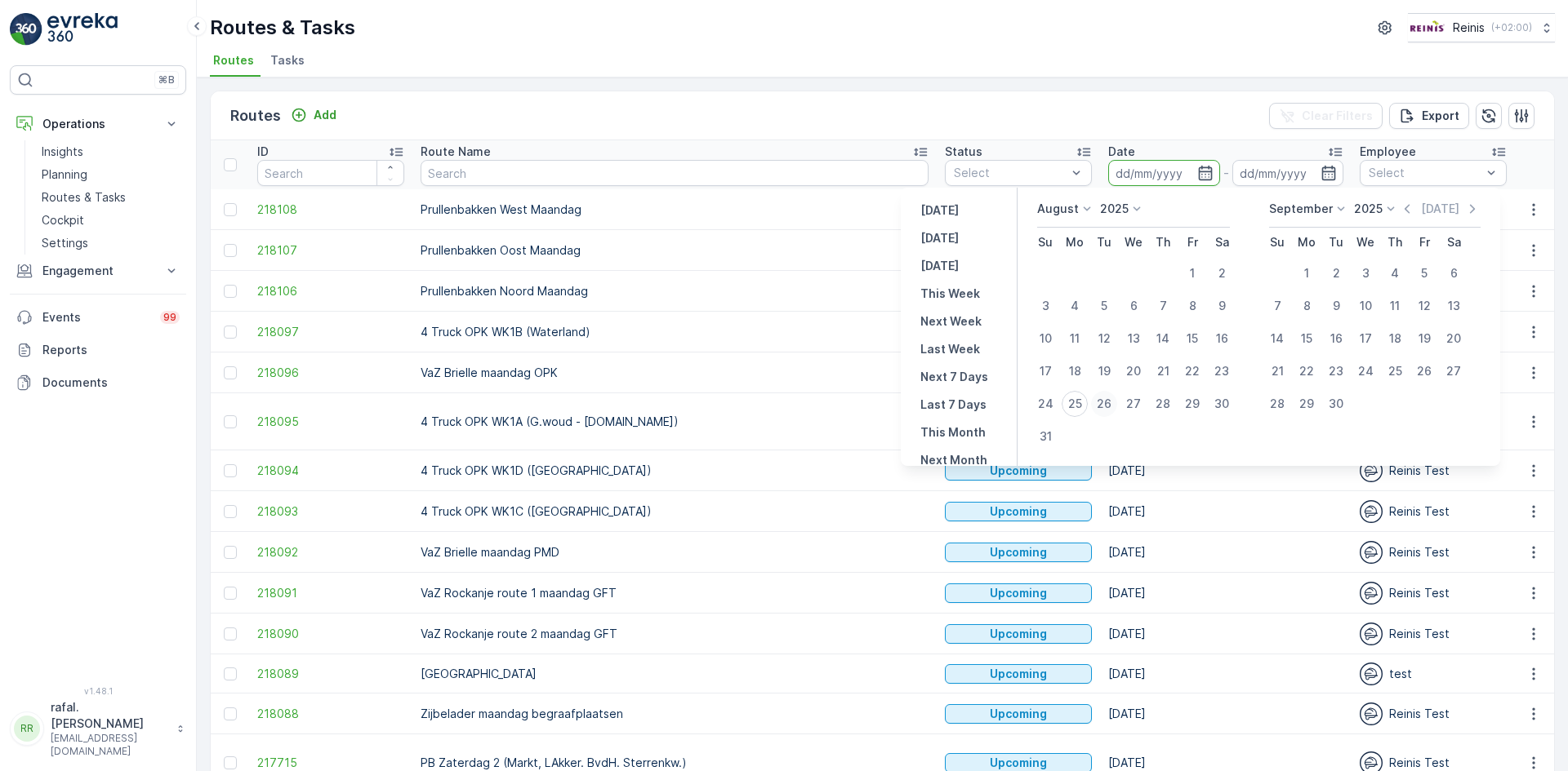
click at [1102, 408] on div "26" at bounding box center [1104, 404] width 26 height 26
type input "[DATE]"
click at [1102, 408] on div "26" at bounding box center [1104, 404] width 26 height 26
type input "[DATE]"
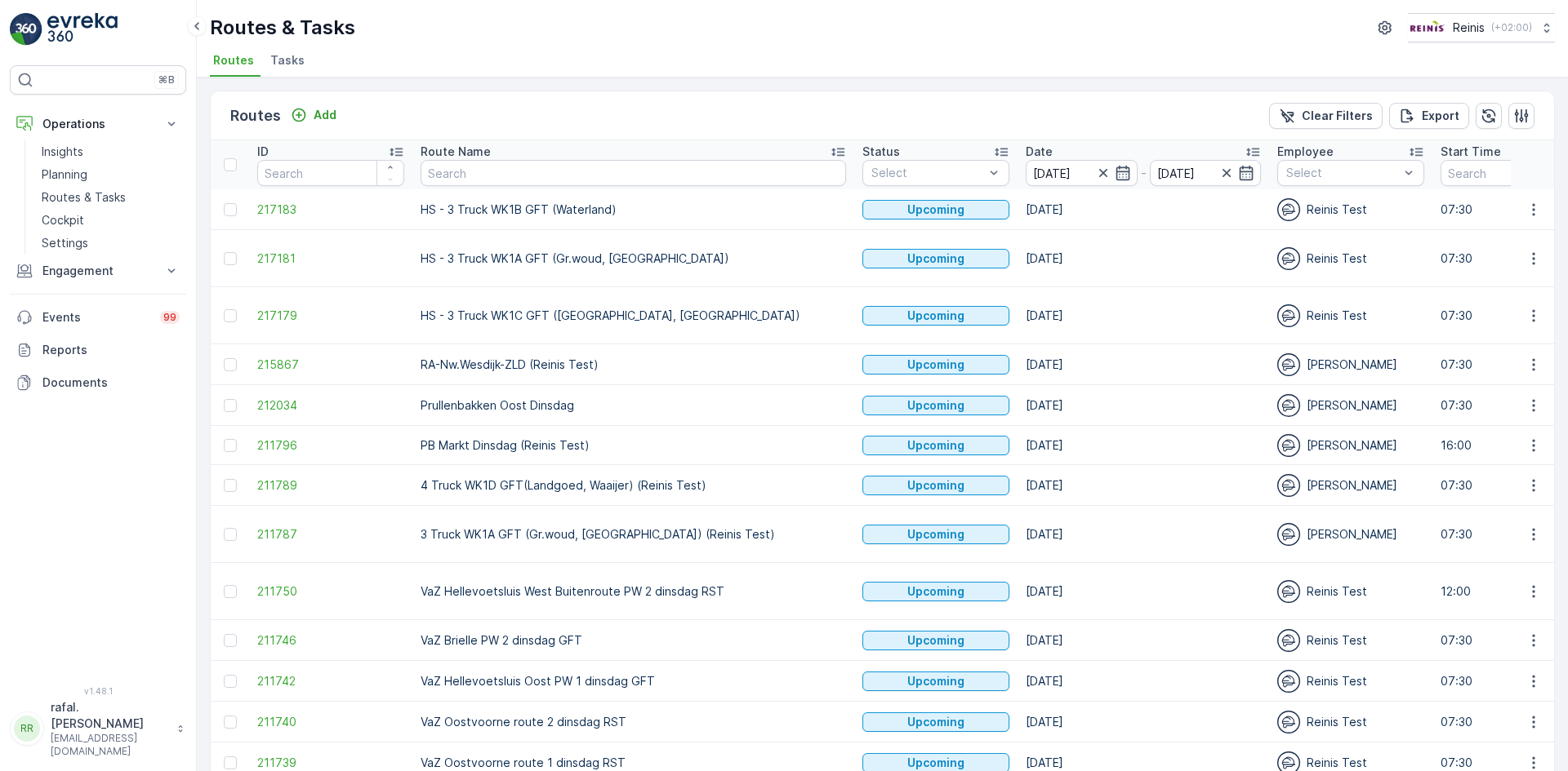
click at [832, 152] on icon at bounding box center [838, 153] width 13 height 8
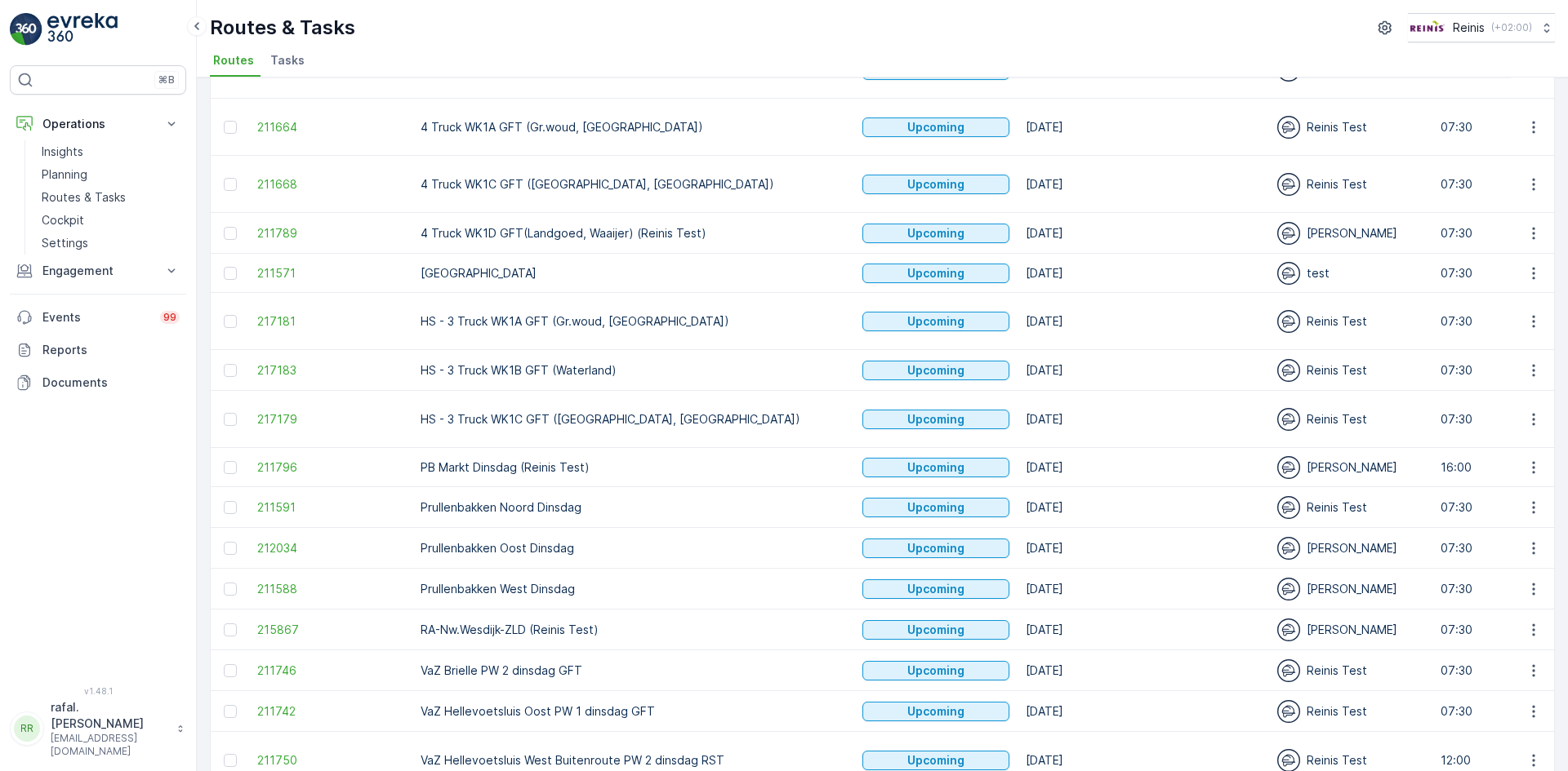
scroll to position [326, 0]
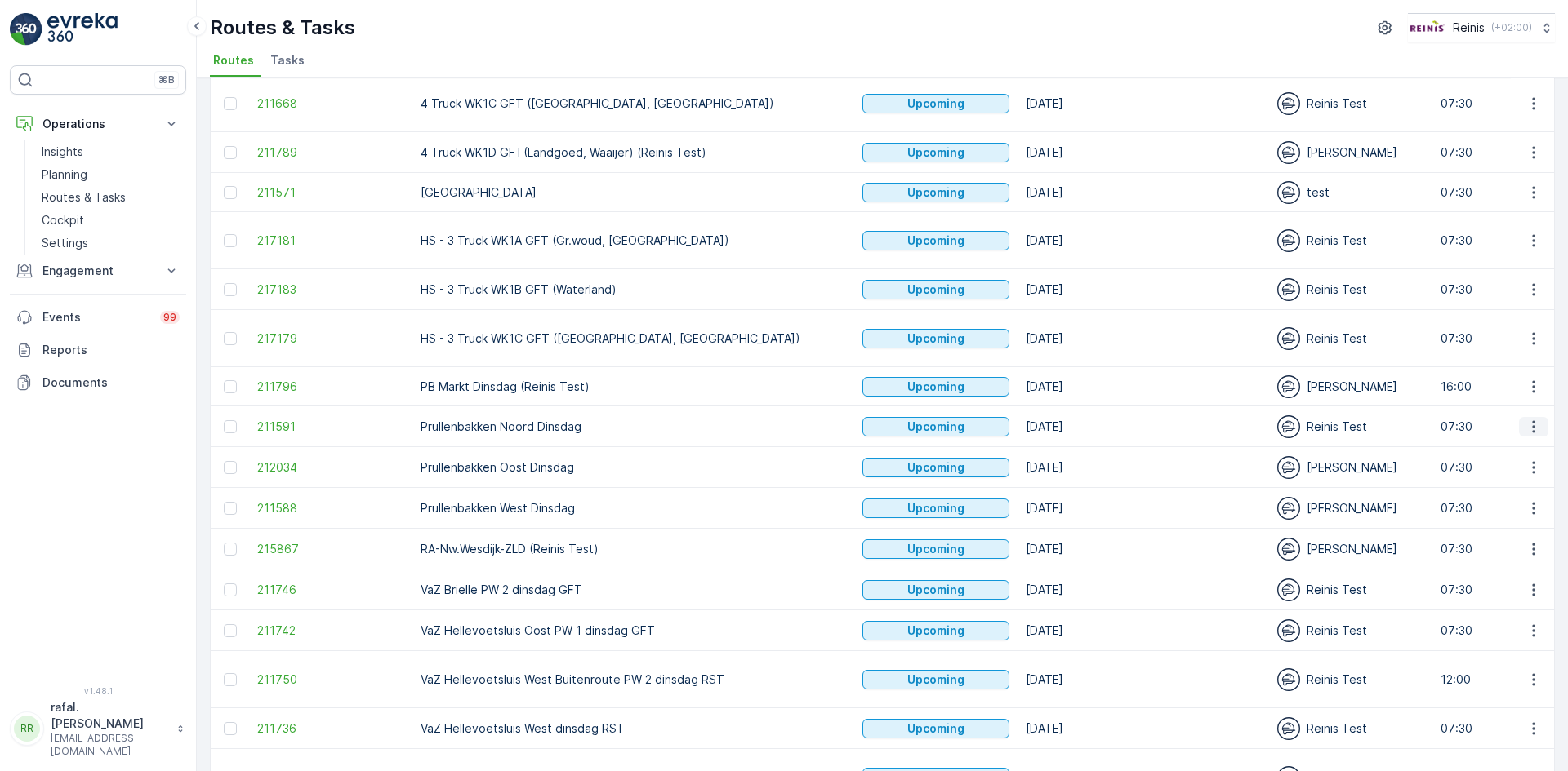
click at [1536, 426] on icon "button" at bounding box center [1534, 427] width 17 height 17
click at [1494, 539] on span "Change Assignee" at bounding box center [1495, 543] width 95 height 17
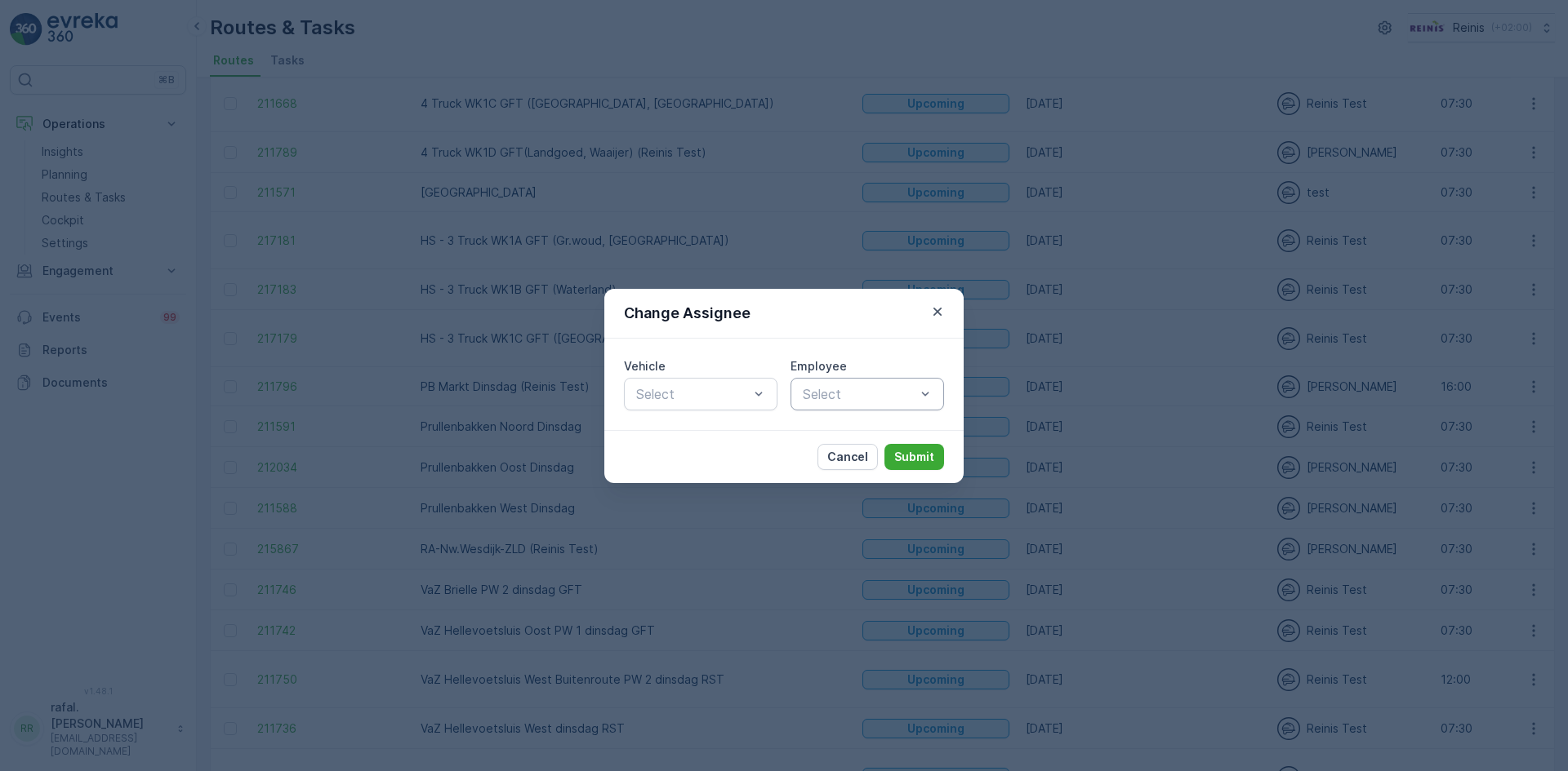
click at [853, 387] on div at bounding box center [858, 395] width 116 height 15
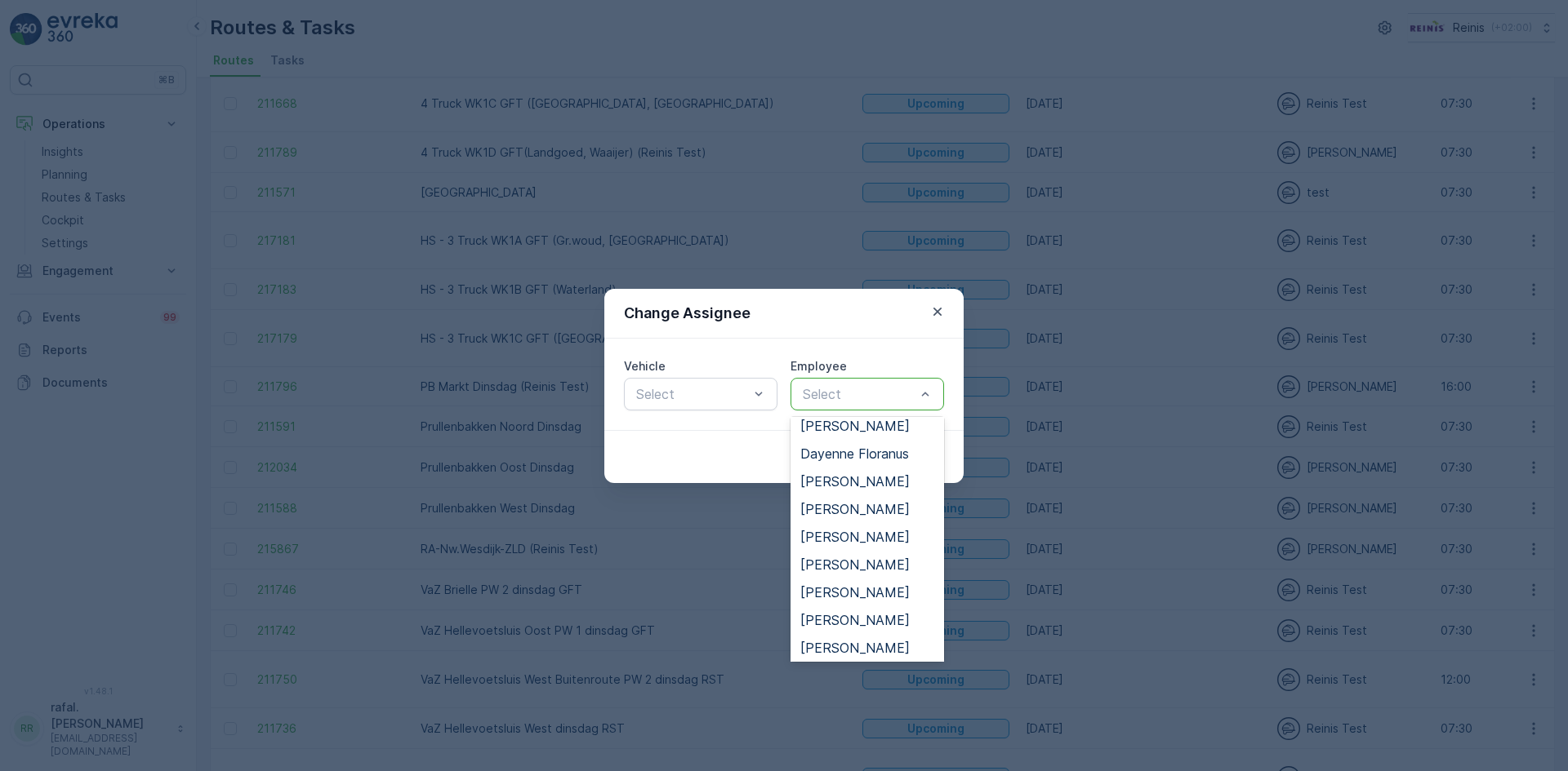
scroll to position [245, 0]
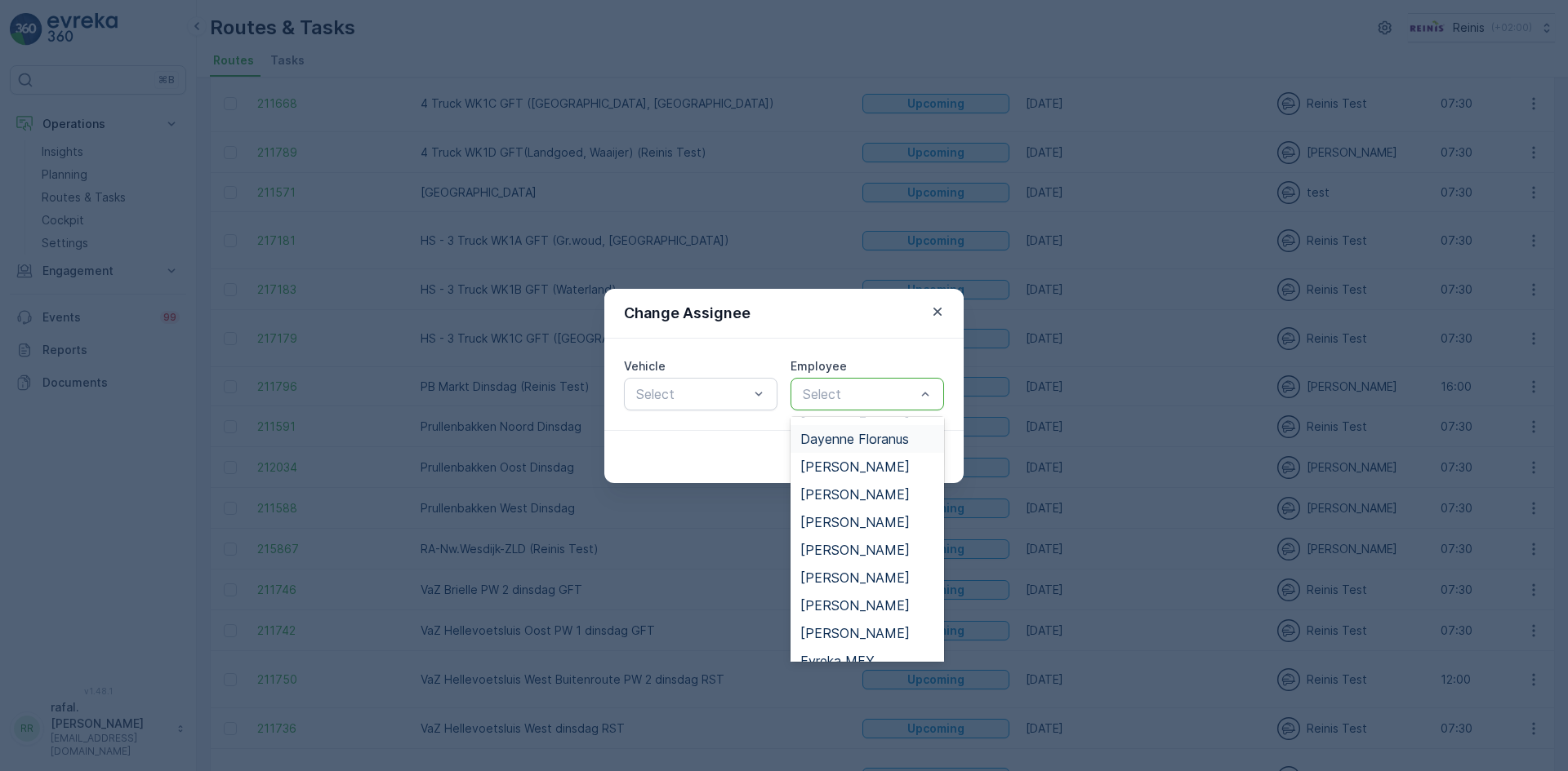
click at [858, 432] on span "Dayenne Floranus" at bounding box center [855, 439] width 109 height 15
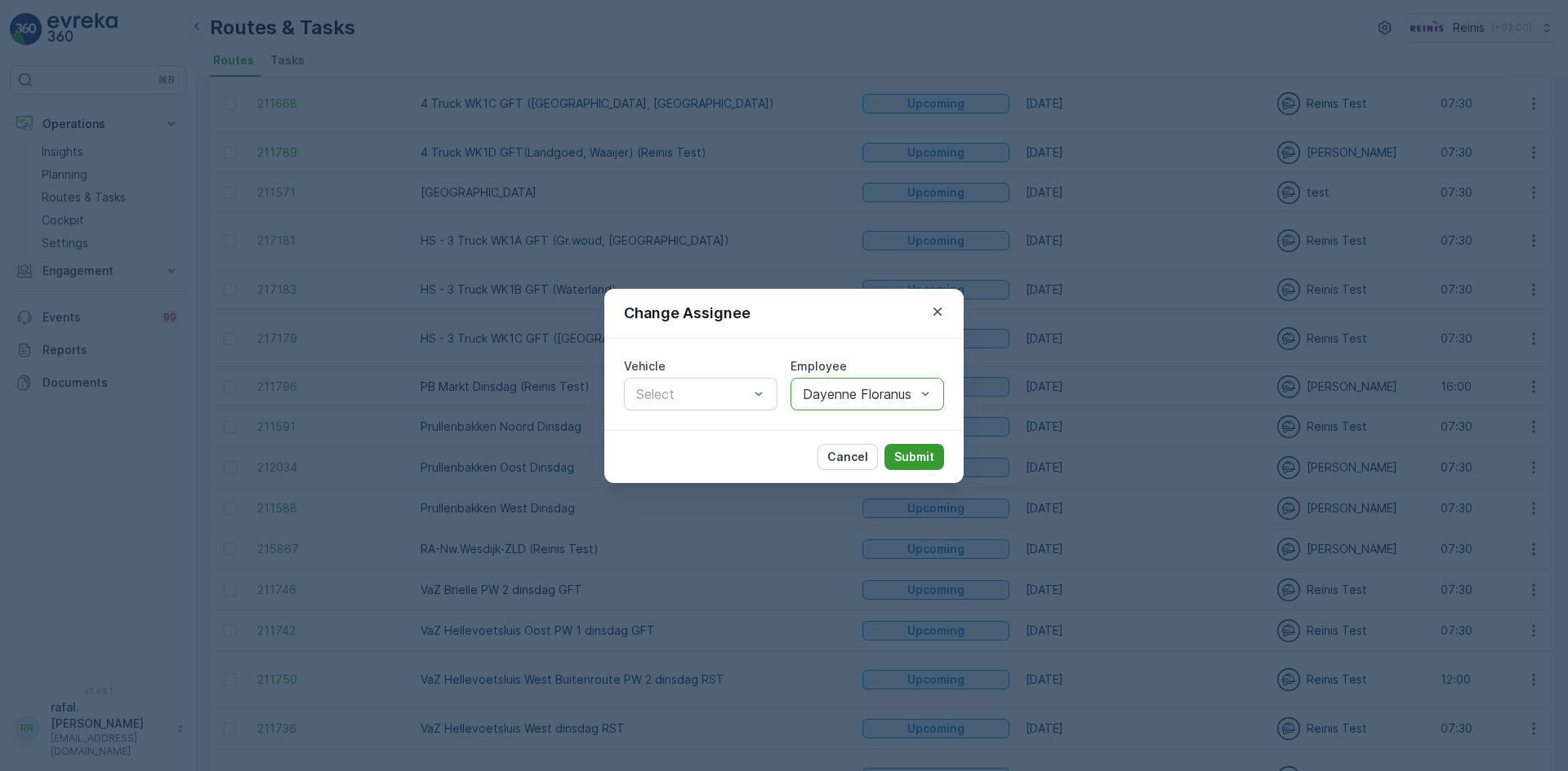
click at [923, 454] on p "Submit" at bounding box center [915, 457] width 40 height 17
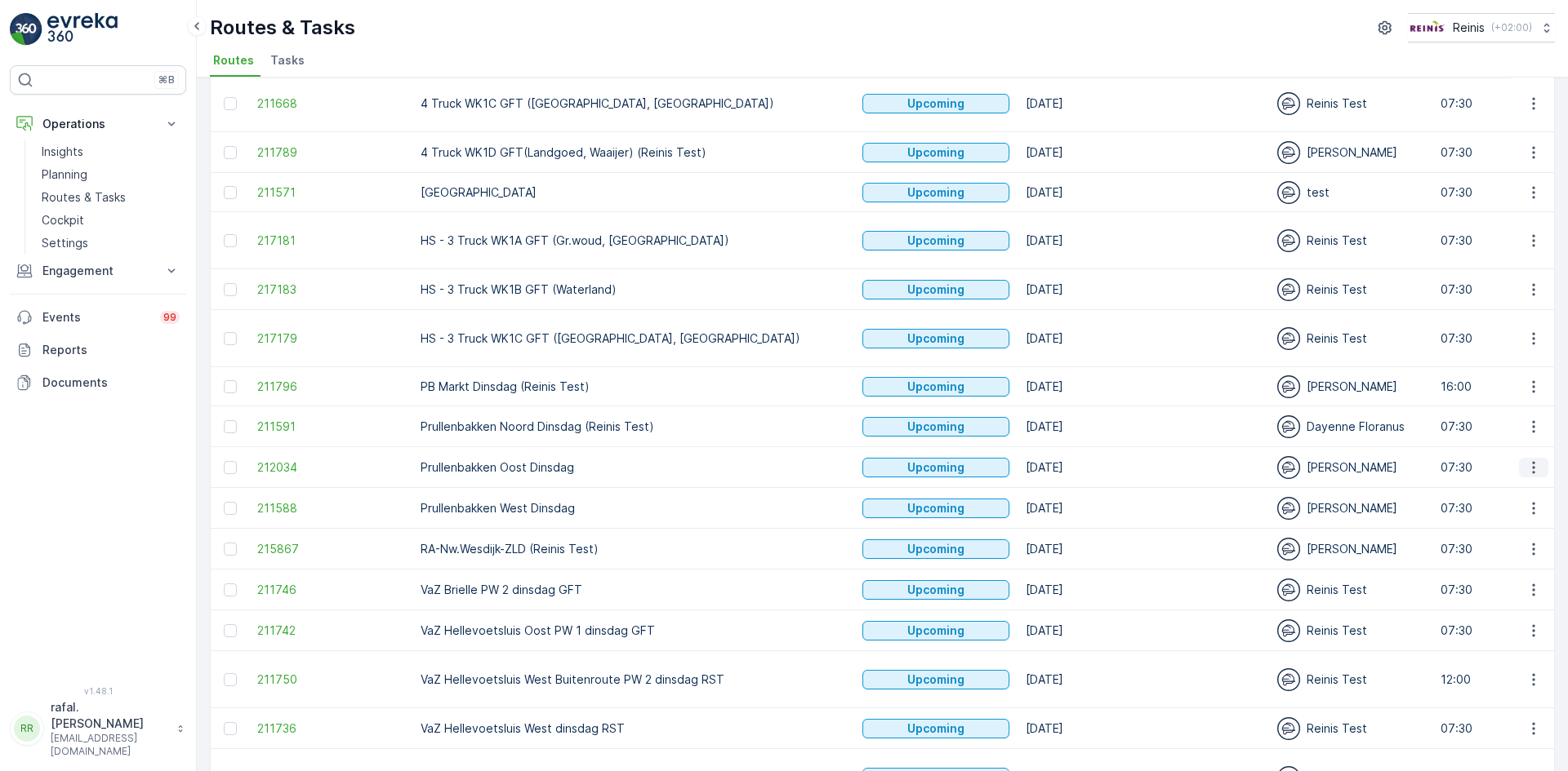
click at [1532, 463] on icon "button" at bounding box center [1533, 467] width 3 height 13
click at [1482, 577] on span "Change Assignee" at bounding box center [1495, 584] width 95 height 17
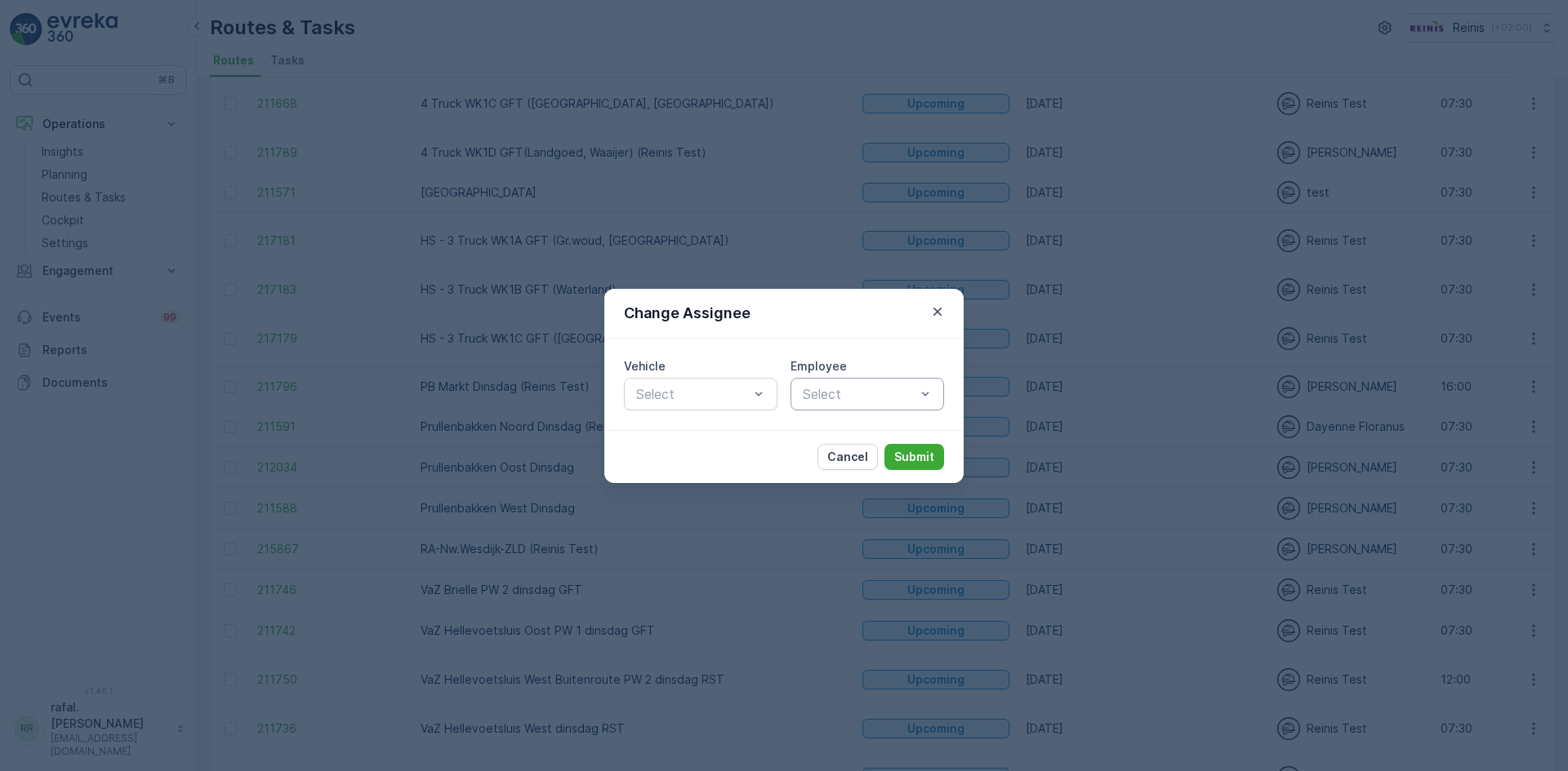
click at [884, 393] on div at bounding box center [858, 395] width 116 height 15
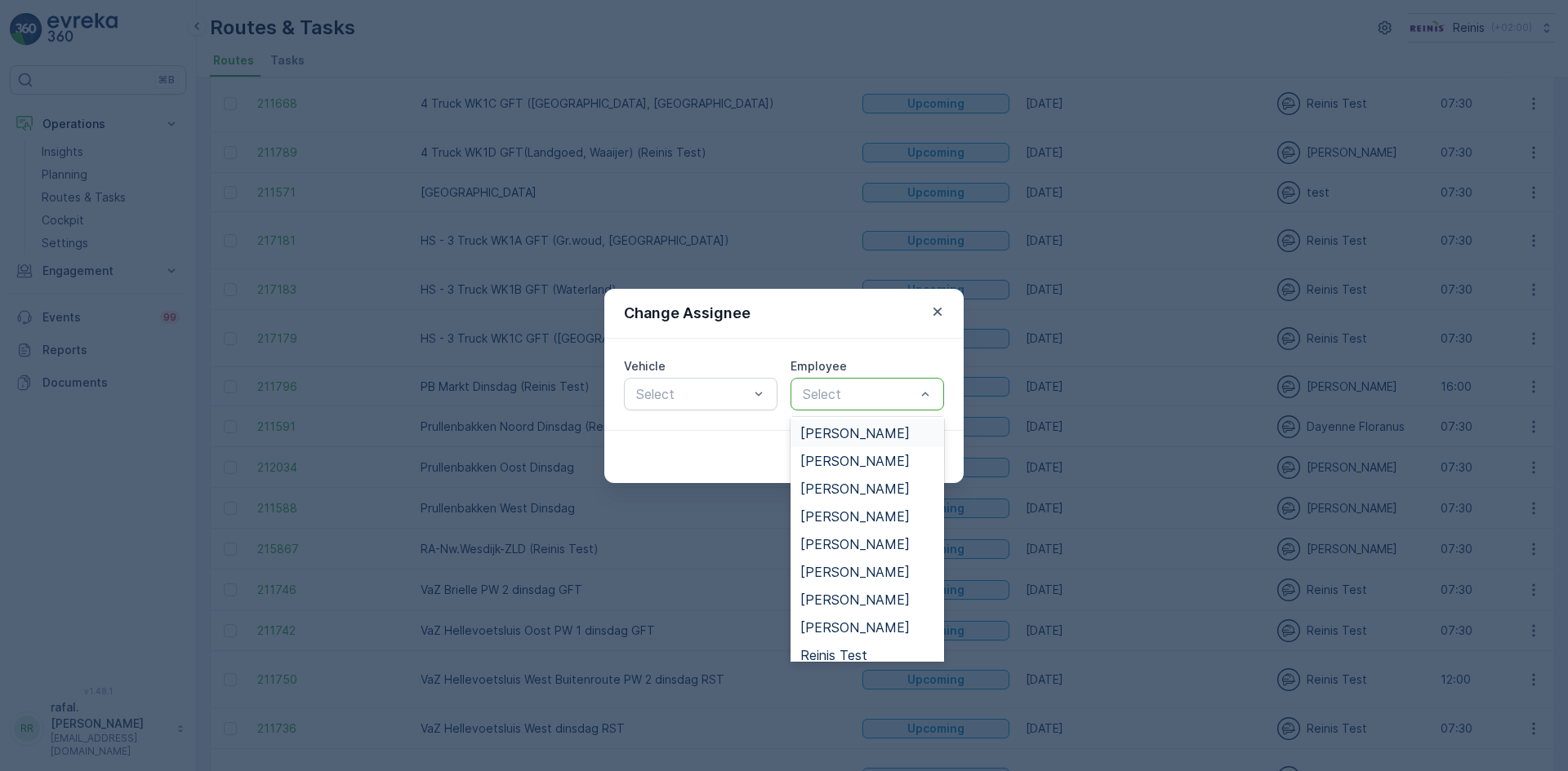
scroll to position [789, 0]
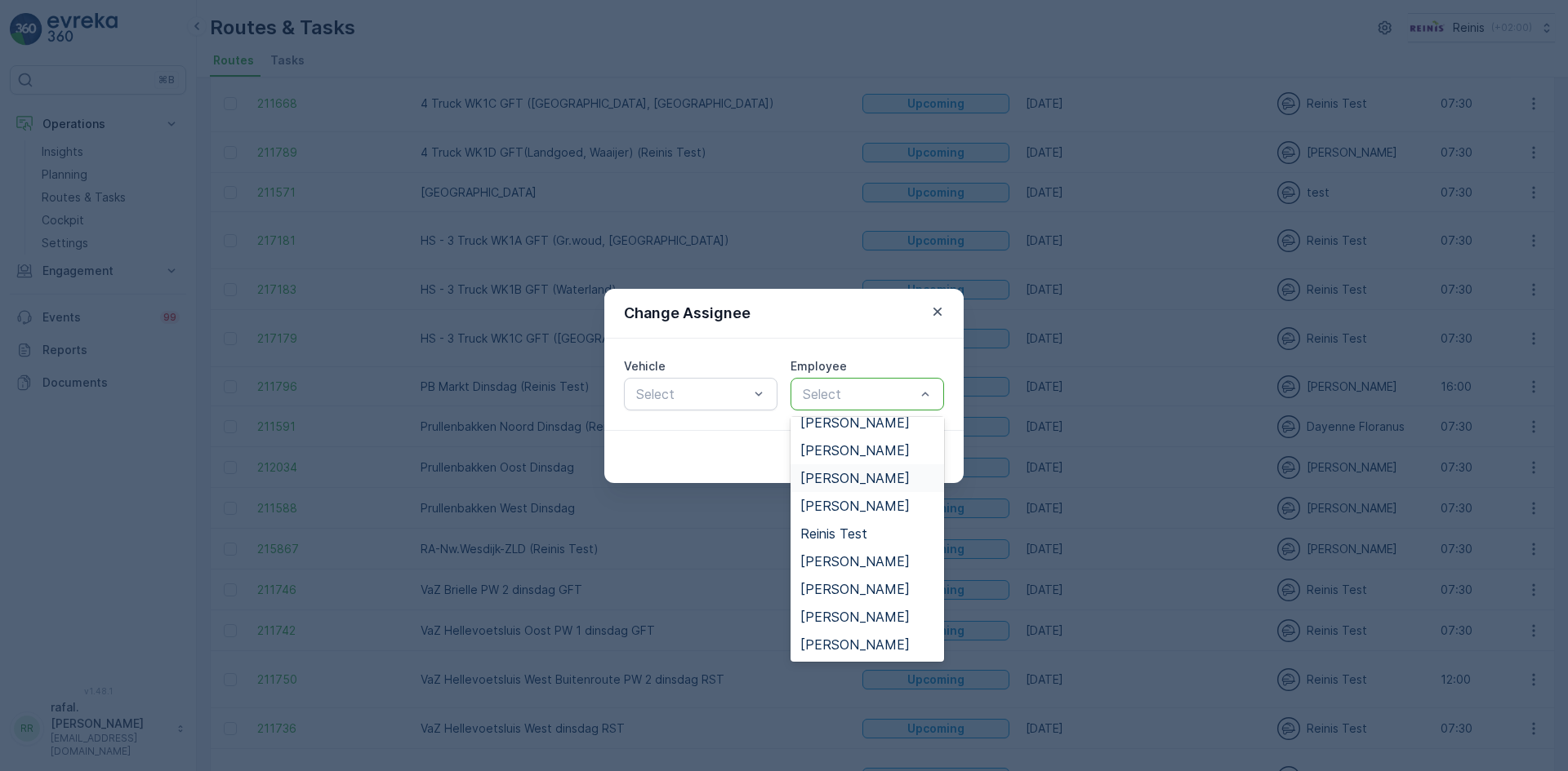
click at [847, 482] on span "[PERSON_NAME]" at bounding box center [855, 478] width 110 height 15
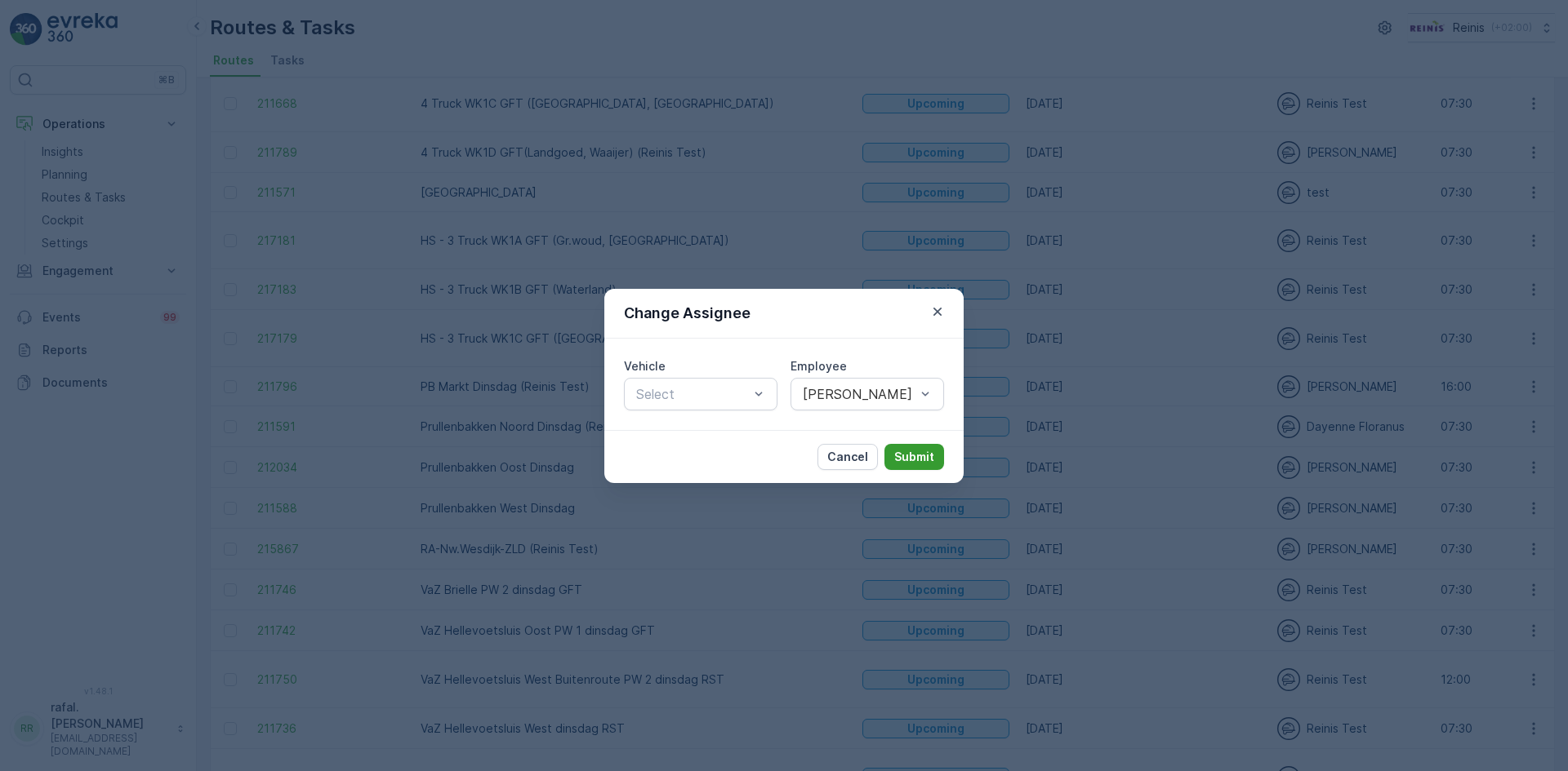
click at [916, 455] on p "Submit" at bounding box center [915, 457] width 40 height 17
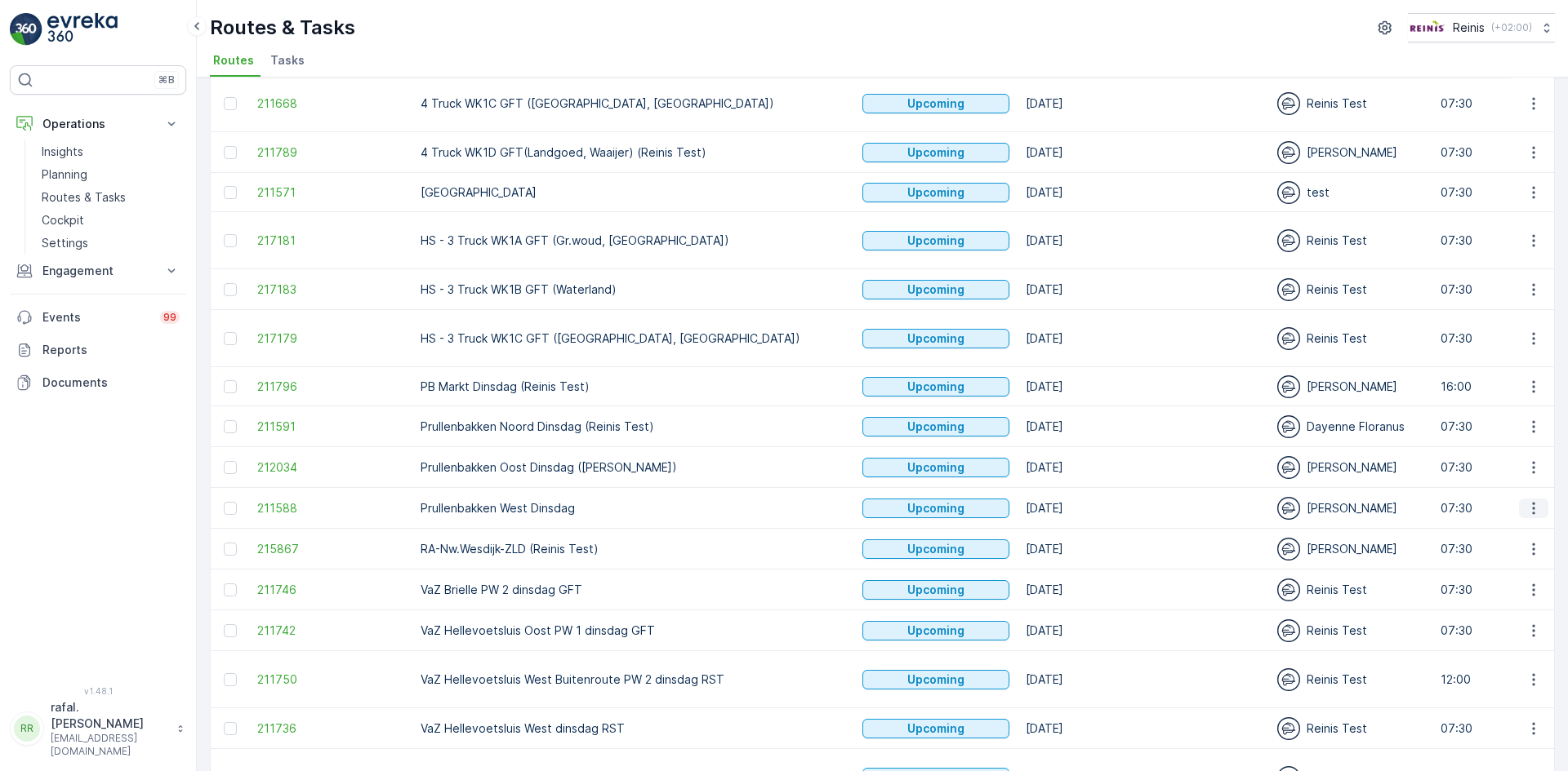
click at [1537, 513] on icon "button" at bounding box center [1534, 508] width 17 height 17
click at [1514, 625] on span "Change Assignee" at bounding box center [1495, 625] width 95 height 17
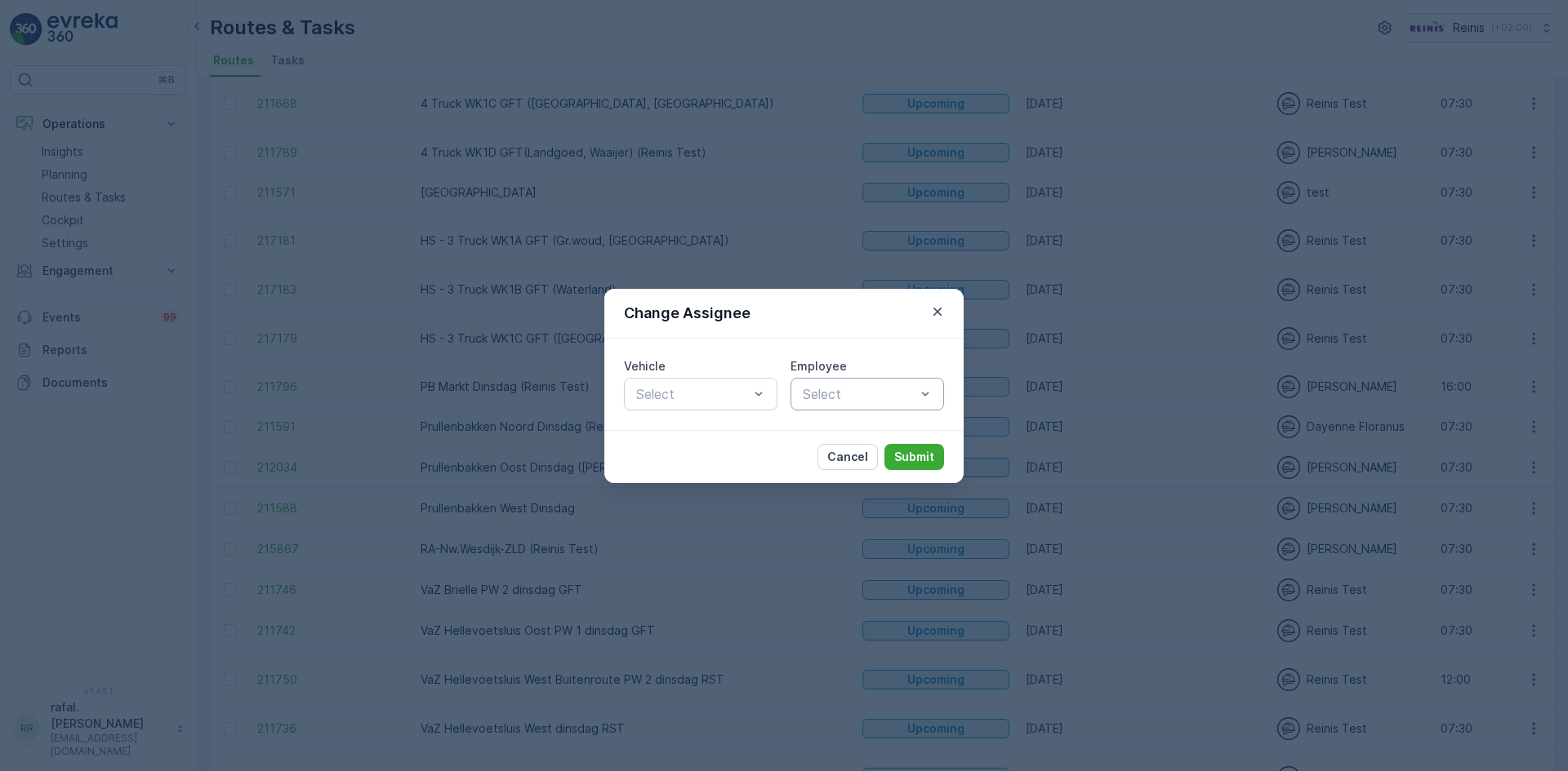
click at [879, 393] on div at bounding box center [858, 395] width 116 height 15
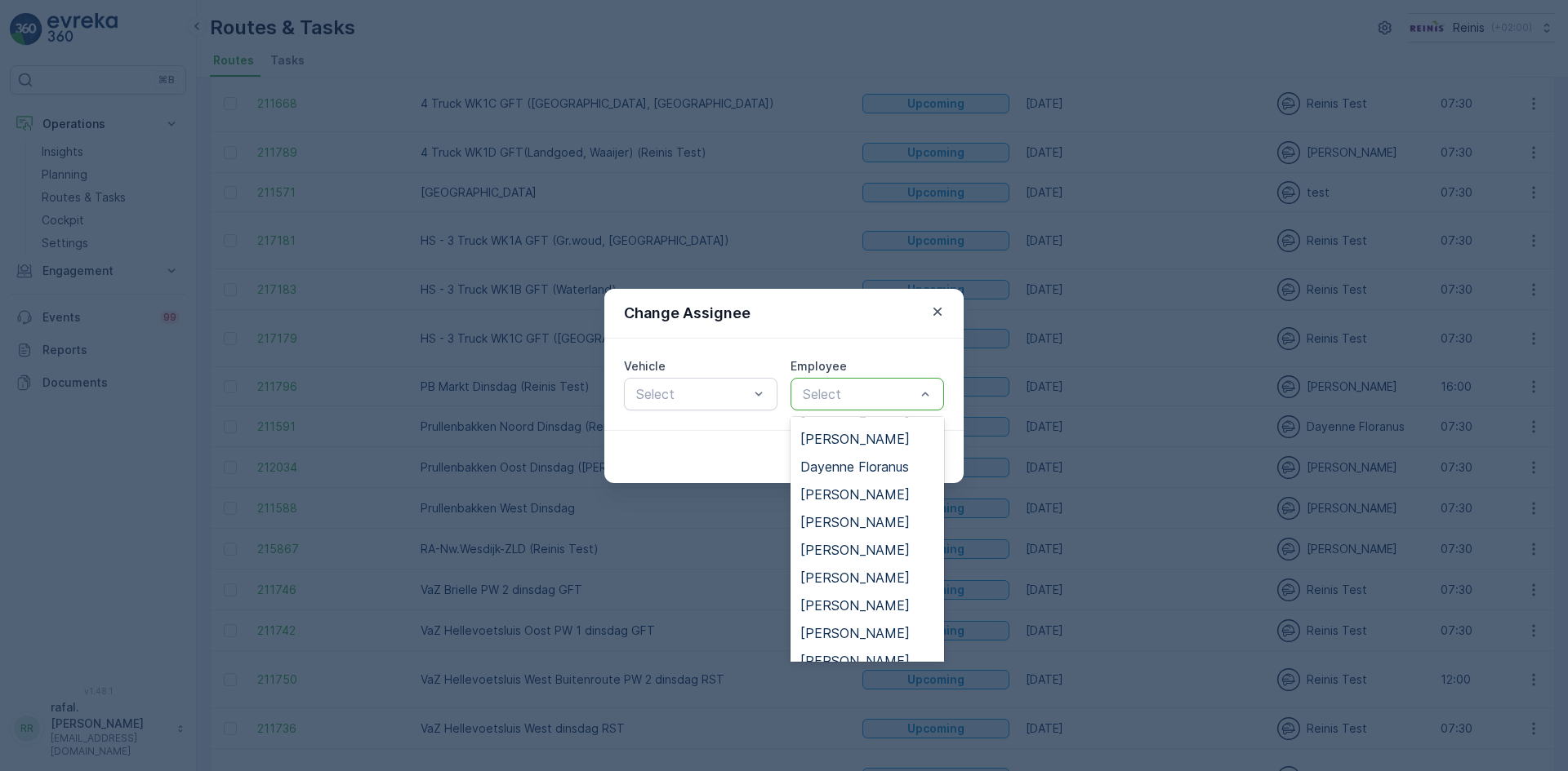
scroll to position [245, 0]
click at [854, 603] on span "[PERSON_NAME]" at bounding box center [855, 605] width 110 height 15
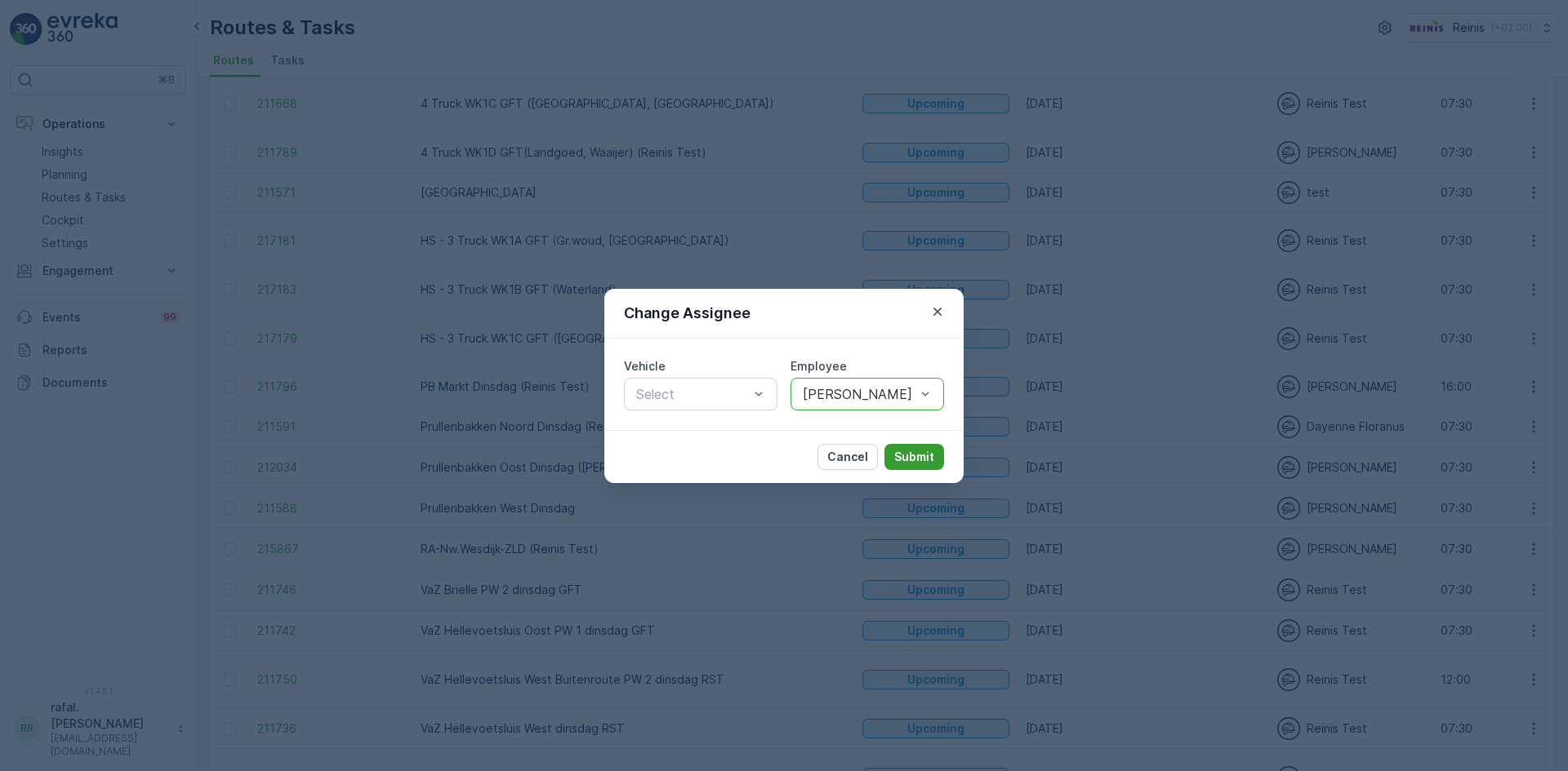
click at [909, 453] on p "Submit" at bounding box center [915, 457] width 40 height 17
